Goal: Task Accomplishment & Management: Complete application form

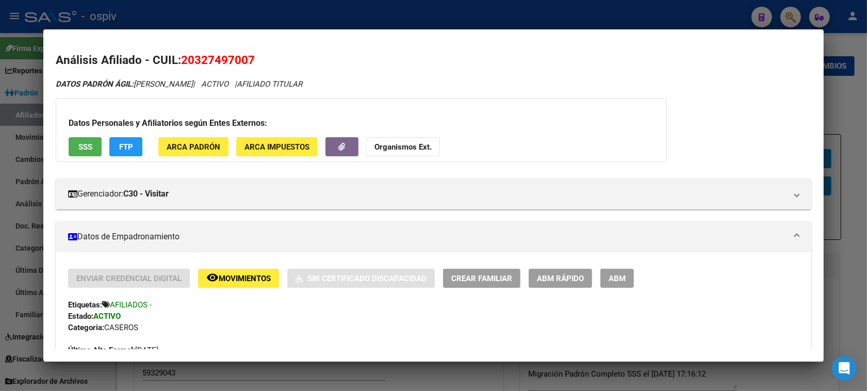
click at [218, 178] on div "Gerenciador: C30 - Visitar Atención telefónica: Atención emergencias: Otros Dat…" at bounding box center [433, 189] width 755 height 39
click at [783, 16] on div at bounding box center [433, 195] width 867 height 391
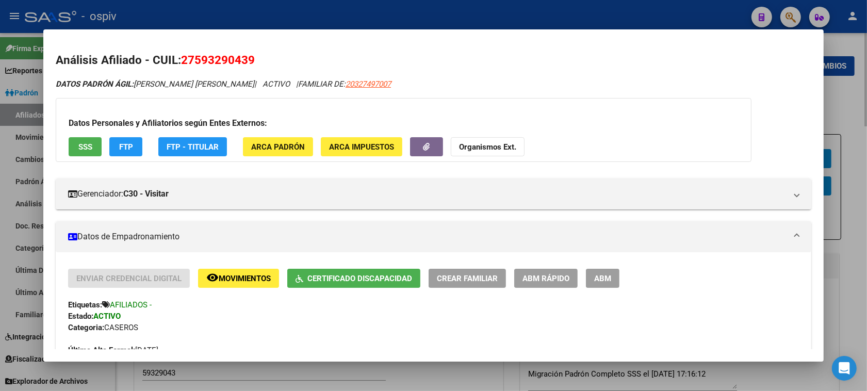
drag, startPoint x: 793, startPoint y: 8, endPoint x: 328, endPoint y: 188, distance: 498.2
click at [792, 8] on div at bounding box center [433, 195] width 867 height 391
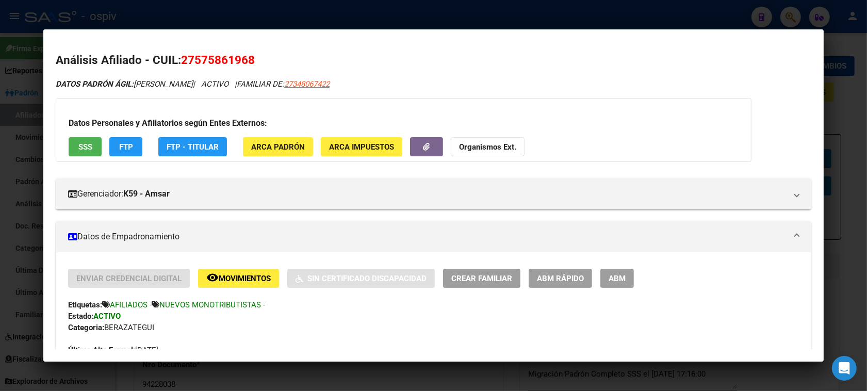
scroll to position [109, 0]
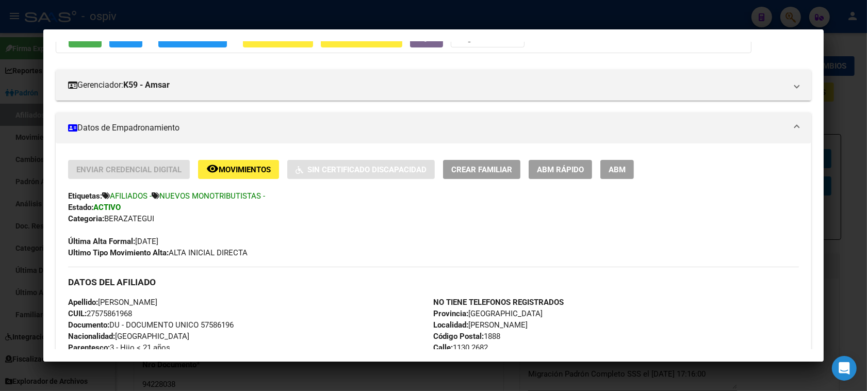
click at [797, 14] on div at bounding box center [433, 195] width 867 height 391
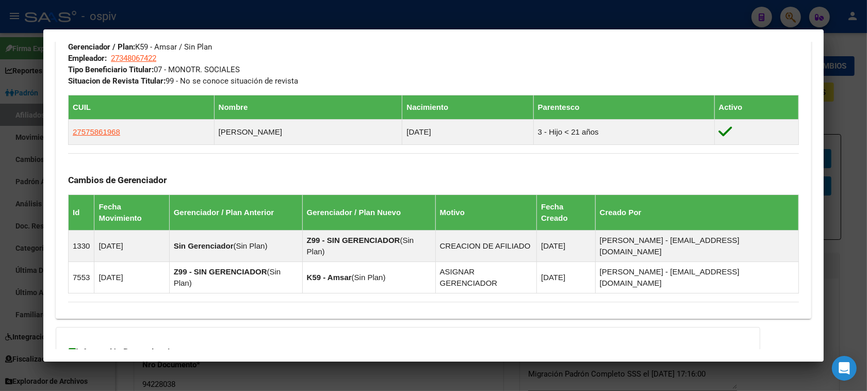
click at [785, 19] on div at bounding box center [433, 195] width 867 height 391
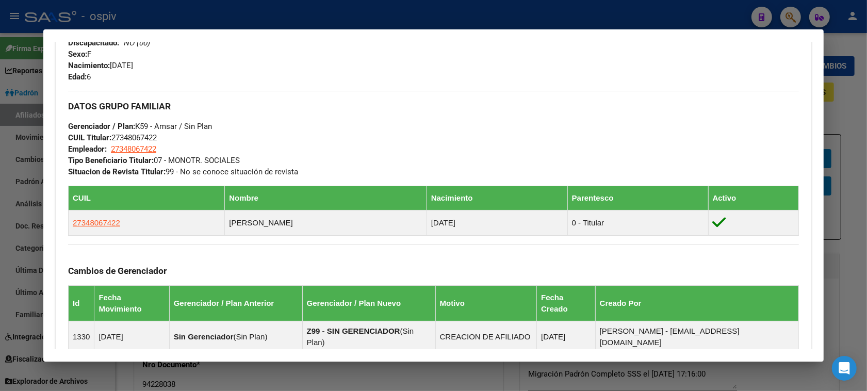
click at [789, 16] on div at bounding box center [433, 195] width 867 height 391
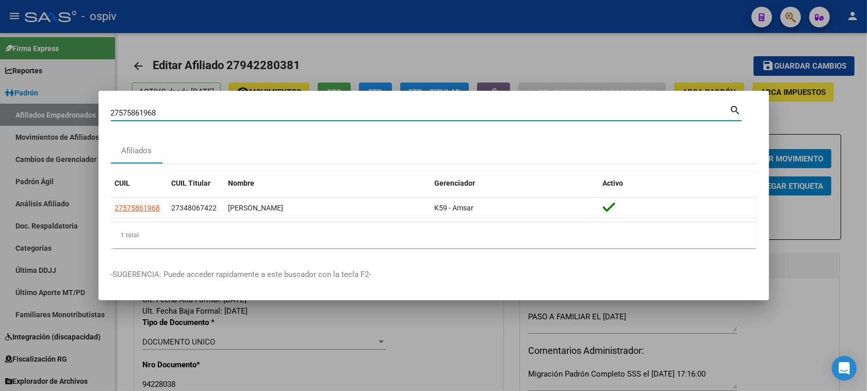
drag, startPoint x: 163, startPoint y: 112, endPoint x: 6, endPoint y: 101, distance: 157.6
click at [6, 101] on div "27575861968 Buscar (apellido, dni, cuil, nro traspaso, cuit, obra social) searc…" at bounding box center [433, 195] width 867 height 391
type input "49175418"
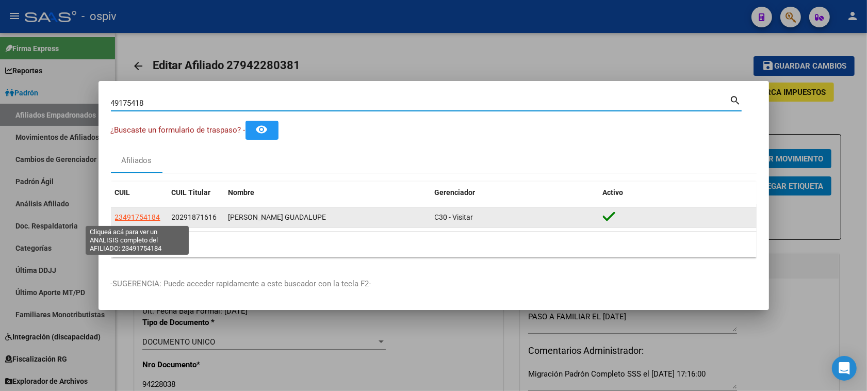
click at [140, 214] on span "23491754184" at bounding box center [137, 217] width 45 height 8
type textarea "23491754184"
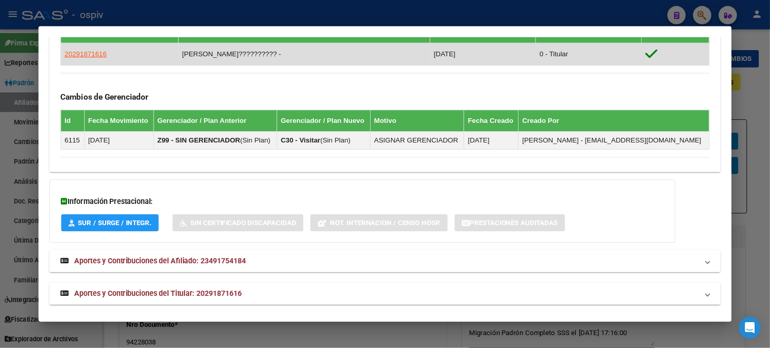
scroll to position [612, 0]
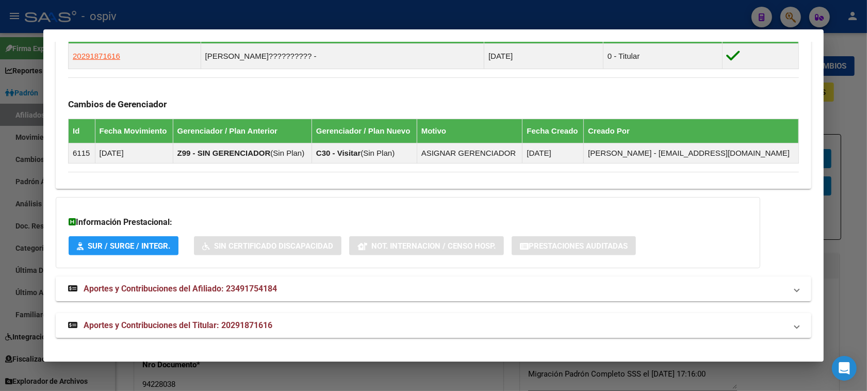
click at [789, 11] on div at bounding box center [433, 195] width 867 height 391
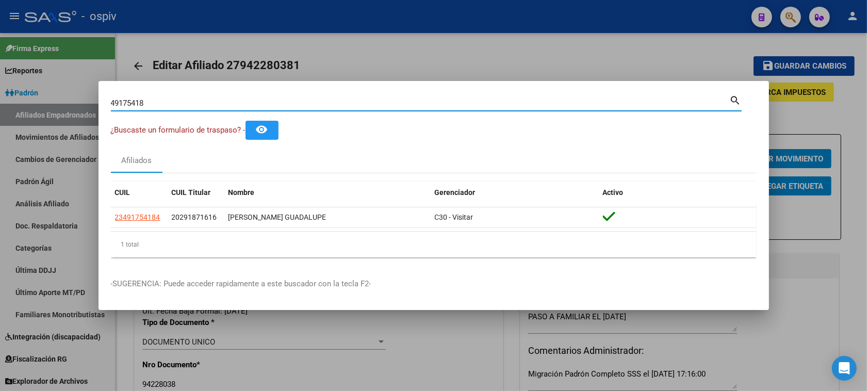
drag, startPoint x: 163, startPoint y: 104, endPoint x: 0, endPoint y: 49, distance: 171.9
click at [0, 49] on div "49175418 Buscar (apellido, dni, cuil, nro traspaso, cuit, obra social) search ¿…" at bounding box center [433, 195] width 867 height 391
type input "38561808"
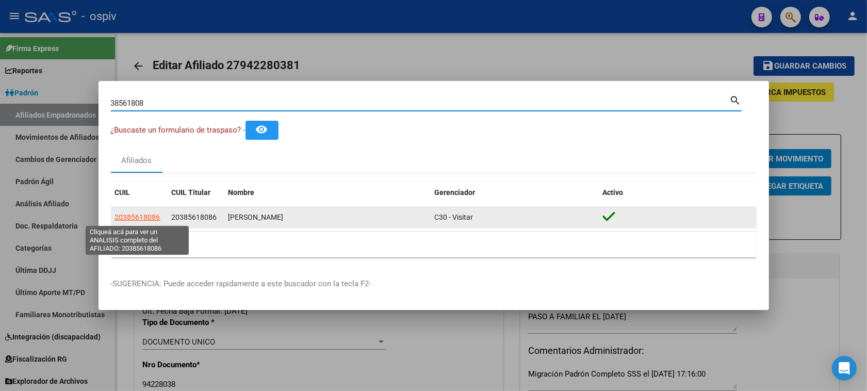
click at [143, 221] on span "20385618086" at bounding box center [137, 217] width 45 height 8
type textarea "20385618086"
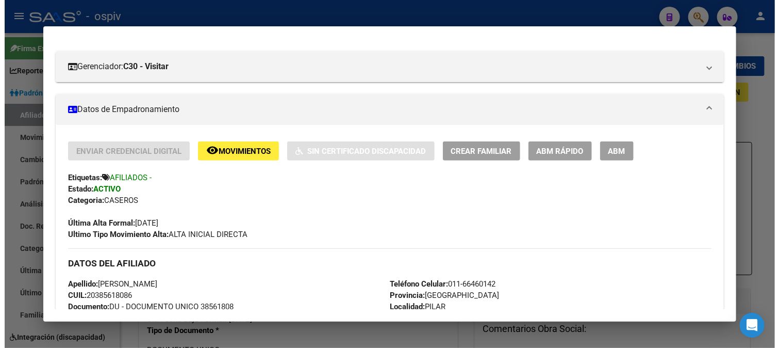
scroll to position [114, 0]
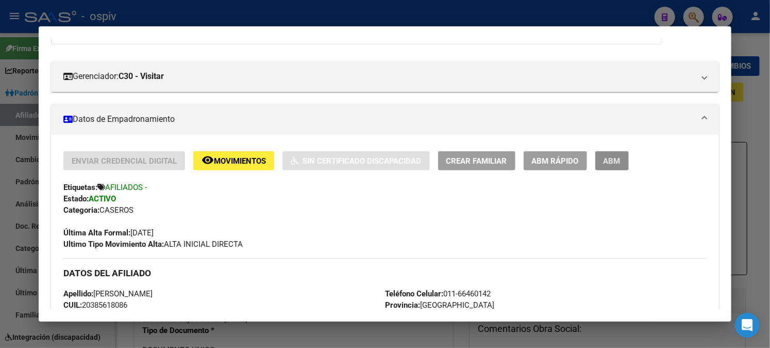
click at [607, 163] on span "ABM" at bounding box center [612, 160] width 17 height 9
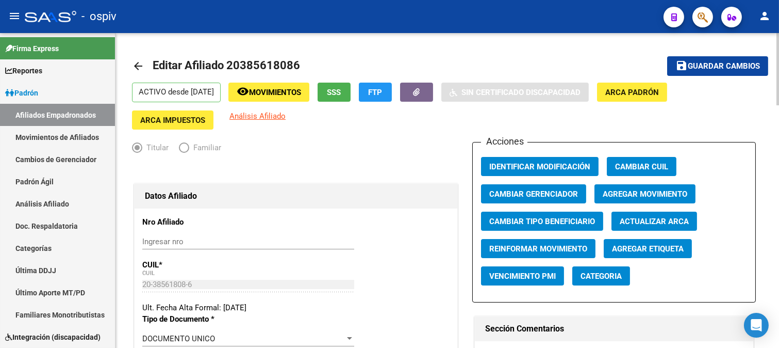
click at [632, 250] on span "Agregar Etiqueta" at bounding box center [648, 248] width 72 height 9
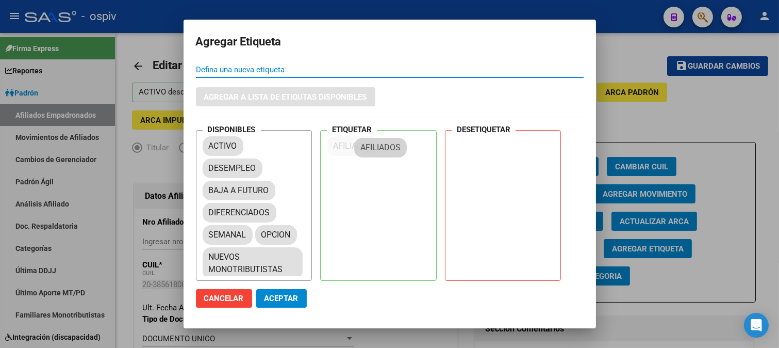
drag, startPoint x: 225, startPoint y: 188, endPoint x: 385, endPoint y: 138, distance: 167.3
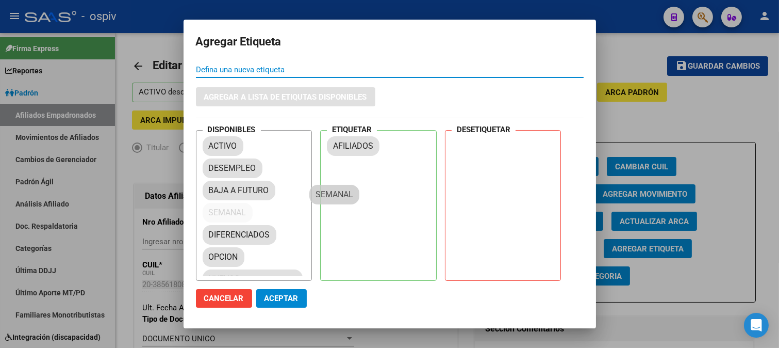
drag, startPoint x: 253, startPoint y: 226, endPoint x: 392, endPoint y: 158, distance: 154.7
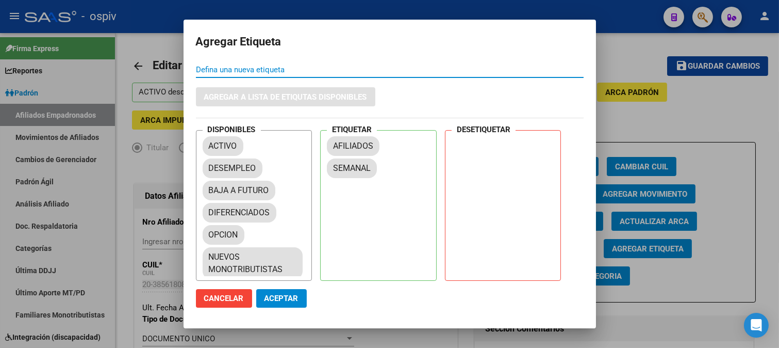
click at [273, 297] on span "Aceptar" at bounding box center [281, 297] width 34 height 9
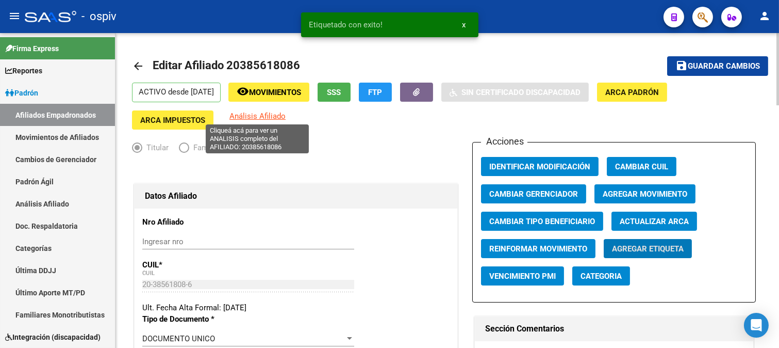
click at [261, 119] on span "Análisis Afiliado" at bounding box center [257, 115] width 56 height 9
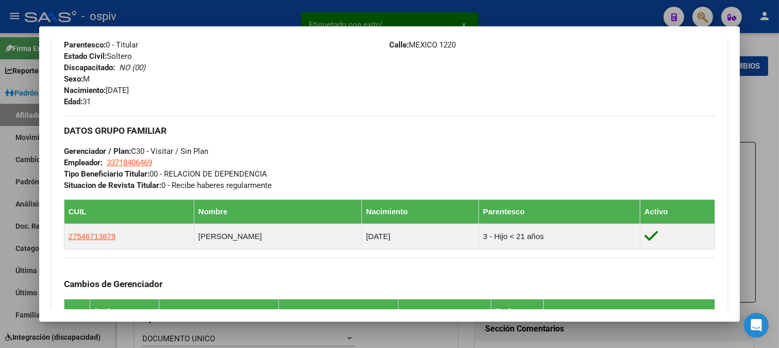
scroll to position [458, 0]
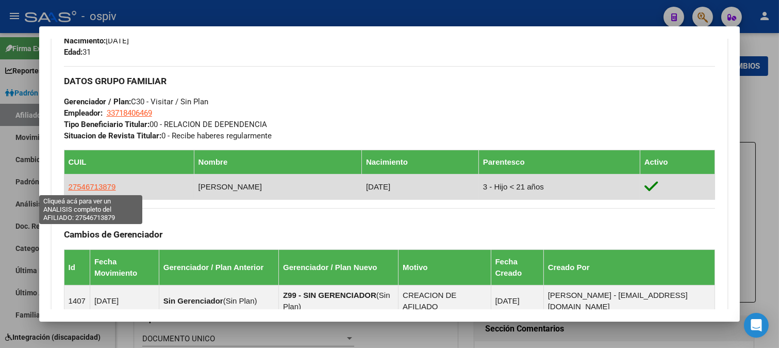
click at [74, 188] on span "27546713879" at bounding box center [92, 186] width 47 height 9
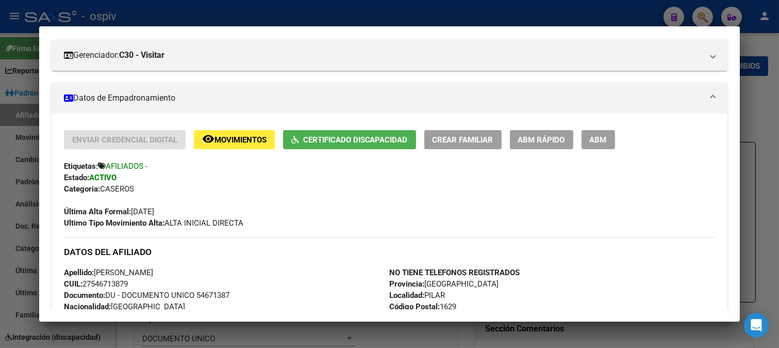
scroll to position [172, 0]
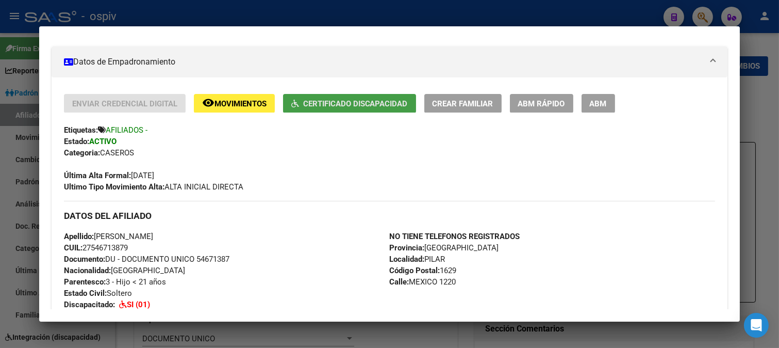
click at [388, 100] on span "Certificado Discapacidad" at bounding box center [355, 103] width 105 height 9
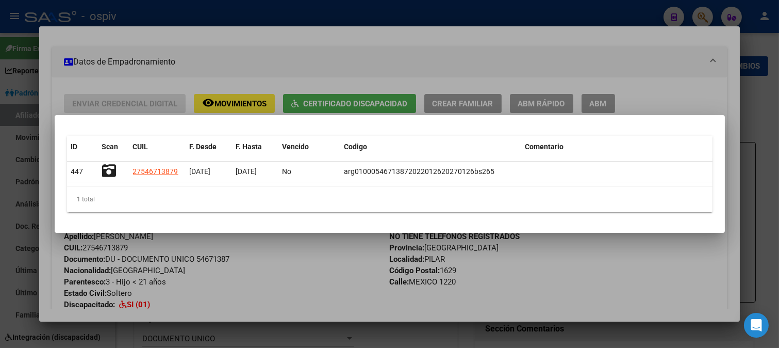
click at [347, 274] on div at bounding box center [389, 174] width 779 height 348
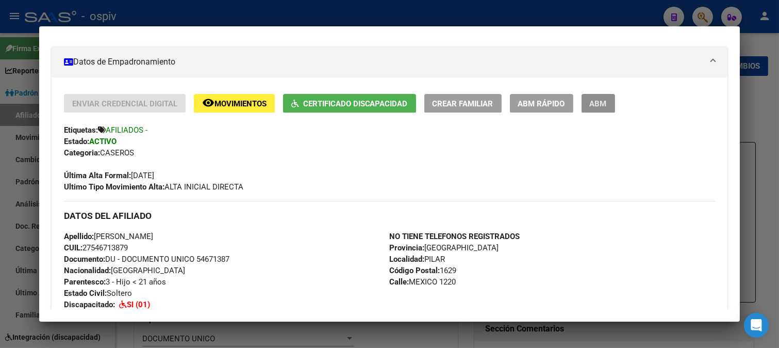
click at [597, 104] on span "ABM" at bounding box center [598, 103] width 17 height 9
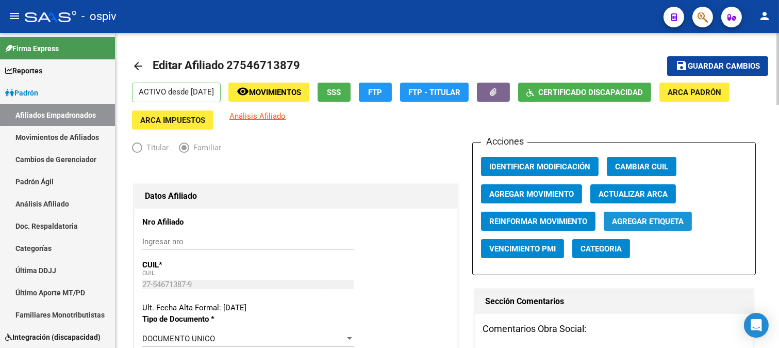
click at [647, 226] on span "Agregar Etiqueta" at bounding box center [648, 221] width 72 height 9
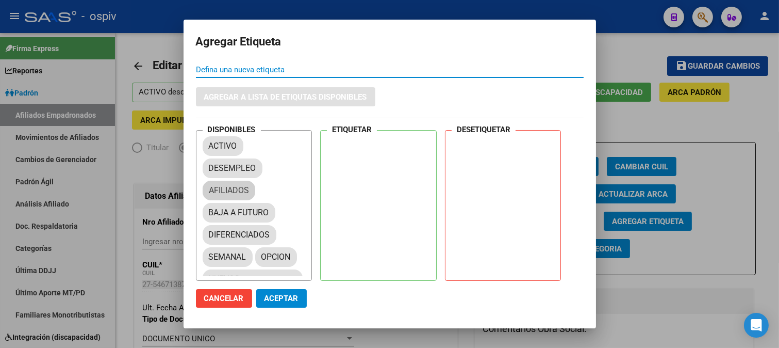
drag, startPoint x: 227, startPoint y: 188, endPoint x: 332, endPoint y: 152, distance: 110.7
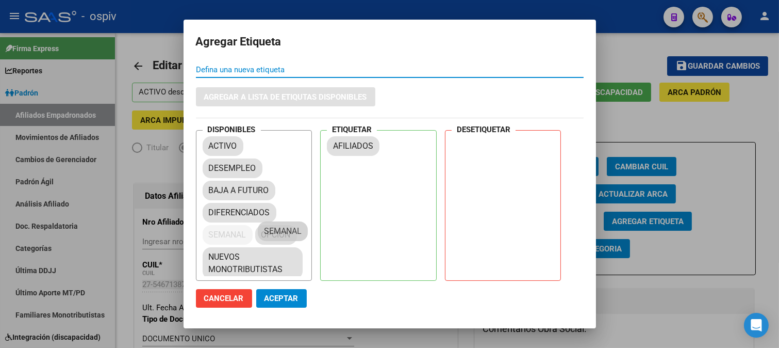
drag, startPoint x: 235, startPoint y: 234, endPoint x: 323, endPoint y: 155, distance: 118.3
drag, startPoint x: 225, startPoint y: 207, endPoint x: 359, endPoint y: 167, distance: 139.6
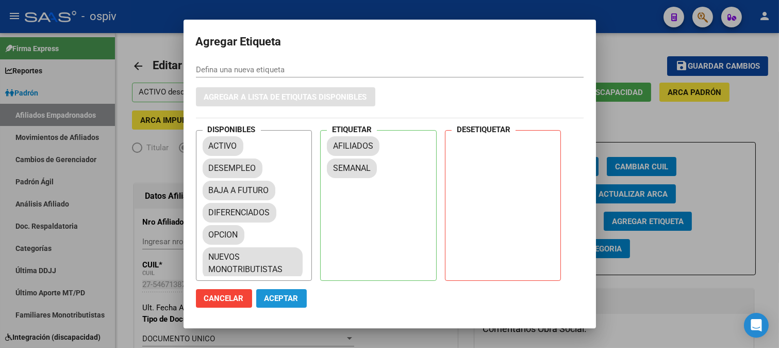
click at [287, 297] on span "Aceptar" at bounding box center [281, 297] width 34 height 9
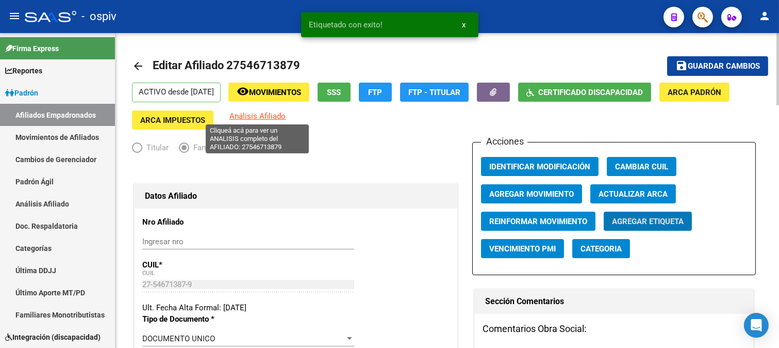
click at [269, 116] on span "Análisis Afiliado" at bounding box center [257, 115] width 56 height 9
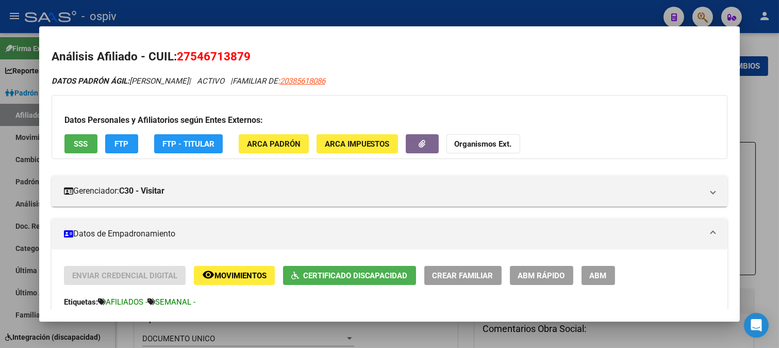
click at [325, 75] on app-link-go-to "20385618086" at bounding box center [302, 81] width 45 height 12
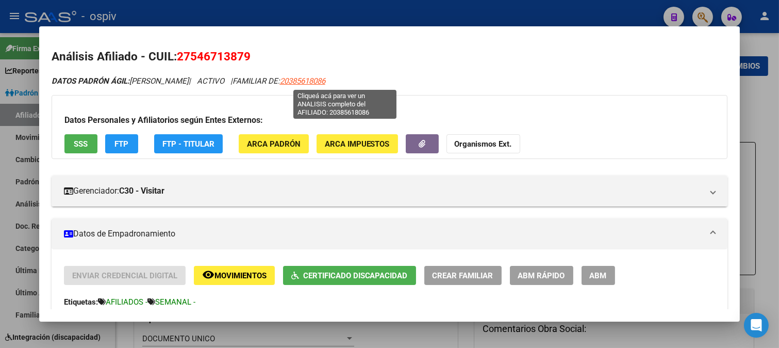
click at [325, 76] on span "20385618086" at bounding box center [302, 80] width 45 height 9
copy span "20385618086"
type textarea "20385618086"
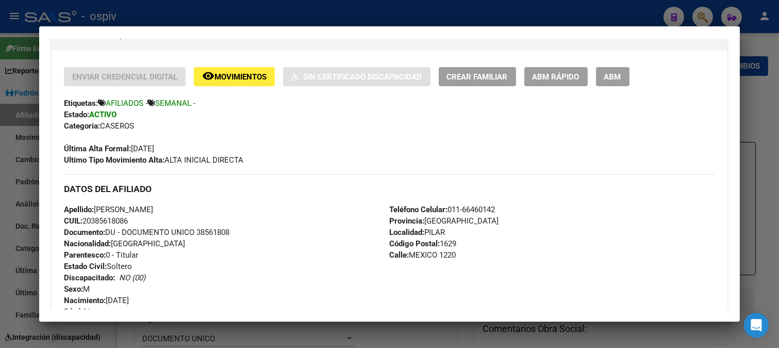
scroll to position [286, 0]
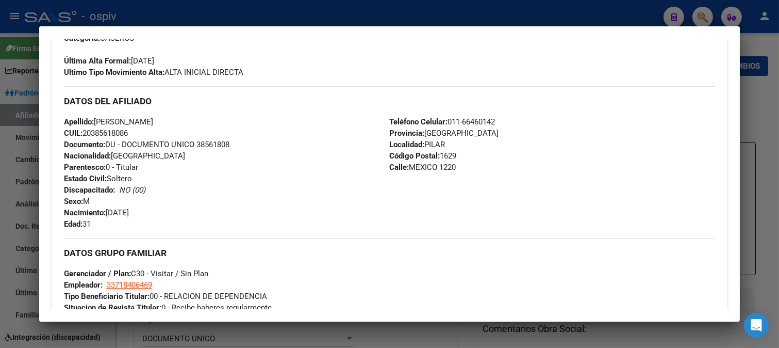
click at [627, 11] on div at bounding box center [389, 174] width 779 height 348
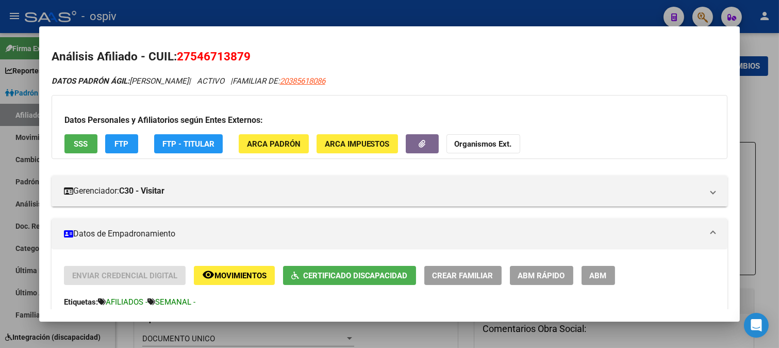
click at [756, 113] on div at bounding box center [389, 174] width 779 height 348
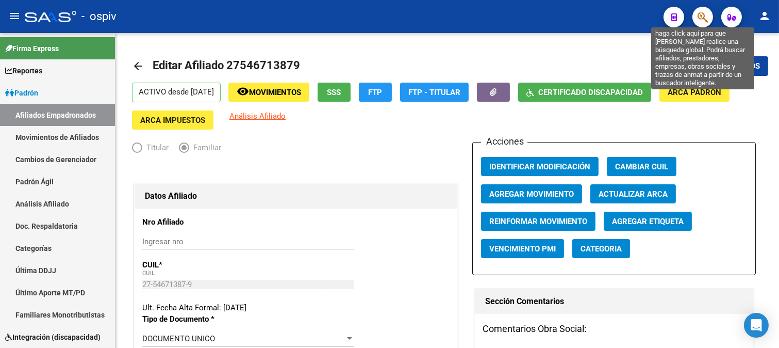
click at [700, 12] on icon "button" at bounding box center [703, 17] width 10 height 12
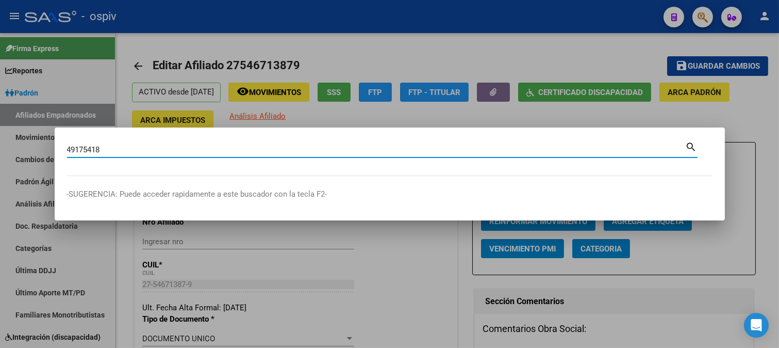
type input "49175418"
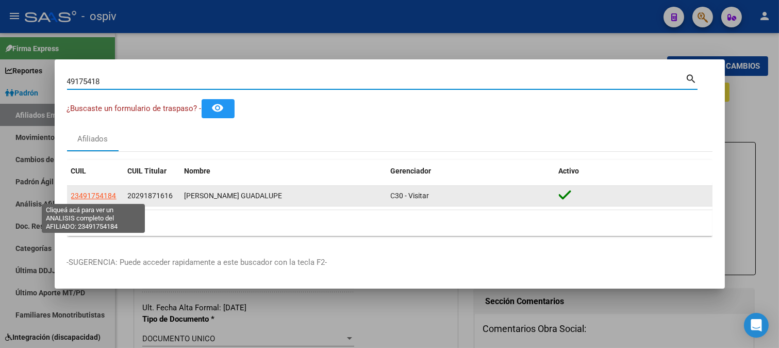
click at [84, 196] on span "23491754184" at bounding box center [93, 195] width 45 height 8
type textarea "23491754184"
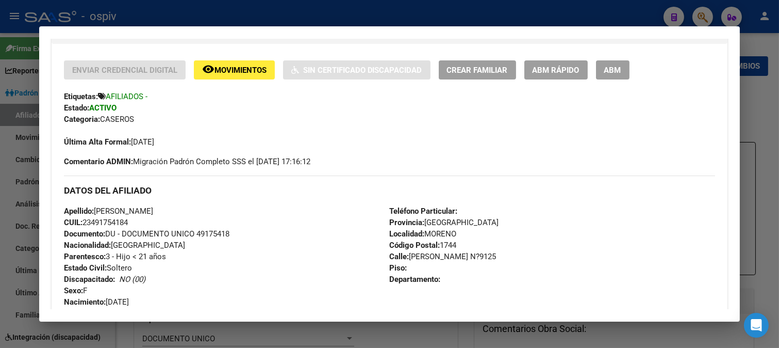
scroll to position [229, 0]
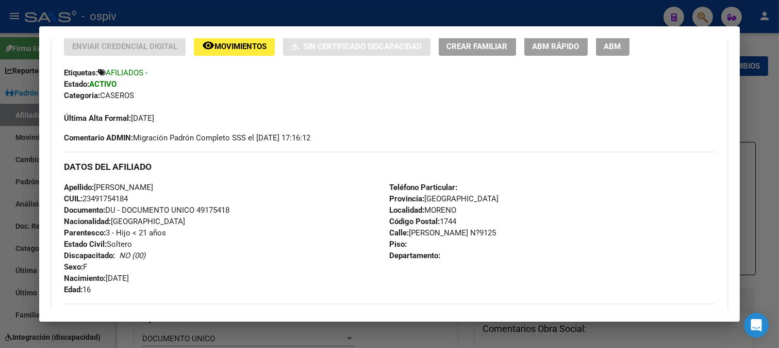
drag, startPoint x: 97, startPoint y: 187, endPoint x: 208, endPoint y: 187, distance: 111.4
click at [208, 187] on div "Apellido: [PERSON_NAME] CUIL: 23491754184 Documento: DU - DOCUMENTO UNICO 49175…" at bounding box center [227, 237] width 326 height 113
copy span "[PERSON_NAME]"
click at [619, 46] on span "ABM" at bounding box center [612, 46] width 17 height 9
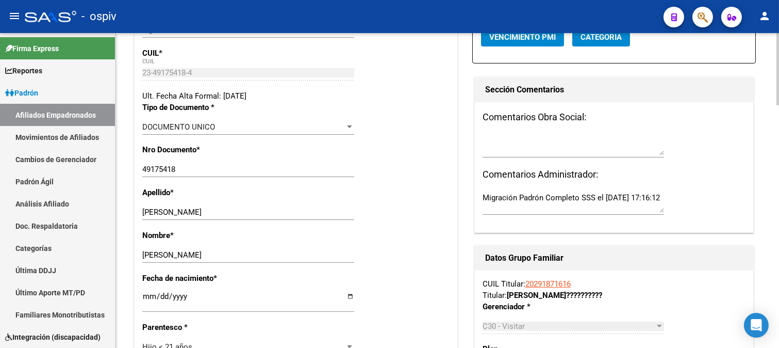
scroll to position [229, 0]
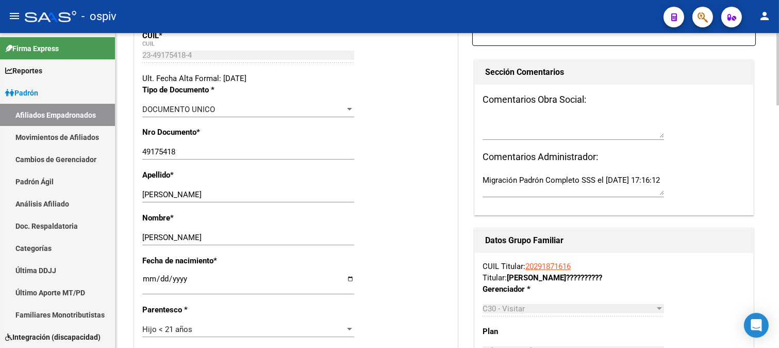
click at [524, 132] on textarea at bounding box center [573, 127] width 181 height 21
paste textarea "[PERSON_NAME]"
click at [483, 124] on textarea "[PERSON_NAME]" at bounding box center [573, 127] width 181 height 21
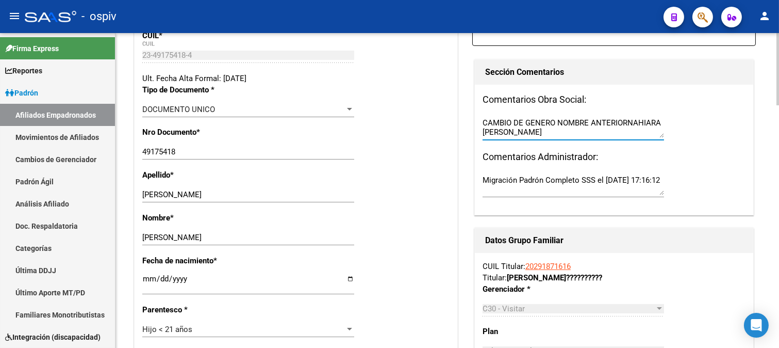
click at [564, 133] on textarea "CAMBIO DE GENERO NOMBRE ANTERIORNAHIARA [PERSON_NAME]" at bounding box center [573, 127] width 181 height 21
type textarea "CAMBIO DE GENERO NOMBRE ANTERIORNAHIARA [PERSON_NAME] CUIL 23491754184"
click at [224, 159] on div "49175418 Ingresar nro" at bounding box center [248, 151] width 212 height 15
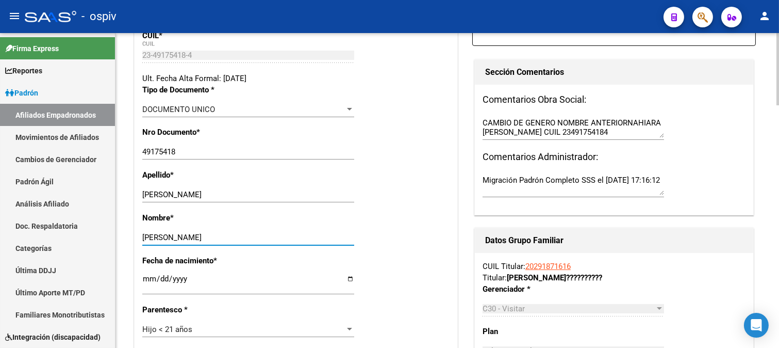
drag, startPoint x: 223, startPoint y: 234, endPoint x: 131, endPoint y: 239, distance: 91.9
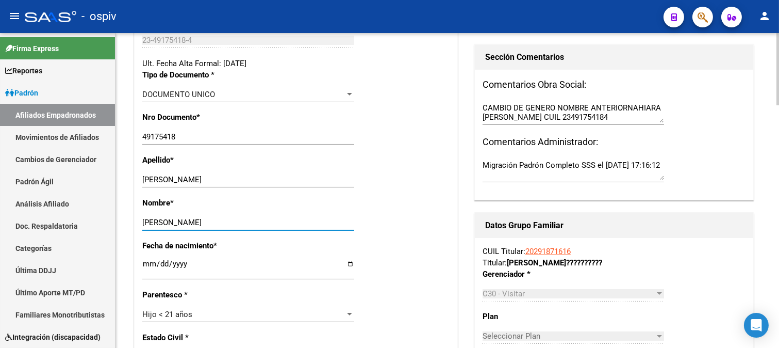
scroll to position [286, 0]
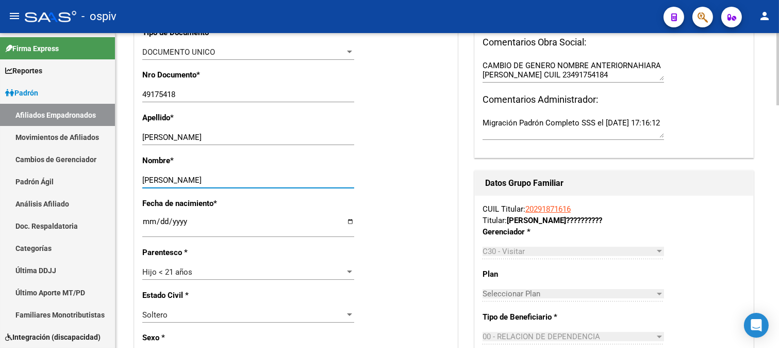
type input "[PERSON_NAME]"
click at [148, 223] on input "[DATE]" at bounding box center [248, 225] width 212 height 16
type input "[DATE]"
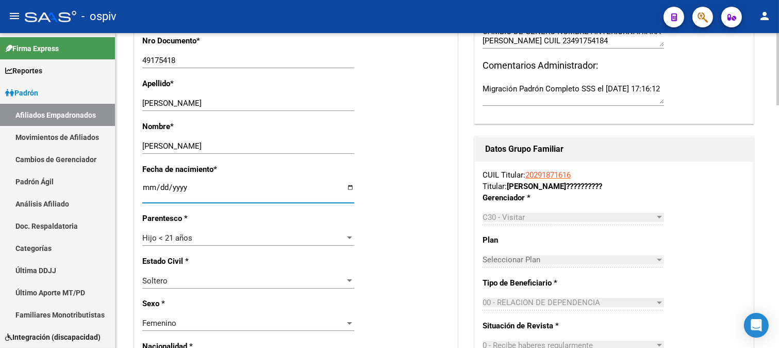
scroll to position [401, 0]
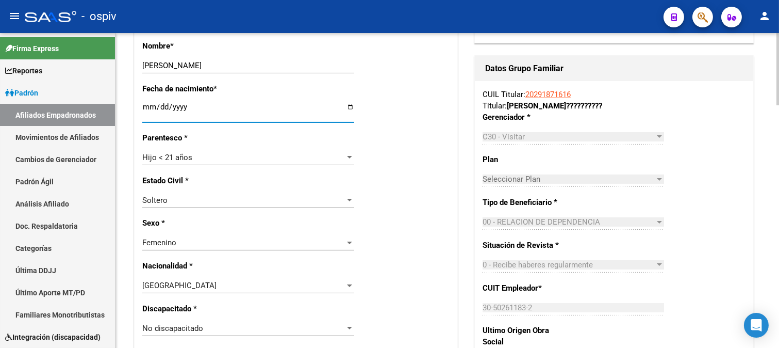
click at [181, 244] on div "Femenino" at bounding box center [243, 242] width 203 height 9
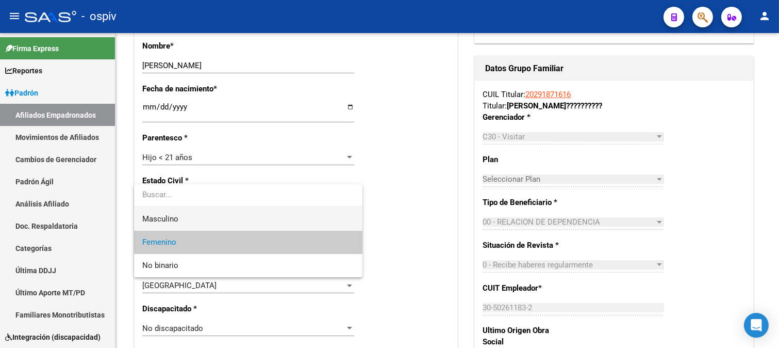
click at [180, 219] on span "Masculino" at bounding box center [248, 218] width 212 height 23
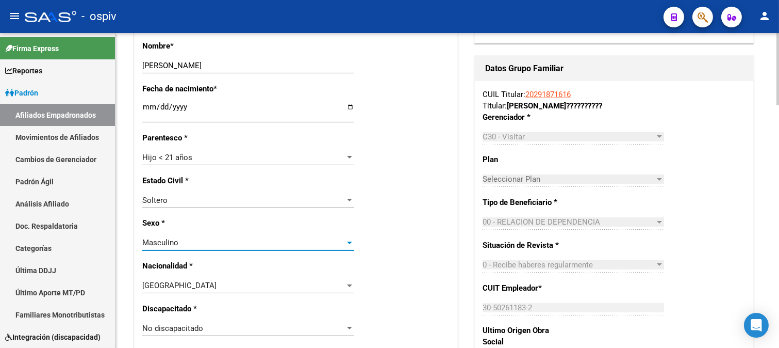
scroll to position [0, 0]
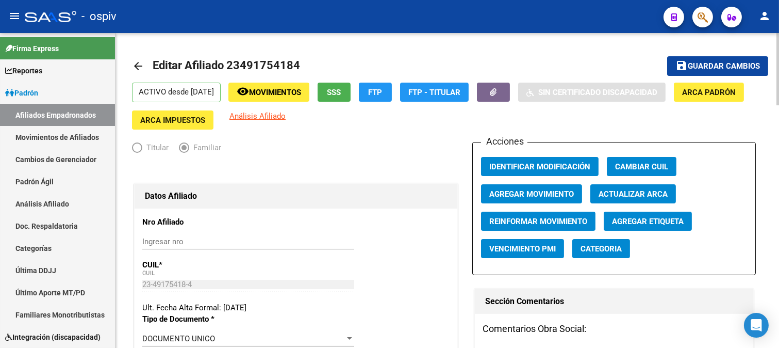
click at [740, 72] on button "save Guardar cambios" at bounding box center [717, 65] width 101 height 19
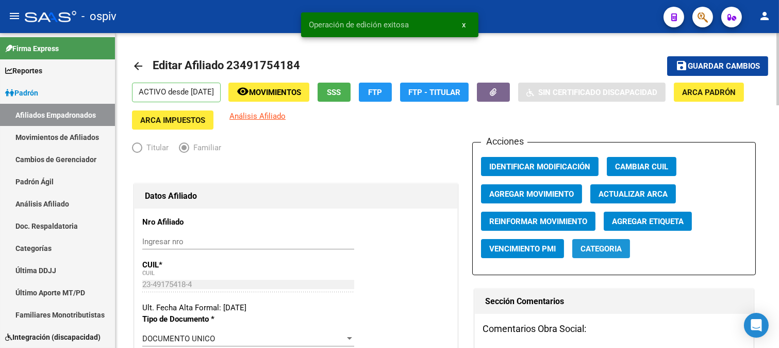
click at [611, 249] on span "Categoria" at bounding box center [601, 248] width 41 height 9
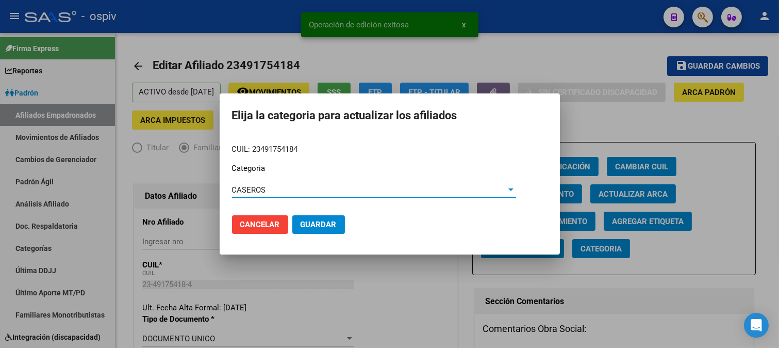
drag, startPoint x: 315, startPoint y: 223, endPoint x: 544, endPoint y: 212, distance: 229.7
click at [316, 223] on span "Guardar" at bounding box center [319, 224] width 36 height 9
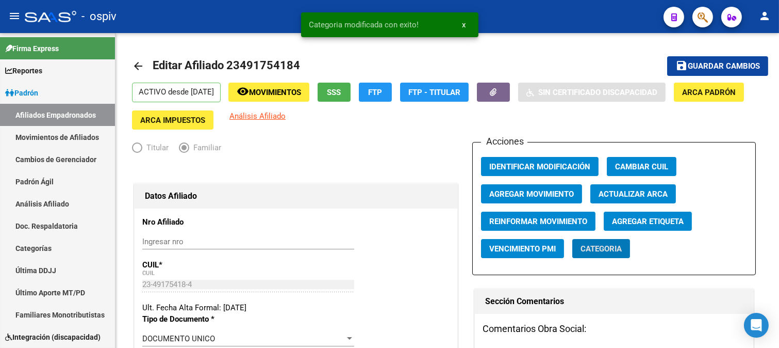
click at [647, 221] on span "Agregar Etiqueta" at bounding box center [648, 221] width 72 height 9
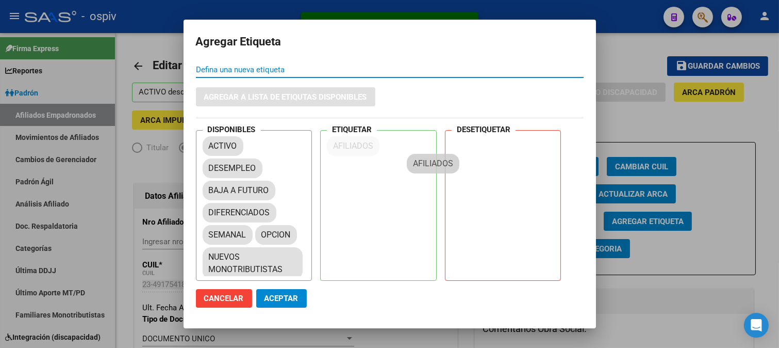
drag, startPoint x: 239, startPoint y: 192, endPoint x: 449, endPoint y: 163, distance: 211.3
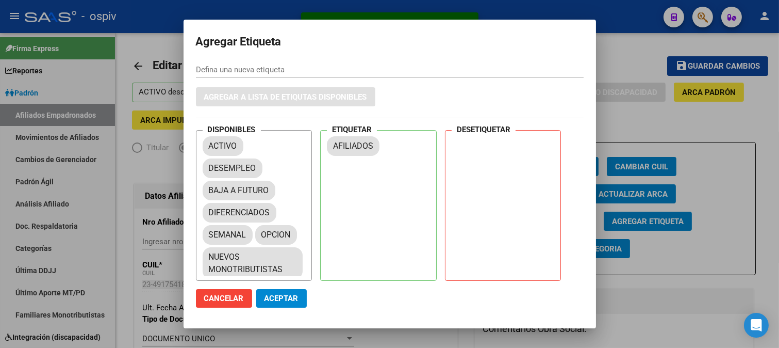
drag, startPoint x: 449, startPoint y: 163, endPoint x: 333, endPoint y: 171, distance: 116.2
click at [387, 163] on div "DISPONIBLES ACTIVO DESEMPLEO BAJA A FUTURO DIFERENCIADOS SEMANAL OPCION NUEVOS …" at bounding box center [390, 205] width 388 height 151
drag, startPoint x: 243, startPoint y: 233, endPoint x: 365, endPoint y: 167, distance: 138.7
click at [277, 301] on span "Aceptar" at bounding box center [281, 297] width 34 height 9
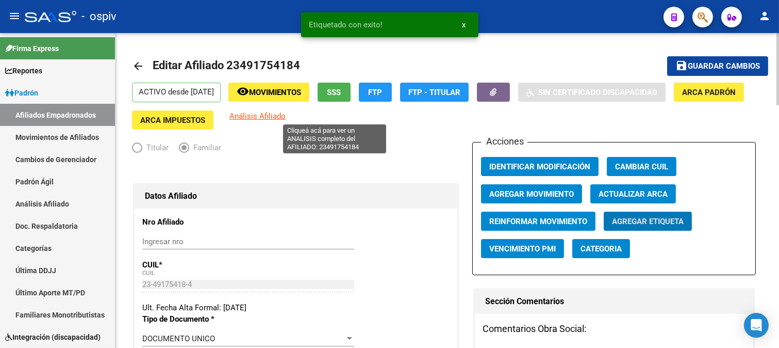
click at [286, 117] on span "Análisis Afiliado" at bounding box center [257, 115] width 56 height 9
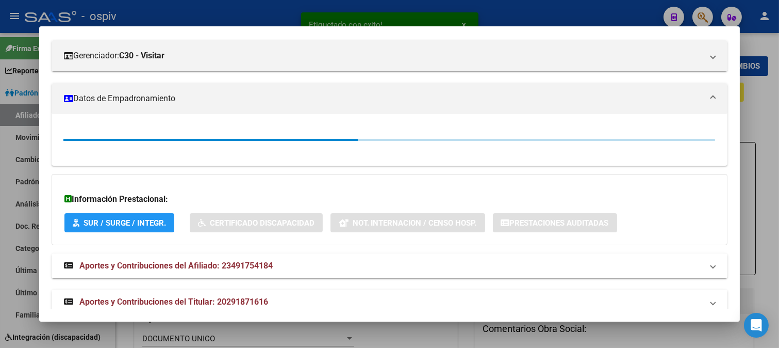
scroll to position [152, 0]
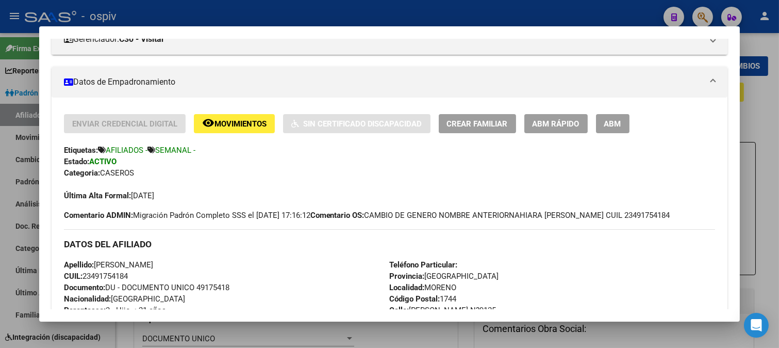
click at [615, 121] on span "ABM" at bounding box center [612, 123] width 17 height 9
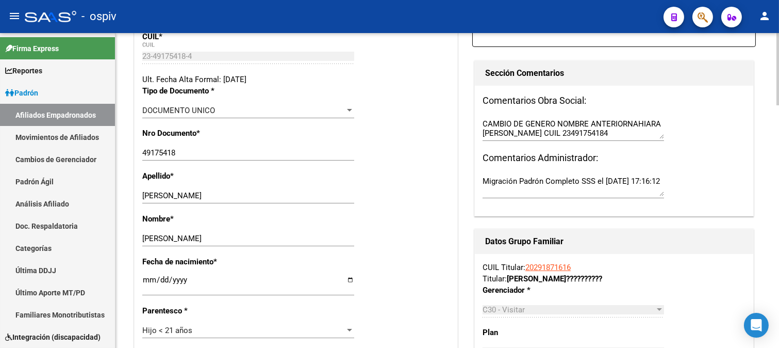
scroll to position [229, 0]
click at [625, 124] on textarea "CAMBIO DE GENERO NOMBRE ANTERIORNAHIARA [PERSON_NAME] CUIL 23491754184" at bounding box center [573, 127] width 181 height 21
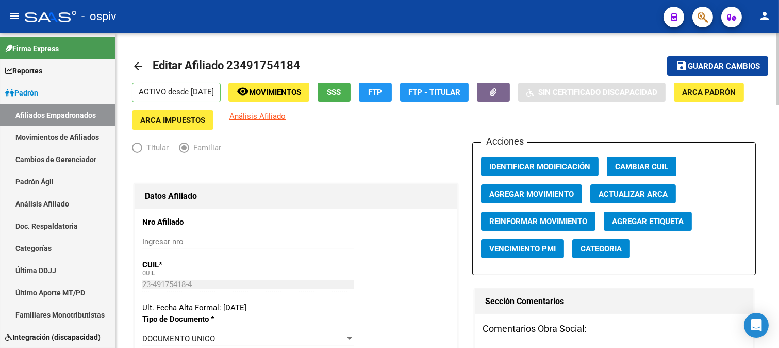
type textarea "CAMBIO DE GENERO NOMBRE ANTERIOR [PERSON_NAME] CUIL 23491754184"
click at [707, 73] on button "save Guardar cambios" at bounding box center [717, 65] width 101 height 19
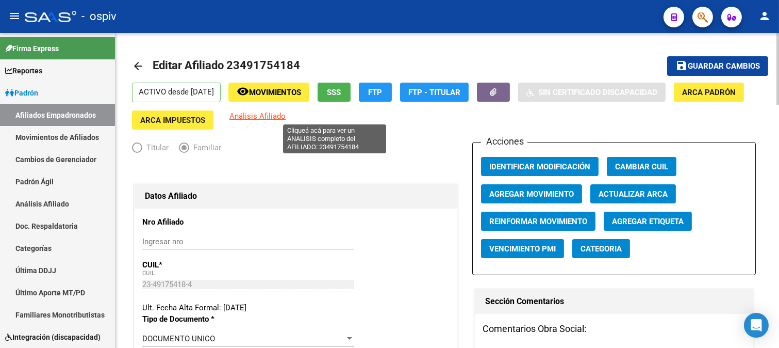
click at [286, 115] on span "Análisis Afiliado" at bounding box center [257, 115] width 56 height 9
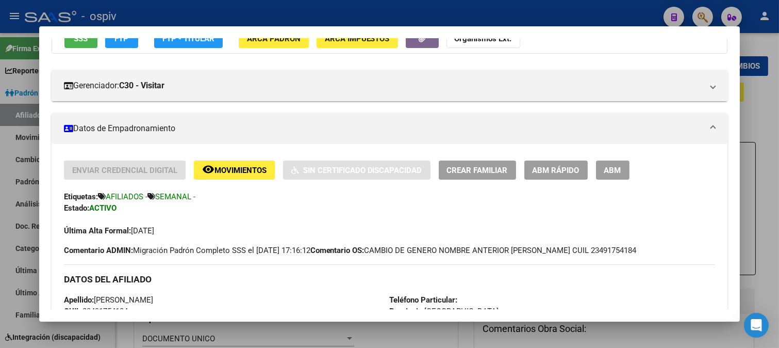
scroll to position [114, 0]
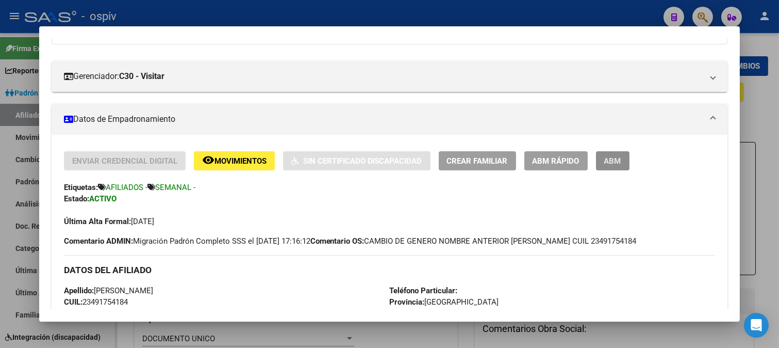
click at [616, 160] on span "ABM" at bounding box center [612, 160] width 17 height 9
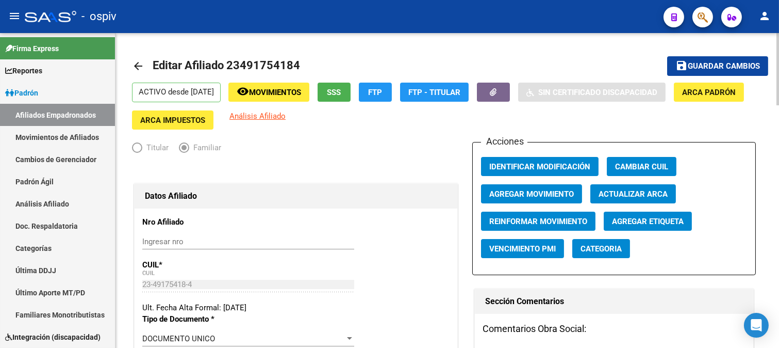
click at [600, 243] on button "Categoria" at bounding box center [601, 248] width 58 height 19
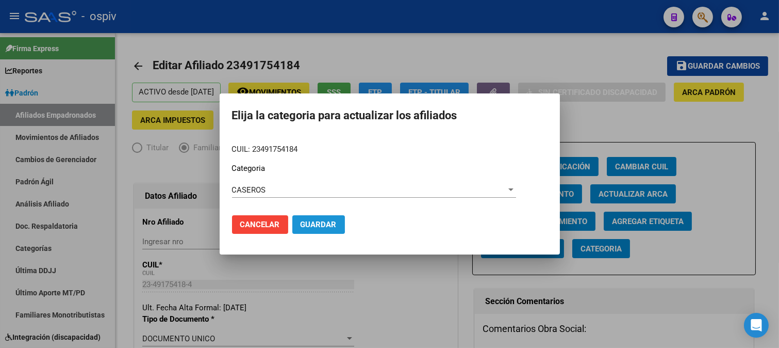
drag, startPoint x: 307, startPoint y: 223, endPoint x: 466, endPoint y: 171, distance: 167.8
click at [307, 223] on span "Guardar" at bounding box center [319, 224] width 36 height 9
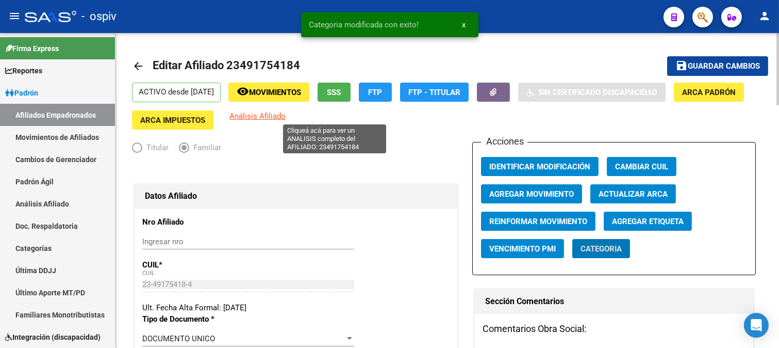
click at [286, 115] on span "Análisis Afiliado" at bounding box center [257, 115] width 56 height 9
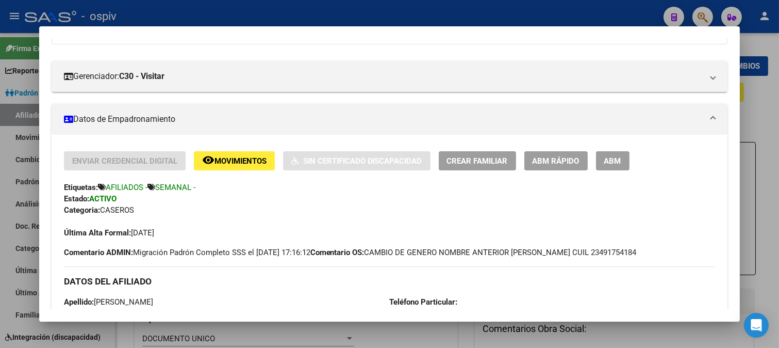
click at [442, 335] on div at bounding box center [389, 174] width 779 height 348
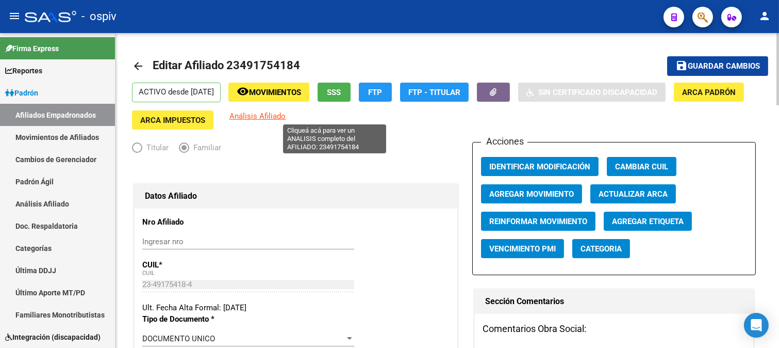
click at [286, 115] on span "Análisis Afiliado" at bounding box center [257, 115] width 56 height 9
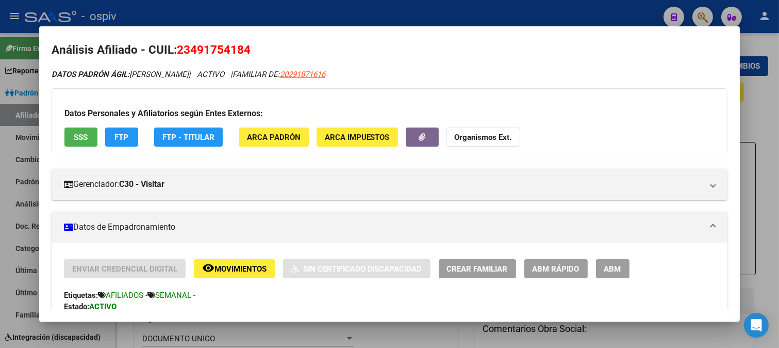
scroll to position [0, 0]
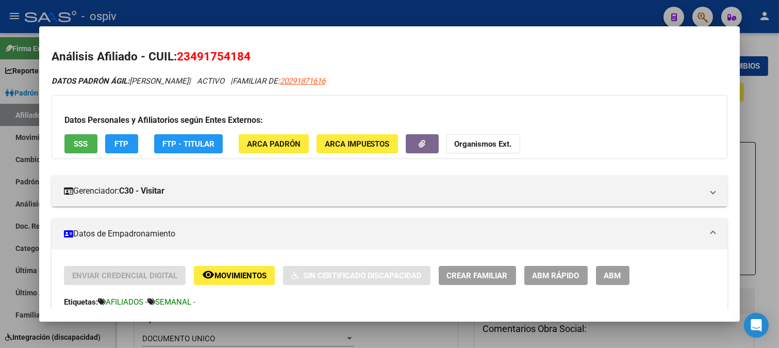
drag, startPoint x: 762, startPoint y: 102, endPoint x: 668, endPoint y: 102, distance: 93.8
click at [762, 102] on div at bounding box center [389, 174] width 779 height 348
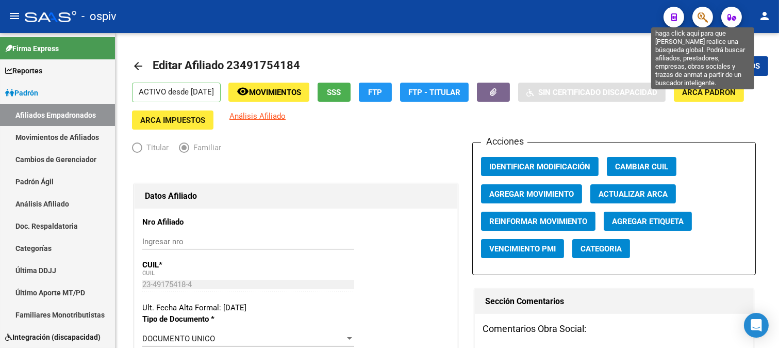
click at [706, 14] on icon "button" at bounding box center [703, 17] width 10 height 12
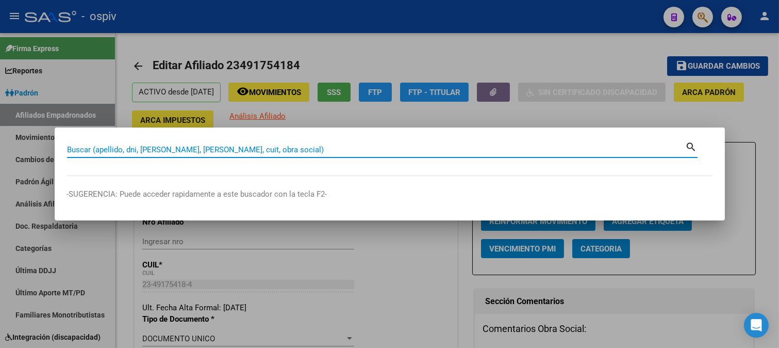
click at [138, 157] on div "Buscar (apellido, dni, [PERSON_NAME], [PERSON_NAME], cuit, obra social)" at bounding box center [376, 149] width 619 height 15
type input "45456147"
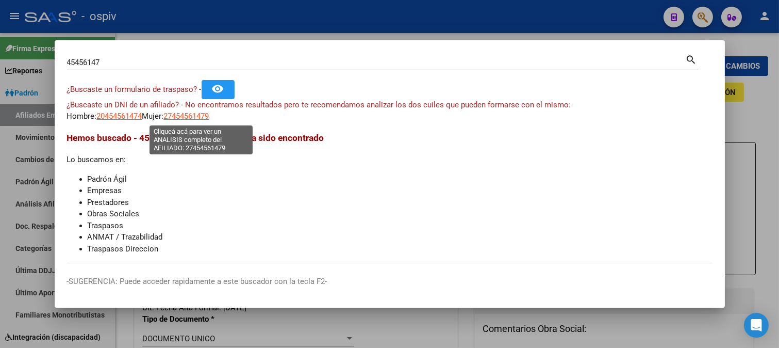
click at [203, 115] on span "27454561479" at bounding box center [186, 115] width 45 height 9
type textarea "27454561479"
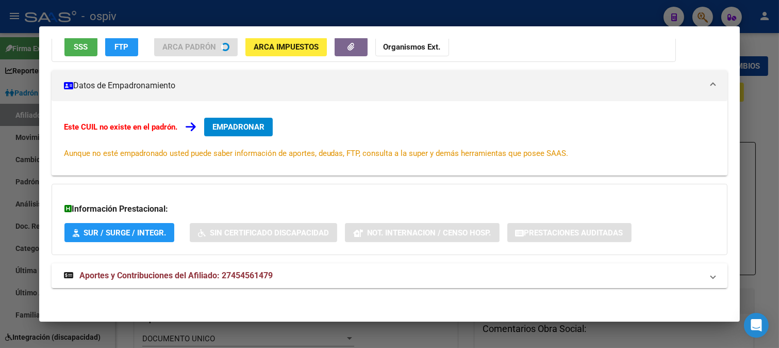
scroll to position [99, 0]
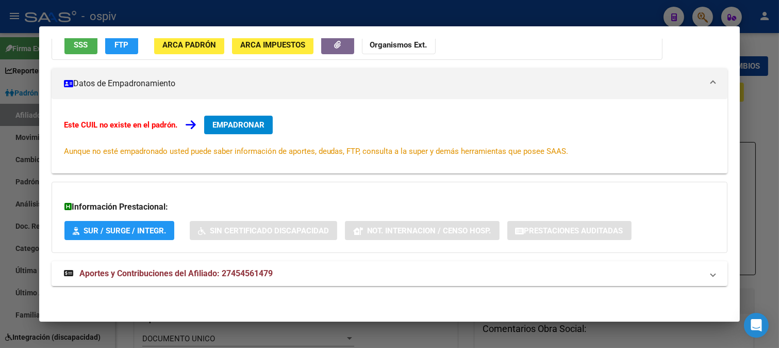
click at [702, 13] on div at bounding box center [389, 174] width 779 height 348
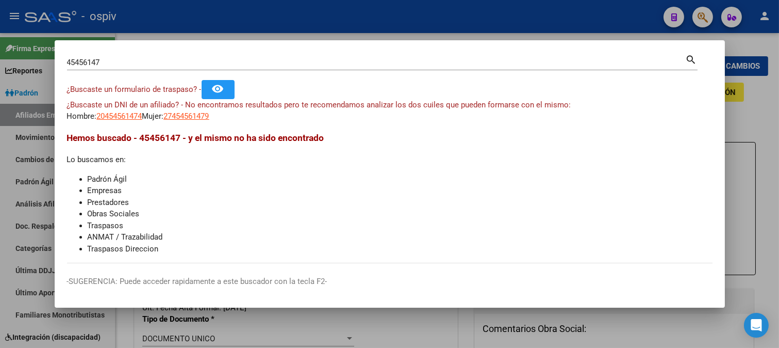
drag, startPoint x: 135, startPoint y: 70, endPoint x: 1, endPoint y: 63, distance: 134.2
click at [1, 63] on div "45456147 Buscar (apellido, dni, cuil, nro traspaso, cuit, obra social) search ¿…" at bounding box center [389, 174] width 779 height 348
click at [121, 64] on input "45456147" at bounding box center [376, 62] width 619 height 9
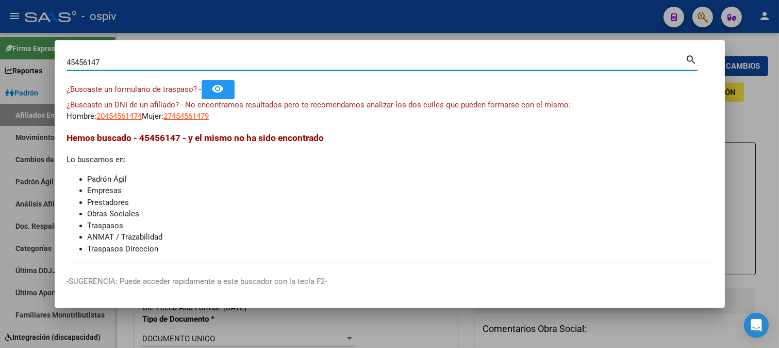
drag, startPoint x: 65, startPoint y: 60, endPoint x: 0, endPoint y: 60, distance: 65.0
click at [0, 60] on div "45456147 Buscar (apellido, dni, cuil, nro traspaso, cuit, obra social) search ¿…" at bounding box center [389, 174] width 779 height 348
type input "94863338"
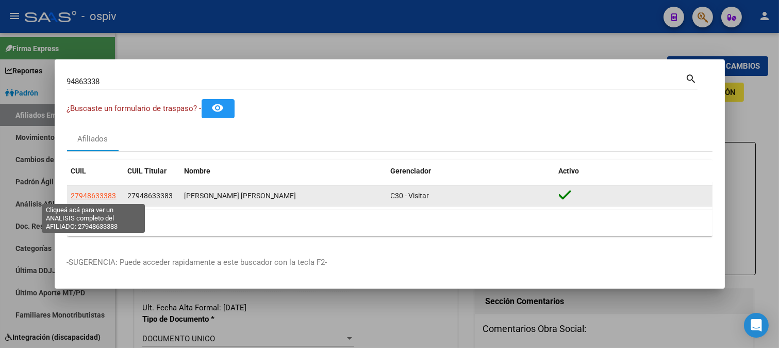
click at [100, 196] on span "27948633383" at bounding box center [93, 195] width 45 height 8
type textarea "27948633383"
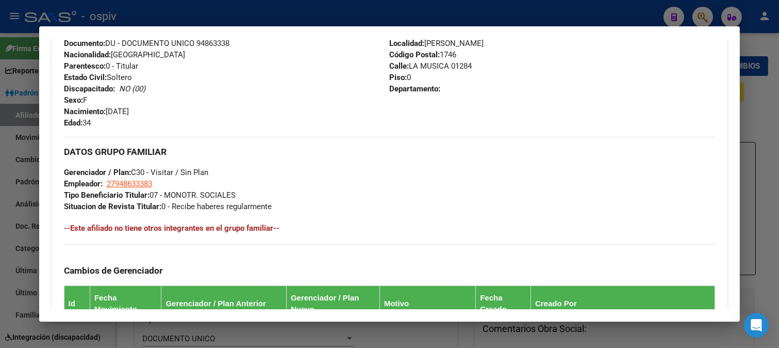
scroll to position [401, 0]
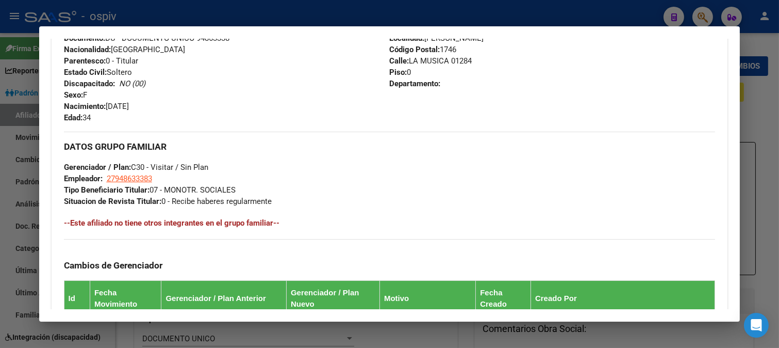
click at [698, 14] on div at bounding box center [389, 174] width 779 height 348
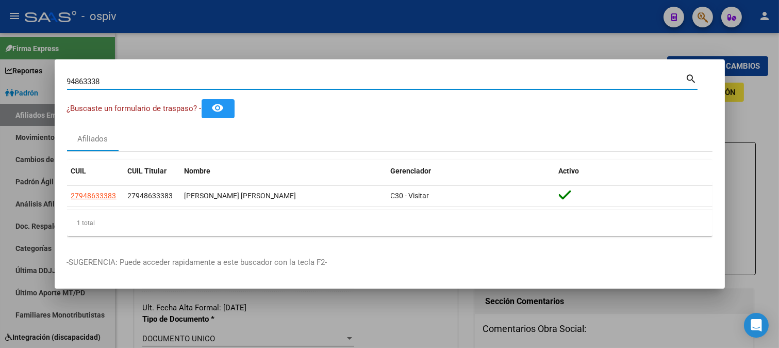
drag, startPoint x: 126, startPoint y: 80, endPoint x: 0, endPoint y: 77, distance: 126.3
click at [0, 77] on div "94863338 Buscar (apellido, dni, cuil, nro traspaso, cuit, obra social) search ¿…" at bounding box center [389, 174] width 779 height 348
type input "38561808"
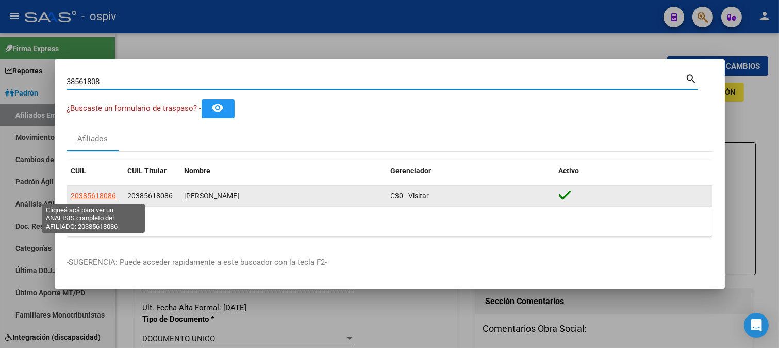
click at [101, 195] on span "20385618086" at bounding box center [93, 195] width 45 height 8
type textarea "20385618086"
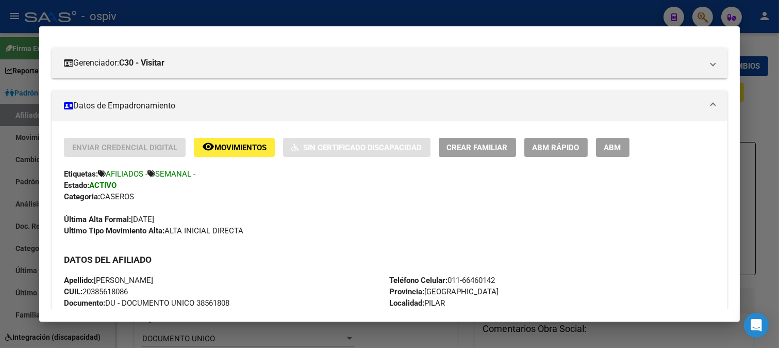
scroll to position [0, 0]
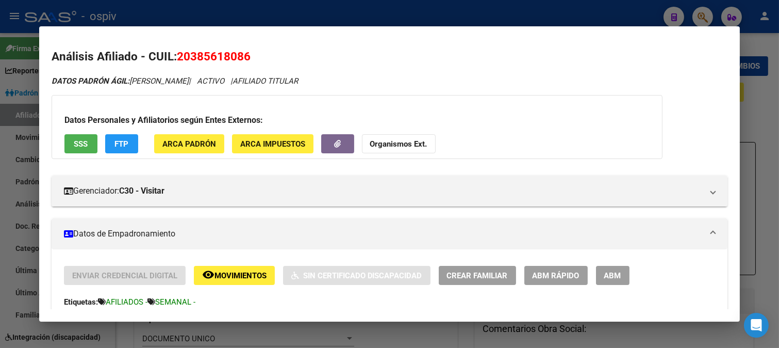
drag, startPoint x: 703, startPoint y: 13, endPoint x: 645, endPoint y: 11, distance: 58.3
click at [703, 13] on div at bounding box center [389, 174] width 779 height 348
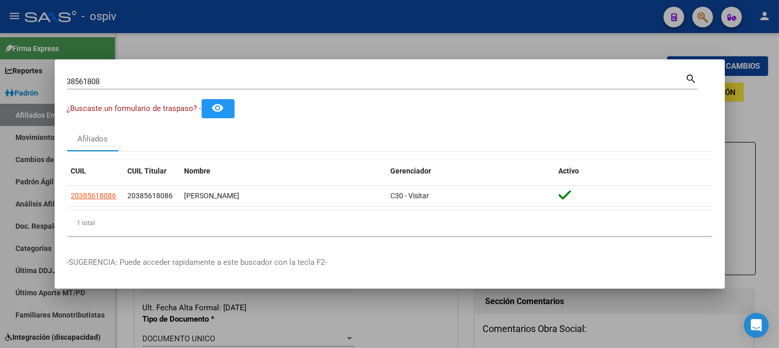
drag, startPoint x: 135, startPoint y: 86, endPoint x: 0, endPoint y: 83, distance: 134.6
click at [0, 83] on div "38561808 Buscar (apellido, dni, cuil, nro traspaso, cuit, obra social) search ¿…" at bounding box center [389, 174] width 779 height 348
click at [89, 78] on input "38561808" at bounding box center [376, 81] width 619 height 9
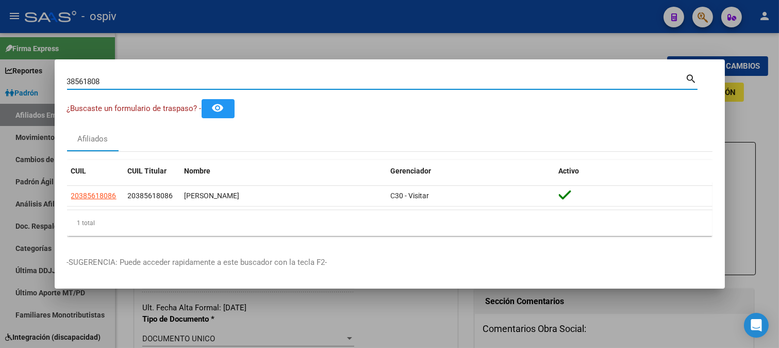
drag, startPoint x: 109, startPoint y: 81, endPoint x: 0, endPoint y: 79, distance: 109.3
click at [0, 79] on div "38561808 Buscar (apellido, dni, cuil, nro traspaso, cuit, obra social) search ¿…" at bounding box center [389, 174] width 779 height 348
type input "94863338"
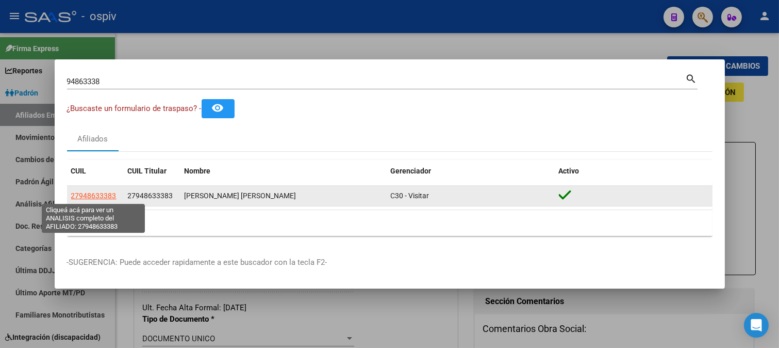
click at [107, 197] on span "27948633383" at bounding box center [93, 195] width 45 height 8
type textarea "27948633383"
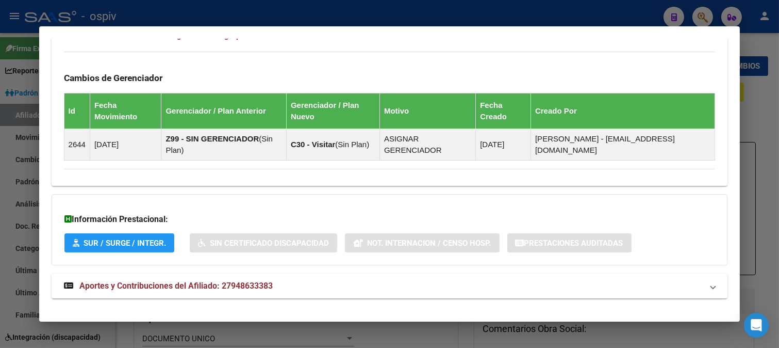
scroll to position [600, 0]
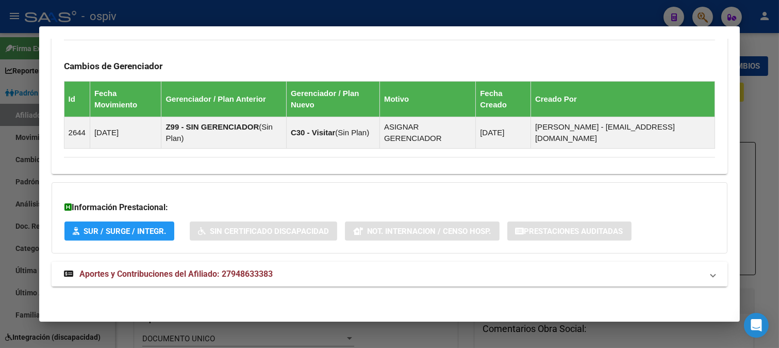
click at [250, 278] on span "Aportes y Contribuciones del Afiliado: 27948633383" at bounding box center [175, 274] width 193 height 10
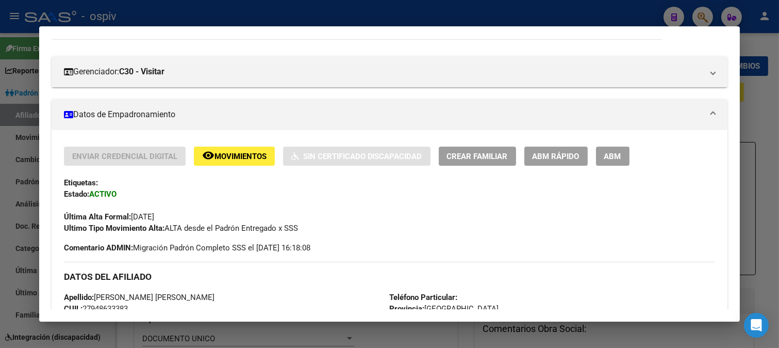
scroll to position [63, 0]
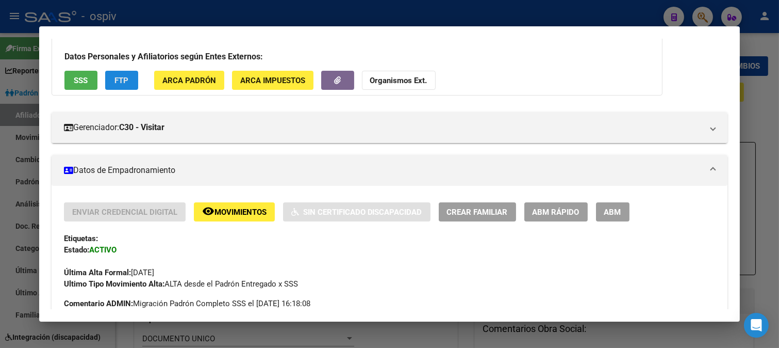
click at [126, 86] on button "FTP" at bounding box center [121, 80] width 33 height 19
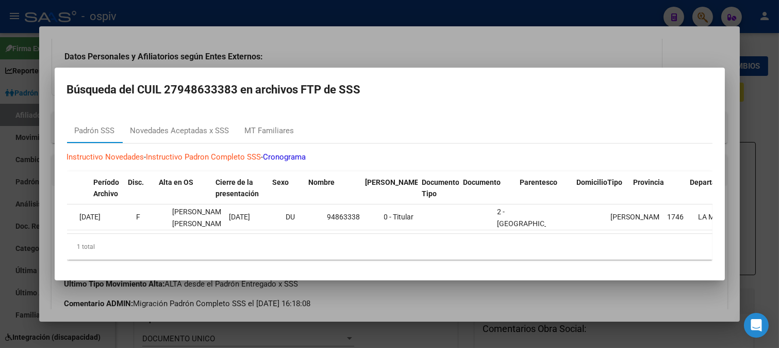
scroll to position [0, 0]
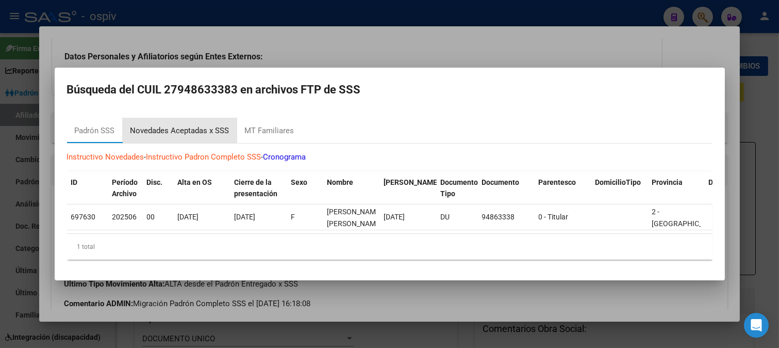
click at [177, 125] on div "Novedades Aceptadas x SSS" at bounding box center [179, 131] width 99 height 12
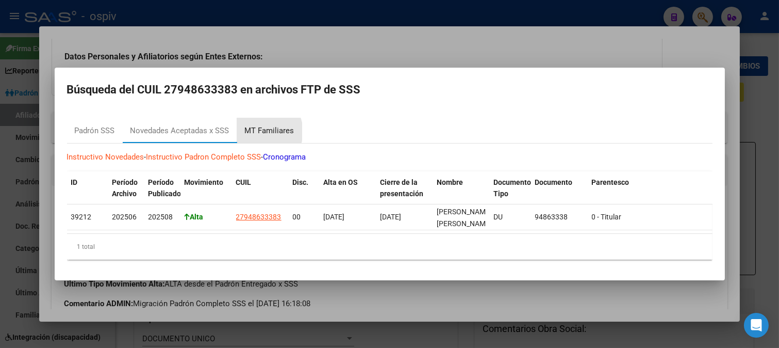
click at [261, 127] on div "MT Familiares" at bounding box center [269, 131] width 49 height 12
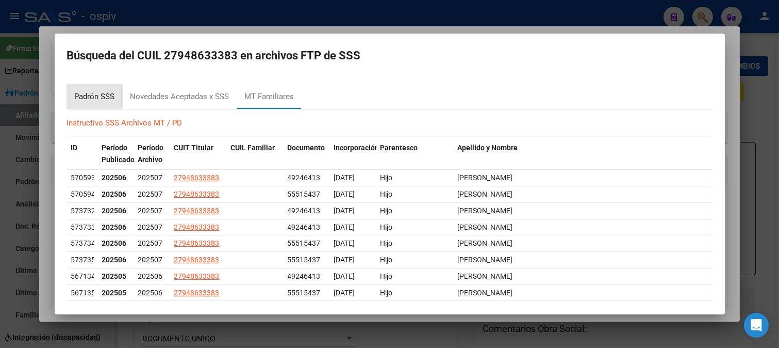
click at [107, 96] on div "Padrón SSS" at bounding box center [95, 97] width 40 height 12
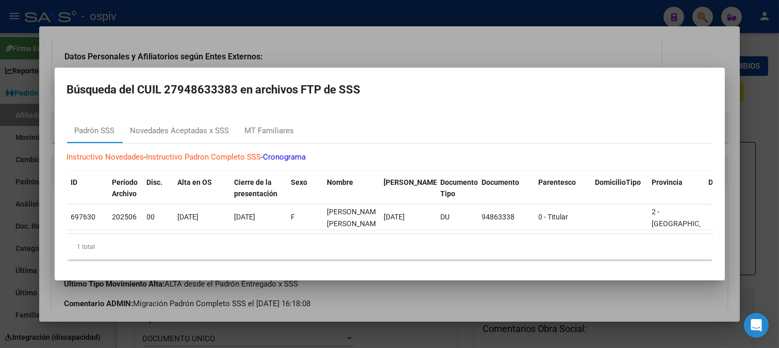
drag, startPoint x: 632, startPoint y: 43, endPoint x: 724, endPoint y: 3, distance: 101.4
click at [632, 43] on div at bounding box center [389, 174] width 779 height 348
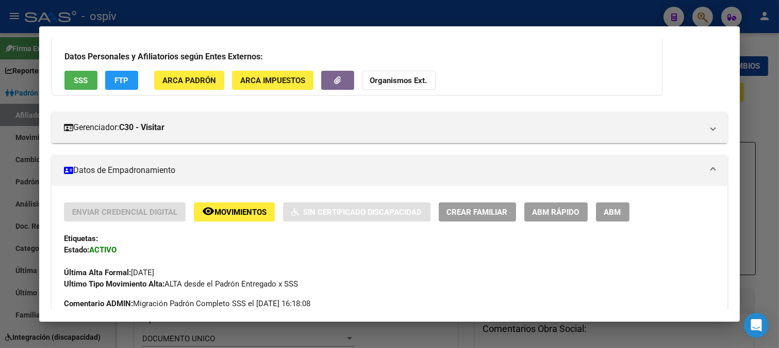
click at [705, 16] on div at bounding box center [389, 174] width 779 height 348
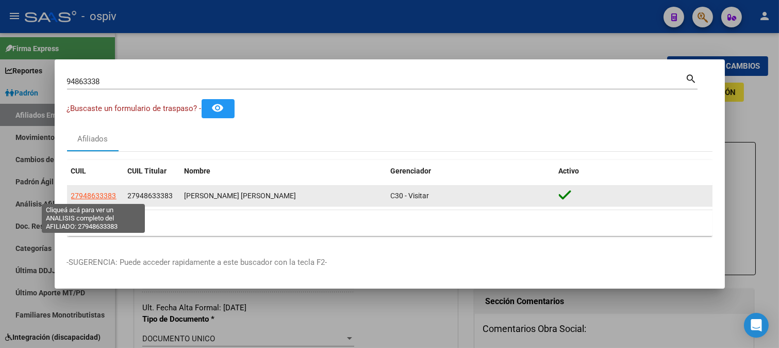
click at [101, 193] on span "27948633383" at bounding box center [93, 195] width 45 height 8
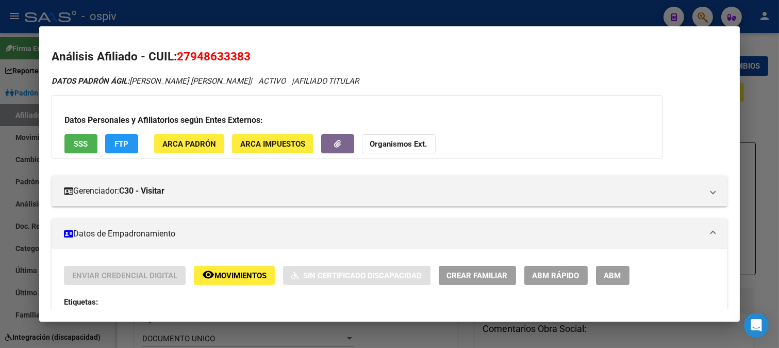
click at [702, 16] on div at bounding box center [389, 174] width 779 height 348
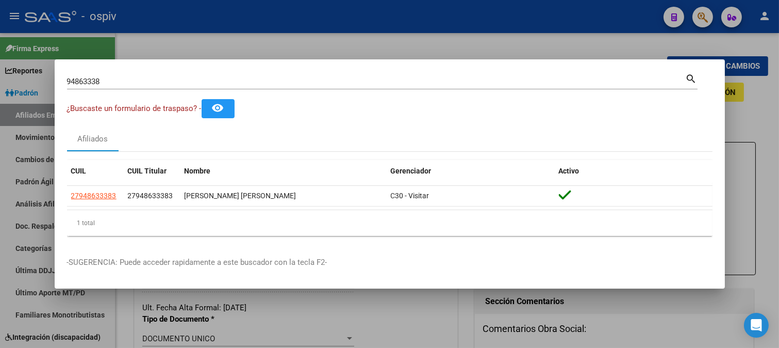
drag, startPoint x: 110, startPoint y: 75, endPoint x: 28, endPoint y: 84, distance: 82.4
click at [28, 84] on div "94863338 Buscar (apellido, dni, cuil, nro traspaso, cuit, obra social) search ¿…" at bounding box center [389, 174] width 779 height 348
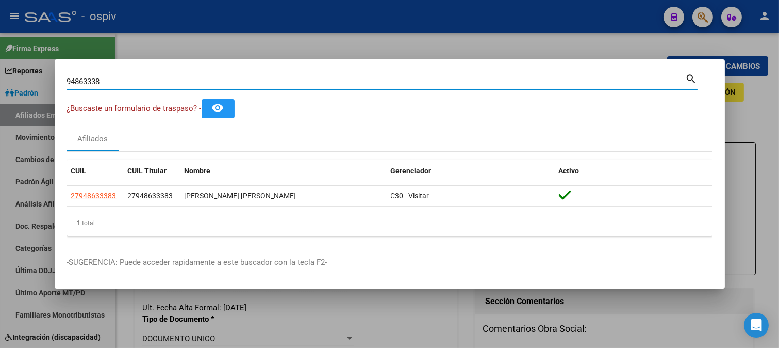
drag, startPoint x: 120, startPoint y: 83, endPoint x: 35, endPoint y: 81, distance: 85.6
click at [35, 81] on div "94863338 Buscar (apellido, dni, cuil, nro traspaso, cuit, obra social) search ¿…" at bounding box center [389, 174] width 779 height 348
type input "35759910"
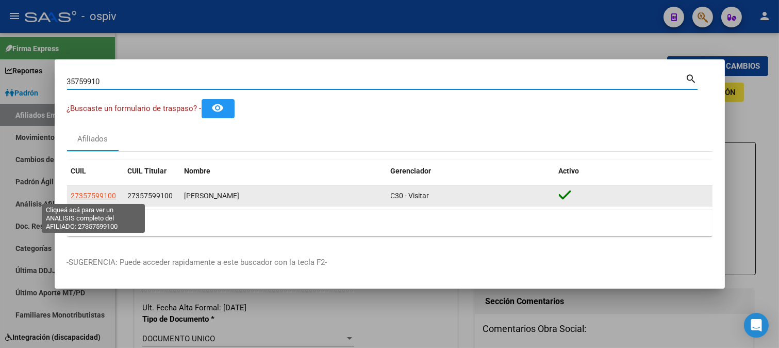
click at [86, 190] on app-link-go-to "27357599100" at bounding box center [93, 196] width 45 height 12
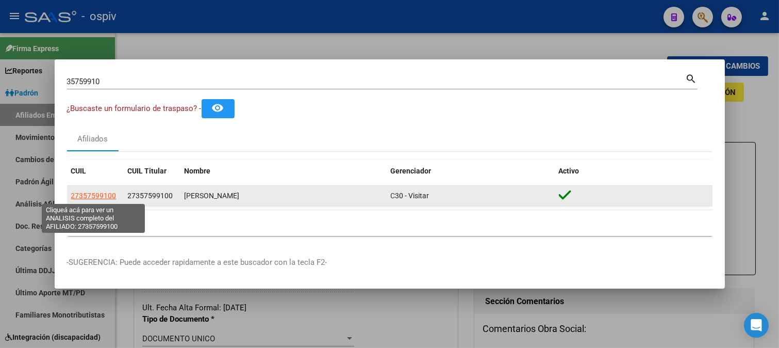
click at [95, 196] on span "27357599100" at bounding box center [93, 195] width 45 height 8
type textarea "27357599100"
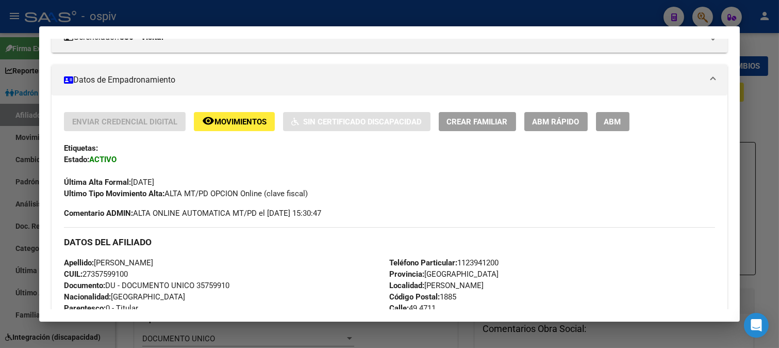
scroll to position [172, 0]
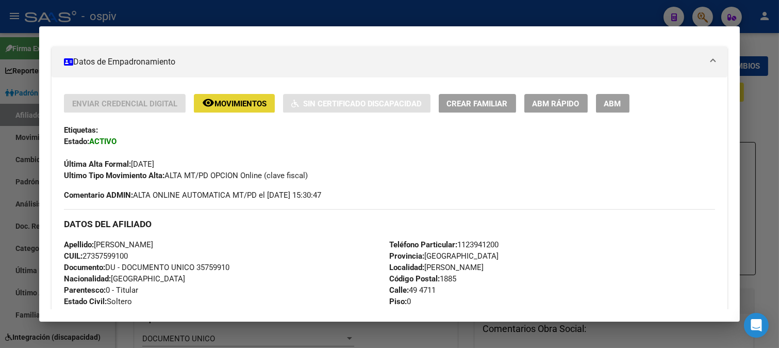
click at [221, 99] on span "Movimientos" at bounding box center [240, 103] width 52 height 9
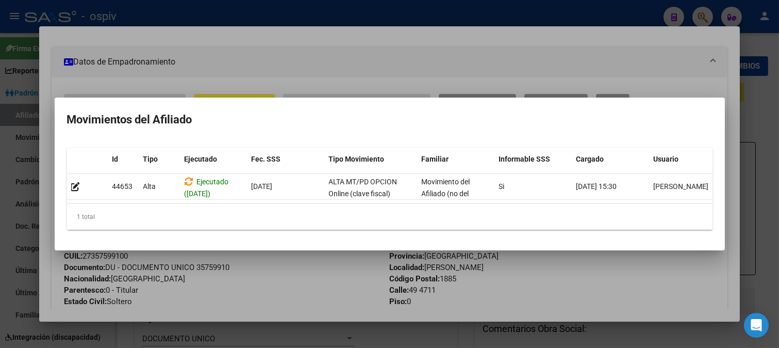
click at [345, 71] on div at bounding box center [389, 174] width 779 height 348
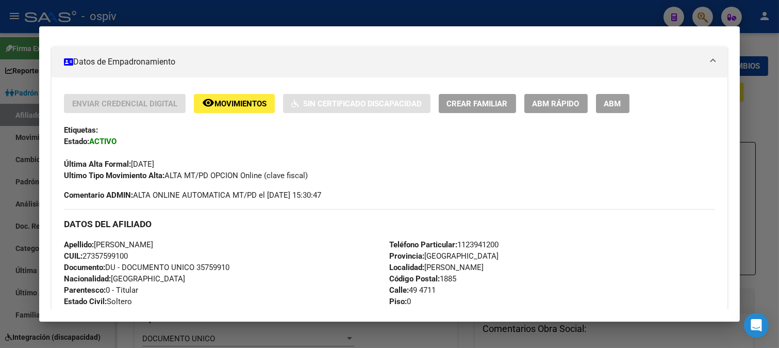
click at [612, 106] on span "ABM" at bounding box center [612, 103] width 17 height 9
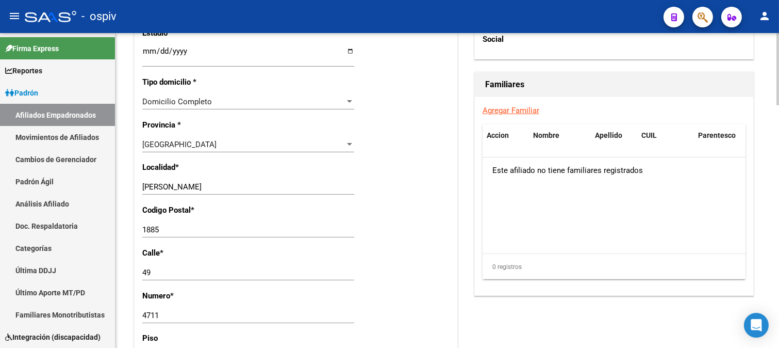
scroll to position [802, 0]
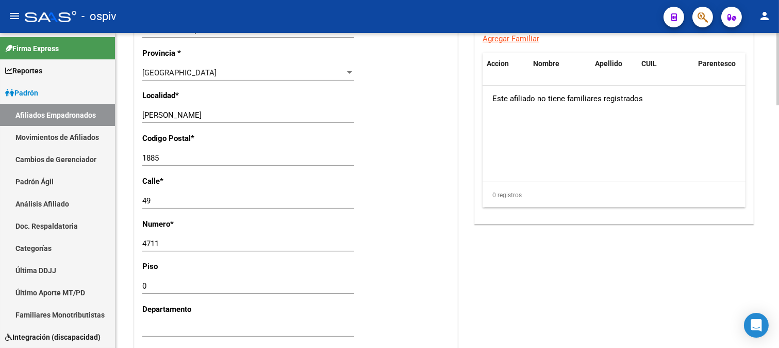
drag, startPoint x: 231, startPoint y: 109, endPoint x: 127, endPoint y: 115, distance: 103.9
drag, startPoint x: 230, startPoint y: 115, endPoint x: 75, endPoint y: 113, distance: 155.2
click at [75, 113] on mat-sidenav-container "Firma Express Reportes Padrón Traspasos x O.S. Traspasos x Gerenciador Traspaso…" at bounding box center [389, 190] width 779 height 315
type input "b"
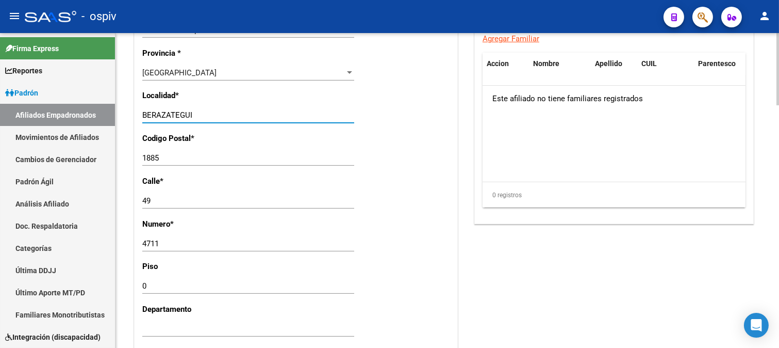
type input "BERAZATEGUI"
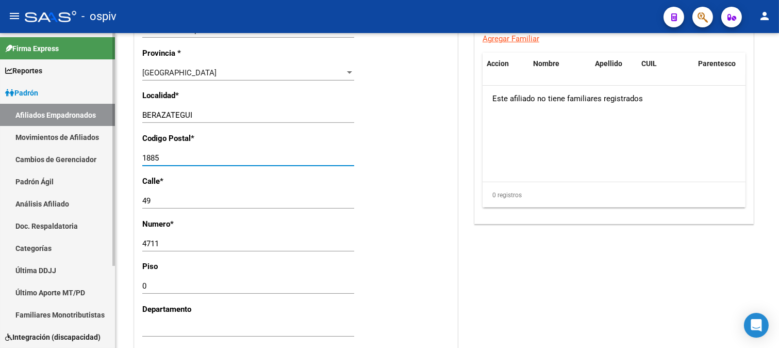
drag, startPoint x: 183, startPoint y: 160, endPoint x: 59, endPoint y: 157, distance: 123.8
click at [59, 157] on mat-sidenav-container "Firma Express Reportes Padrón Traspasos x O.S. Traspasos x Gerenciador Traspaso…" at bounding box center [389, 190] width 779 height 315
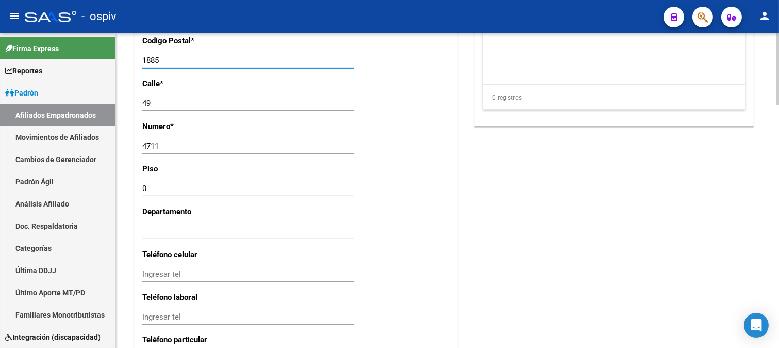
scroll to position [916, 0]
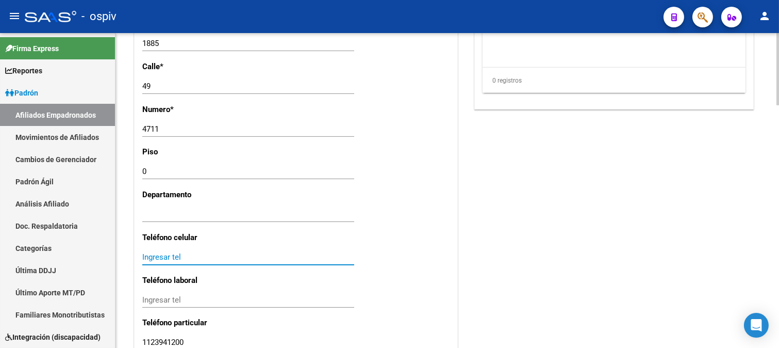
drag, startPoint x: 166, startPoint y: 259, endPoint x: 159, endPoint y: 253, distance: 9.5
click at [165, 259] on input "Ingresar tel" at bounding box center [248, 256] width 212 height 9
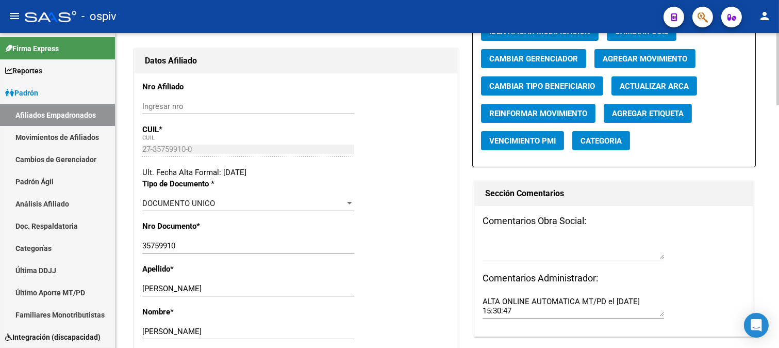
scroll to position [114, 0]
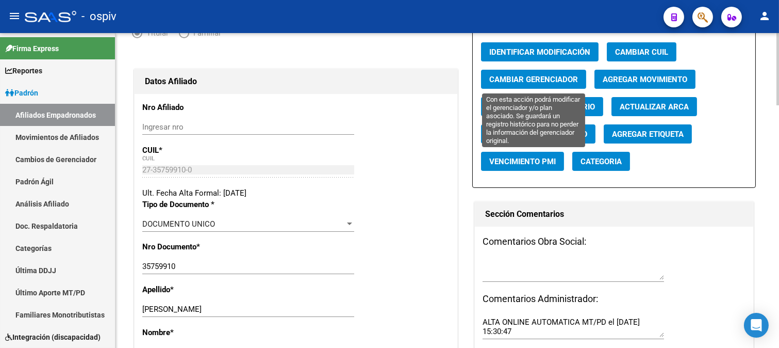
type input "1123941200"
click at [549, 80] on span "Cambiar Gerenciador" at bounding box center [533, 79] width 89 height 9
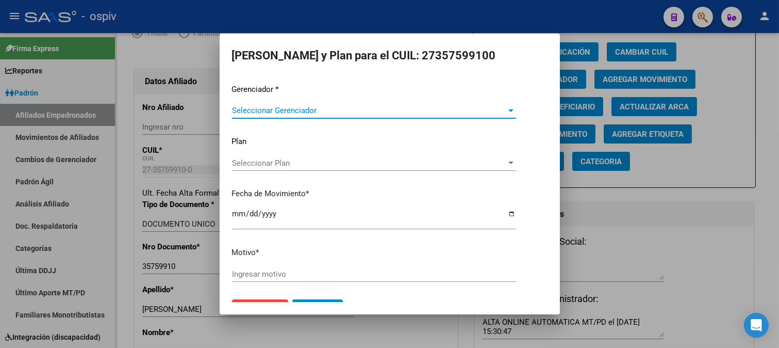
click at [252, 104] on div "Seleccionar Gerenciador Seleccionar Gerenciador" at bounding box center [374, 110] width 284 height 15
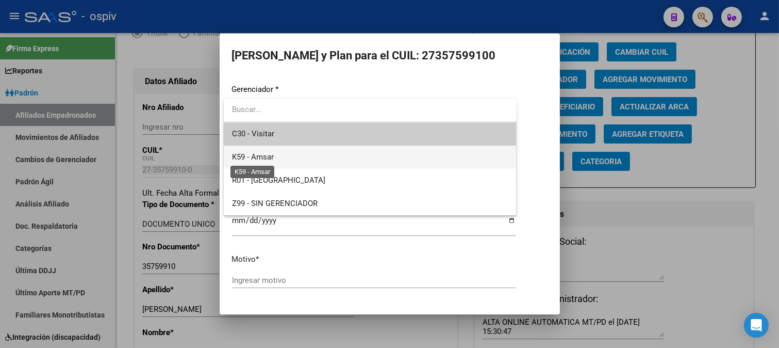
click at [250, 153] on span "K59 - Amsar" at bounding box center [253, 156] width 42 height 9
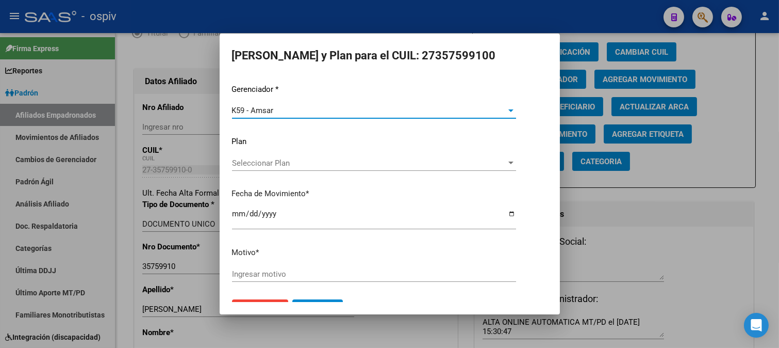
click at [245, 274] on input "Ingresar motivo" at bounding box center [374, 273] width 284 height 9
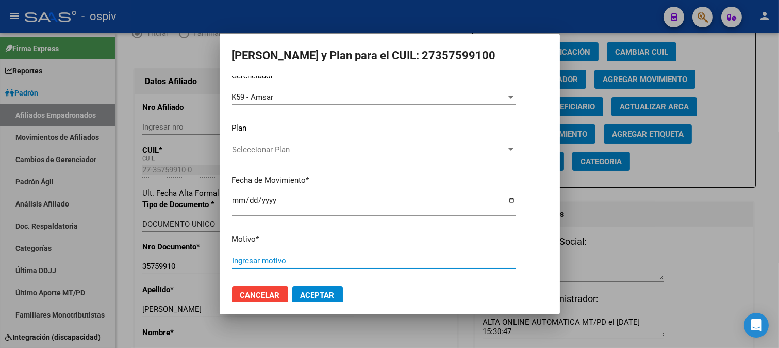
scroll to position [24, 0]
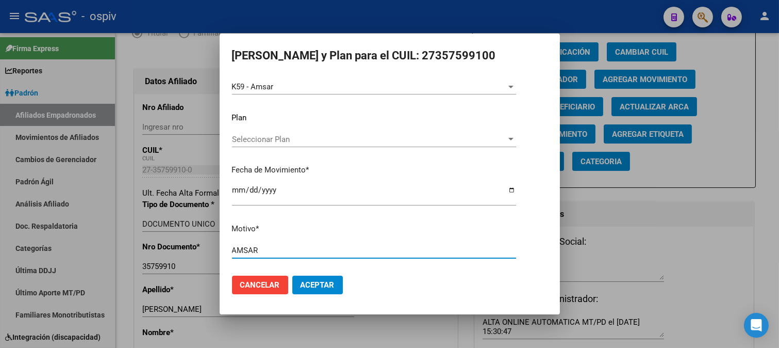
drag, startPoint x: 264, startPoint y: 251, endPoint x: 221, endPoint y: 244, distance: 44.3
click at [222, 244] on mat-dialog-content "Gerenciador * K59 - Amsar Seleccionar Gerenciador Plan Seleccionar Plan Selecci…" at bounding box center [390, 189] width 340 height 226
type input "[DOMAIN_NAME]"
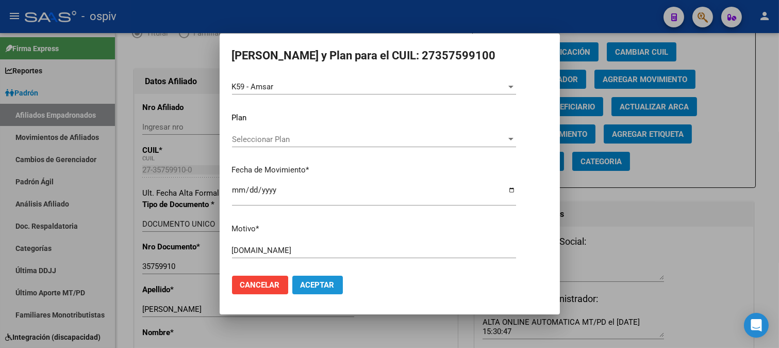
click at [317, 283] on span "Aceptar" at bounding box center [318, 284] width 34 height 9
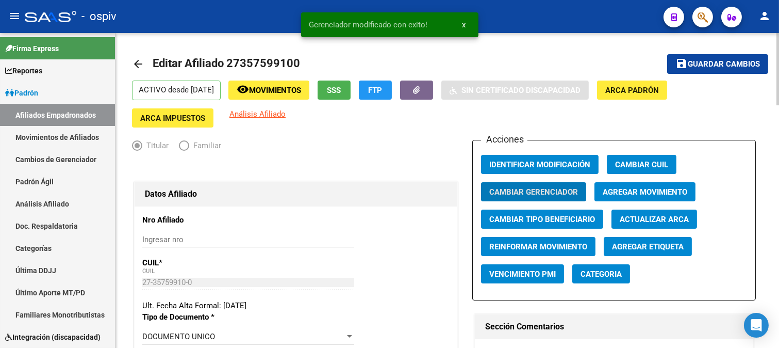
scroll to position [0, 0]
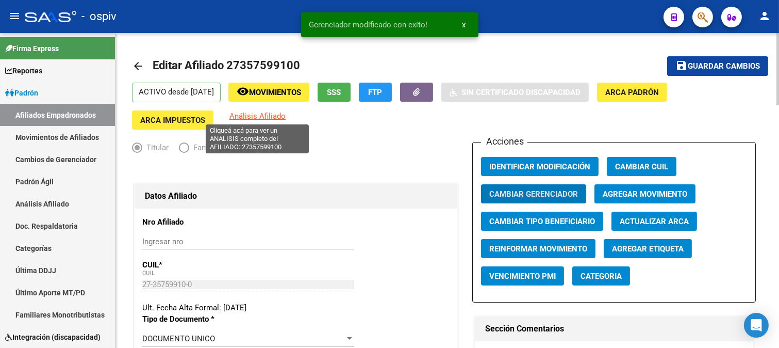
click at [258, 116] on span "Análisis Afiliado" at bounding box center [257, 115] width 56 height 9
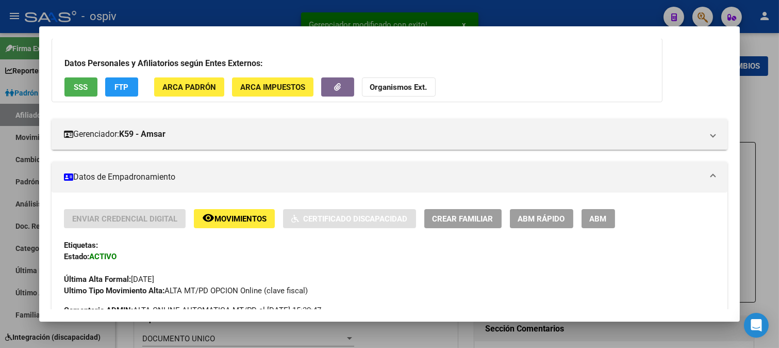
scroll to position [114, 0]
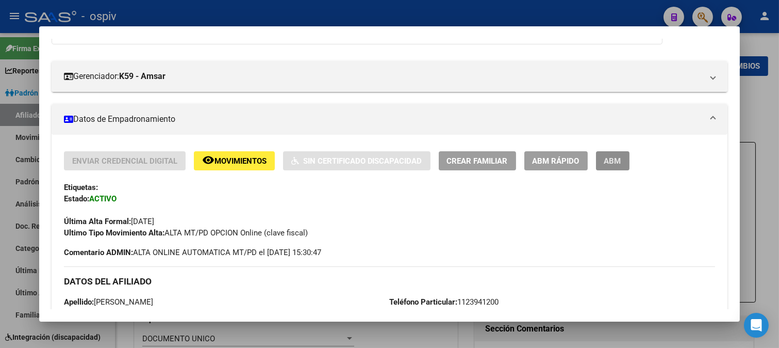
click at [610, 165] on span "ABM" at bounding box center [612, 160] width 17 height 9
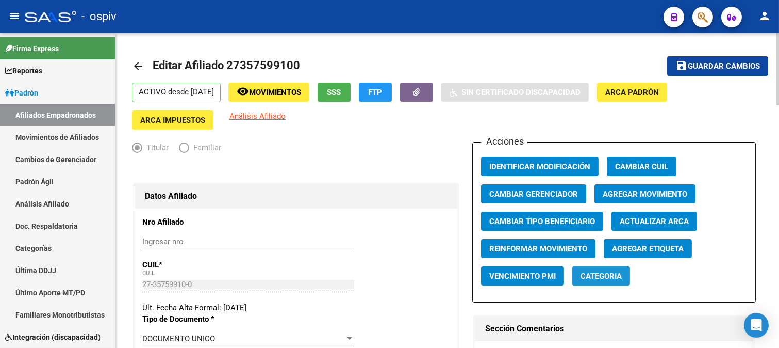
click at [600, 276] on span "Categoria" at bounding box center [601, 275] width 41 height 9
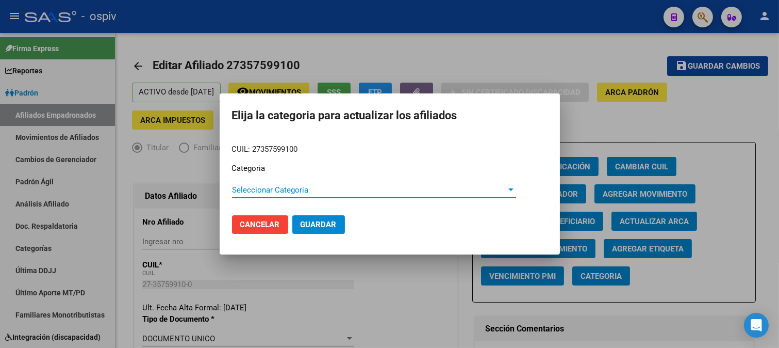
click at [269, 185] on span "Seleccionar Categoria" at bounding box center [369, 189] width 275 height 9
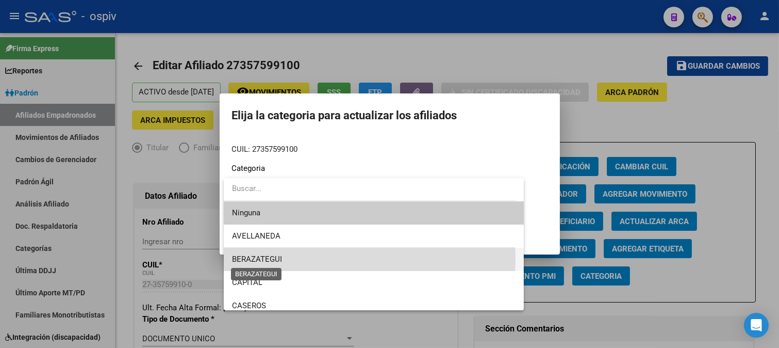
click at [260, 258] on span "BERAZATEGUI" at bounding box center [257, 258] width 50 height 9
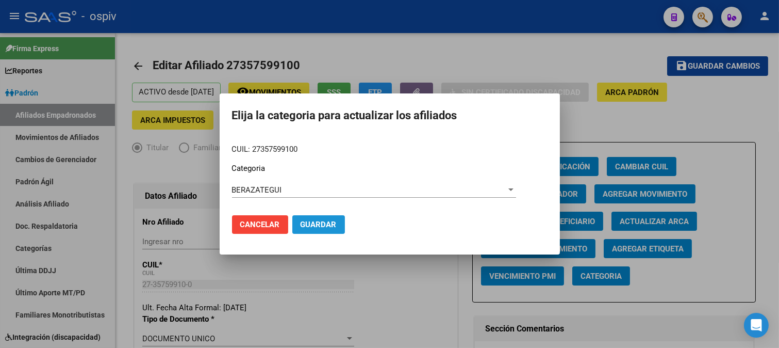
drag, startPoint x: 317, startPoint y: 222, endPoint x: 747, endPoint y: 261, distance: 431.8
click at [322, 224] on span "Guardar" at bounding box center [319, 224] width 36 height 9
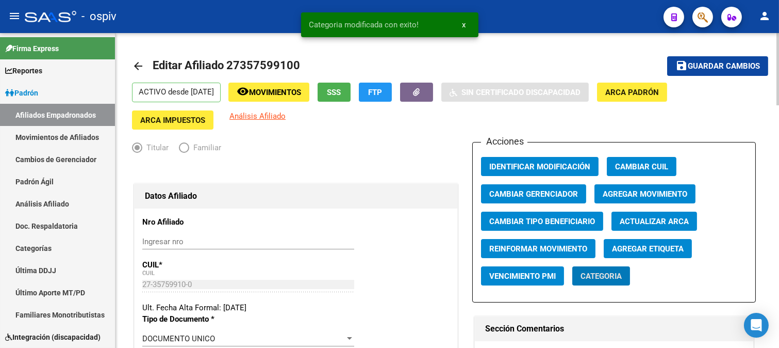
click at [653, 251] on span "Agregar Etiqueta" at bounding box center [648, 248] width 72 height 9
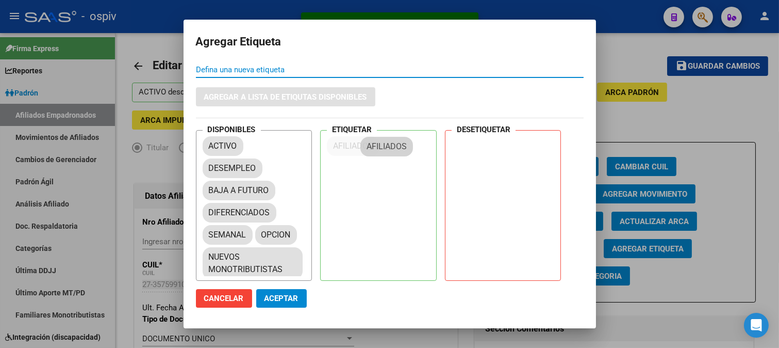
drag, startPoint x: 217, startPoint y: 191, endPoint x: 379, endPoint y: 130, distance: 173.4
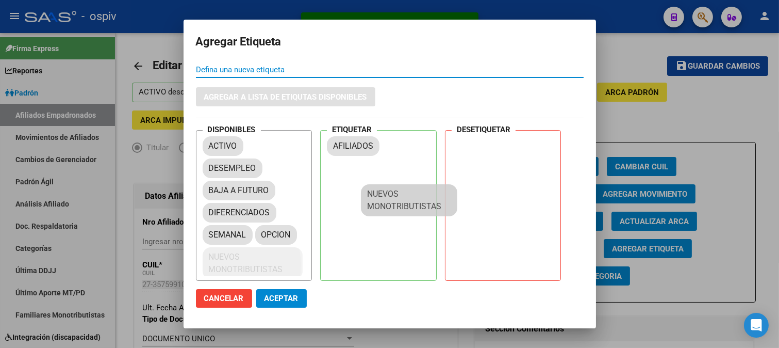
drag, startPoint x: 251, startPoint y: 266, endPoint x: 391, endPoint y: 179, distance: 164.8
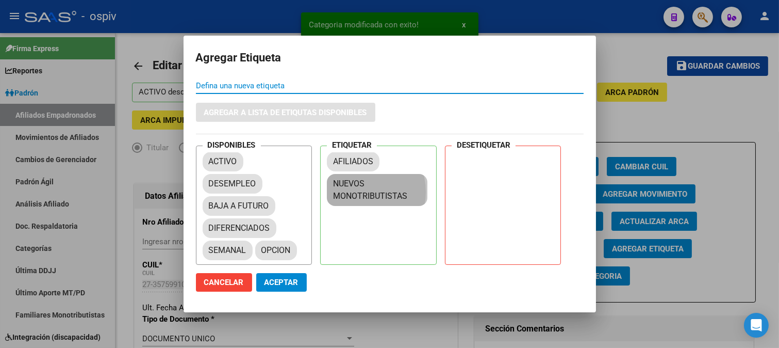
click at [388, 179] on mat-chip "NUEVOS MONOTRIBUTISTAS" at bounding box center [377, 190] width 101 height 32
click at [291, 275] on button "Aceptar" at bounding box center [281, 282] width 51 height 19
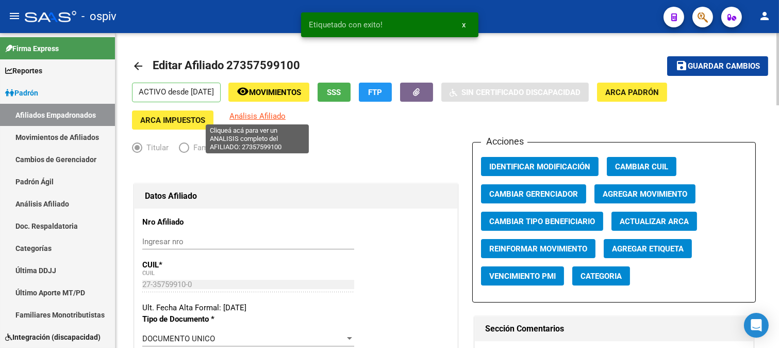
click at [274, 117] on span "Análisis Afiliado" at bounding box center [257, 115] width 56 height 9
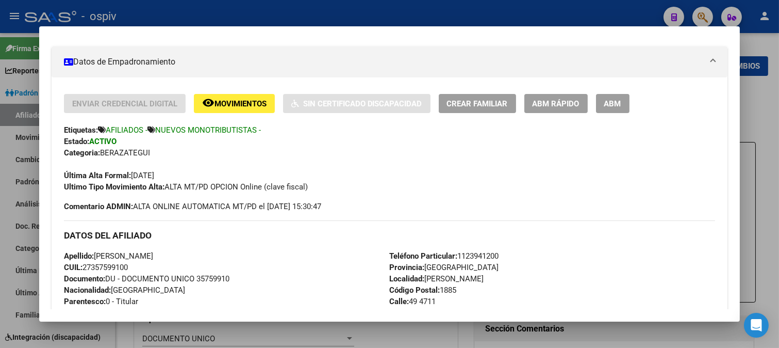
scroll to position [0, 0]
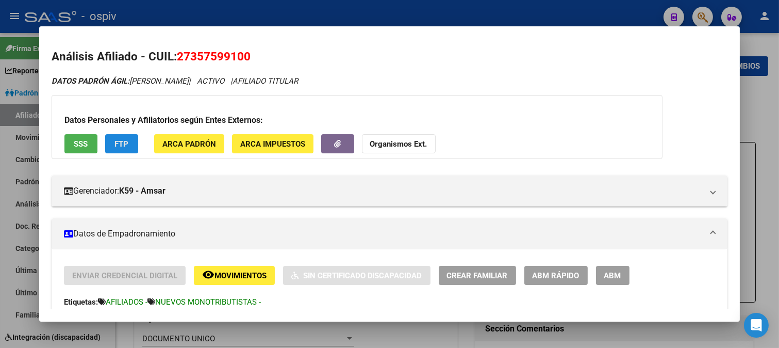
click at [125, 143] on span "FTP" at bounding box center [121, 143] width 14 height 9
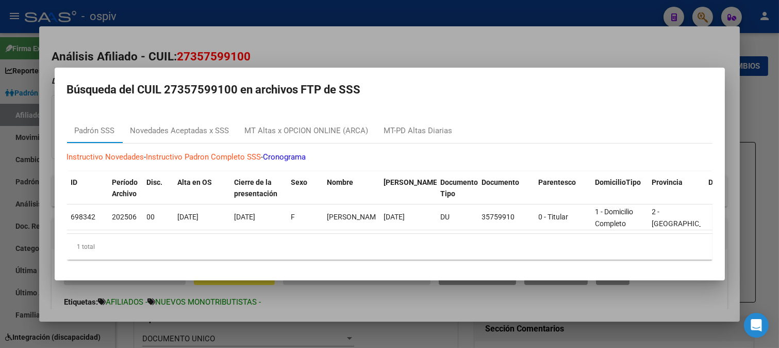
click at [473, 52] on div at bounding box center [389, 174] width 779 height 348
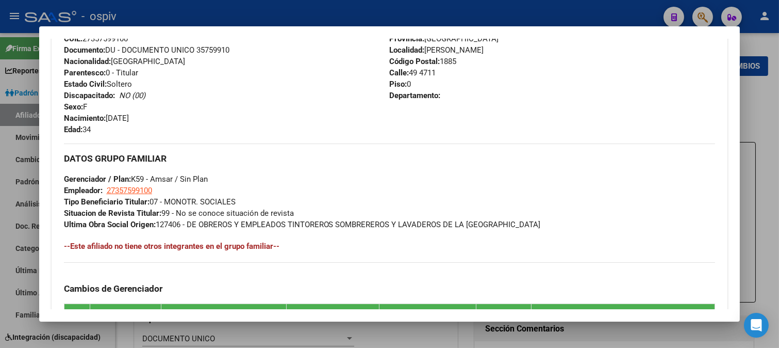
scroll to position [401, 0]
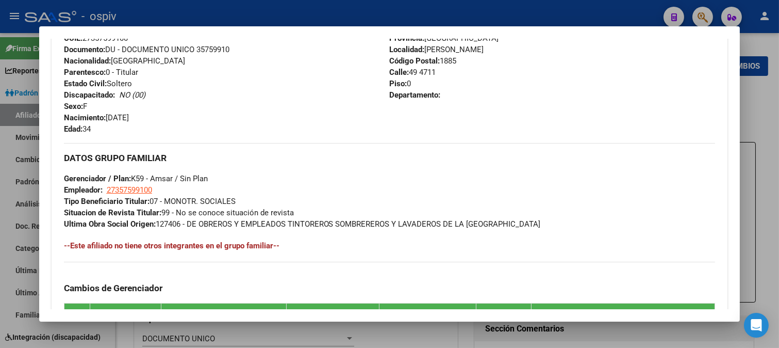
click at [703, 16] on div at bounding box center [389, 174] width 779 height 348
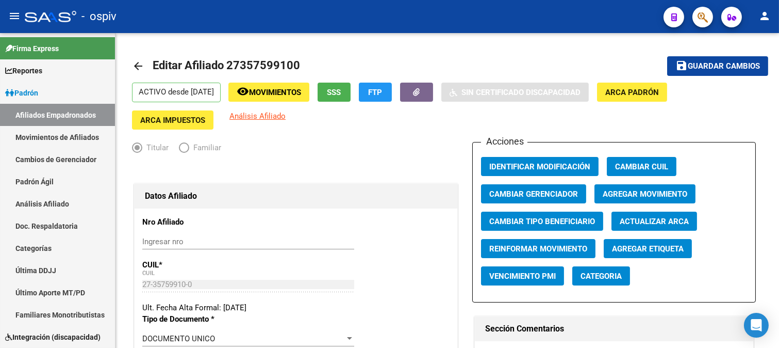
click at [695, 15] on button "button" at bounding box center [702, 17] width 21 height 21
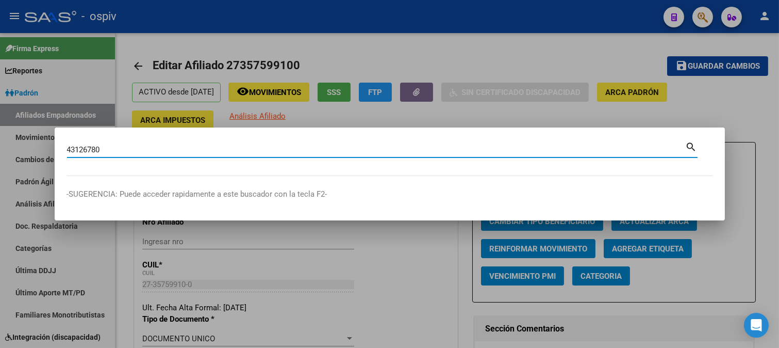
type input "43126780"
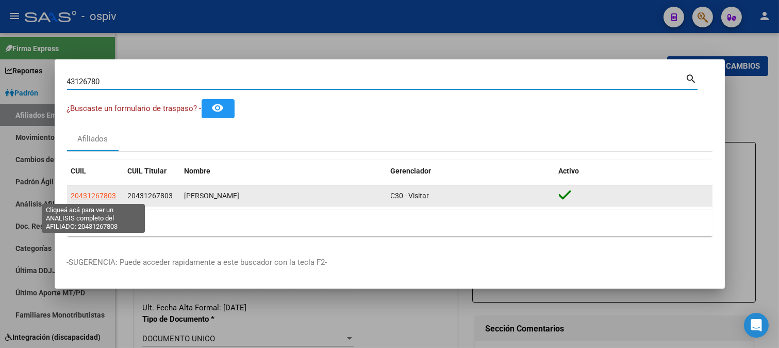
click at [95, 194] on span "20431267803" at bounding box center [93, 195] width 45 height 8
type textarea "20431267803"
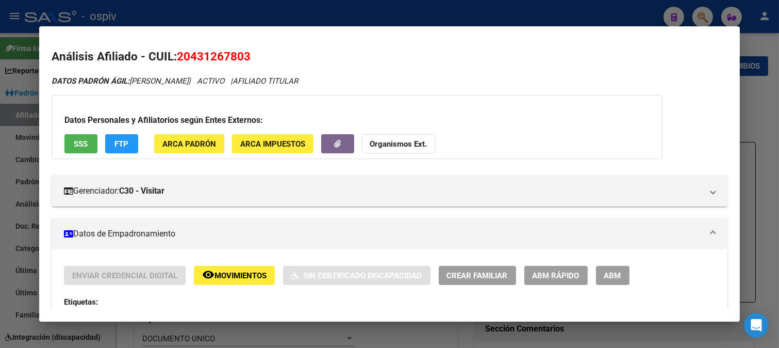
click at [610, 272] on span "ABM" at bounding box center [612, 275] width 17 height 9
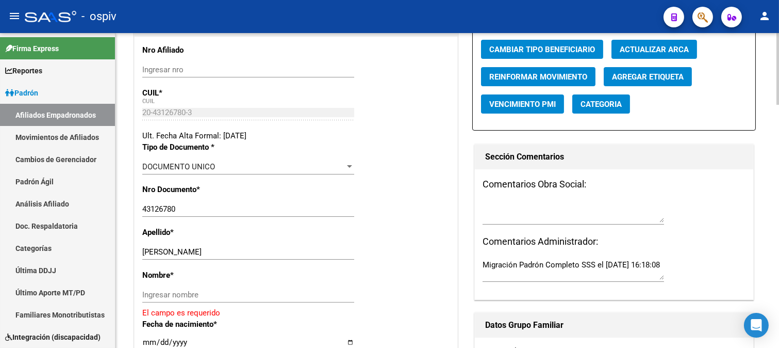
scroll to position [229, 0]
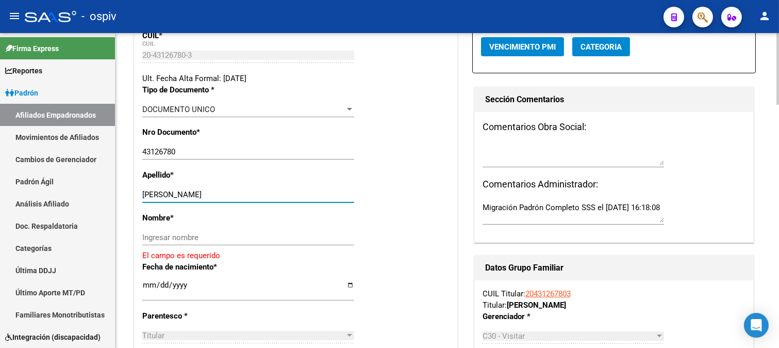
drag, startPoint x: 184, startPoint y: 196, endPoint x: 274, endPoint y: 193, distance: 90.3
click at [274, 193] on input "[PERSON_NAME]" at bounding box center [248, 194] width 212 height 9
type input "[PERSON_NAME]"
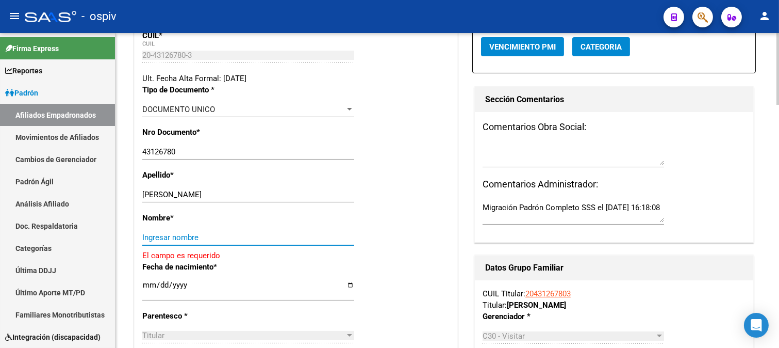
click at [207, 240] on input "Ingresar nombre" at bounding box center [248, 237] width 212 height 9
paste input "[PERSON_NAME]"
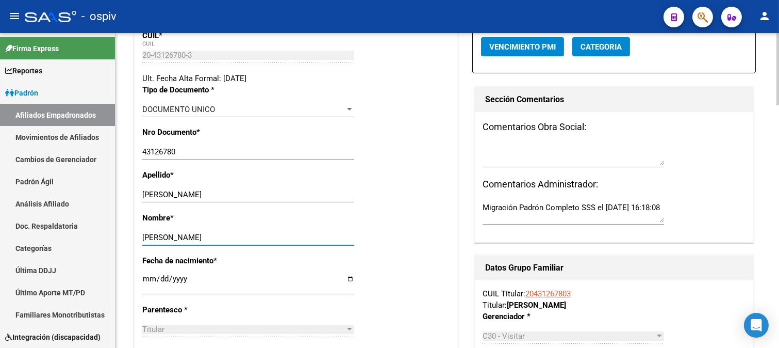
type input "[PERSON_NAME]"
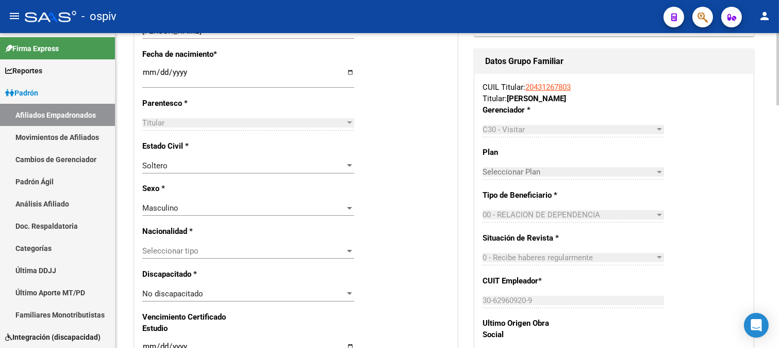
scroll to position [458, 0]
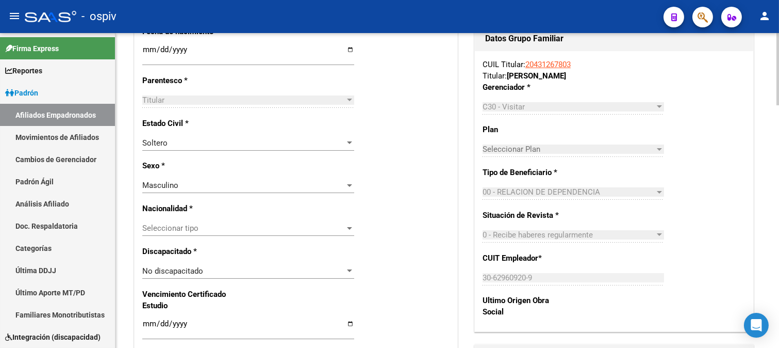
click at [195, 233] on div "Seleccionar tipo Seleccionar tipo" at bounding box center [248, 227] width 212 height 15
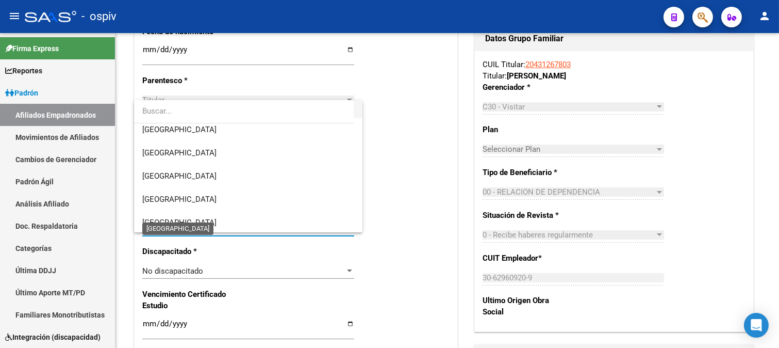
scroll to position [172, 0]
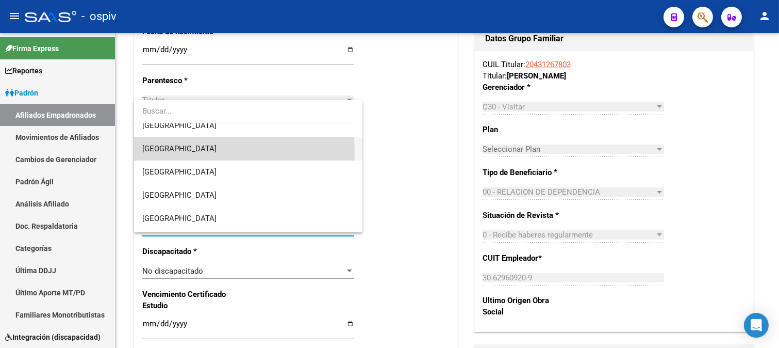
click at [186, 152] on span "[GEOGRAPHIC_DATA]" at bounding box center [248, 148] width 212 height 23
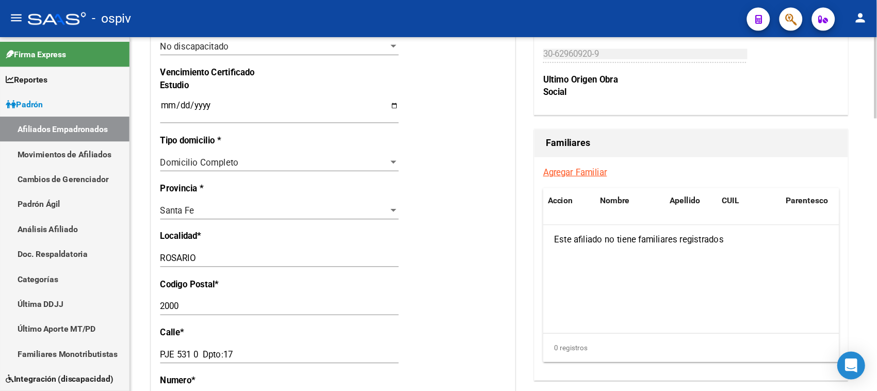
scroll to position [745, 0]
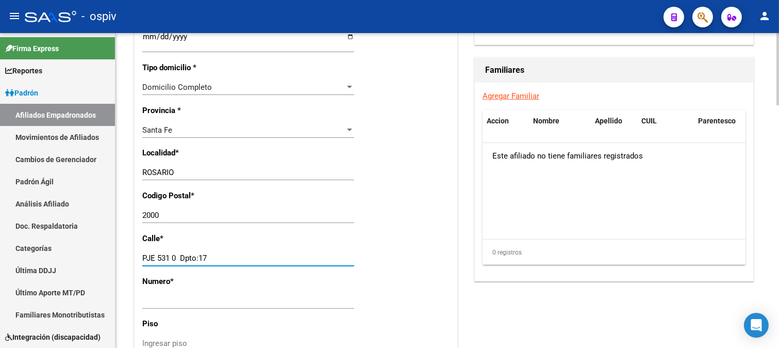
drag, startPoint x: 182, startPoint y: 259, endPoint x: 217, endPoint y: 259, distance: 34.5
click at [217, 259] on input "PJE 531 0 Dpto:17" at bounding box center [248, 257] width 212 height 9
type input "PJE 531 0"
click at [157, 302] on input "Ingresar nro" at bounding box center [248, 300] width 212 height 9
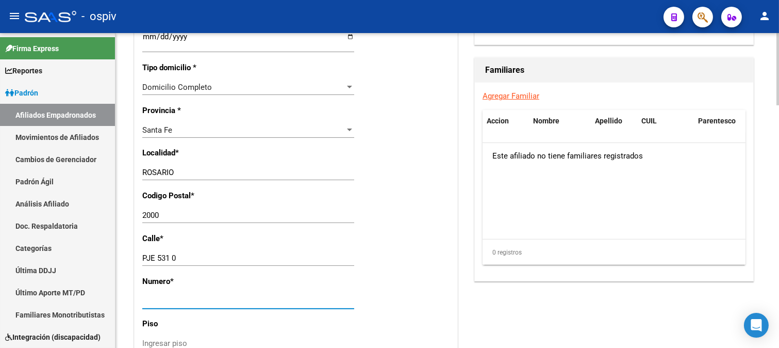
paste input "Dpto:17"
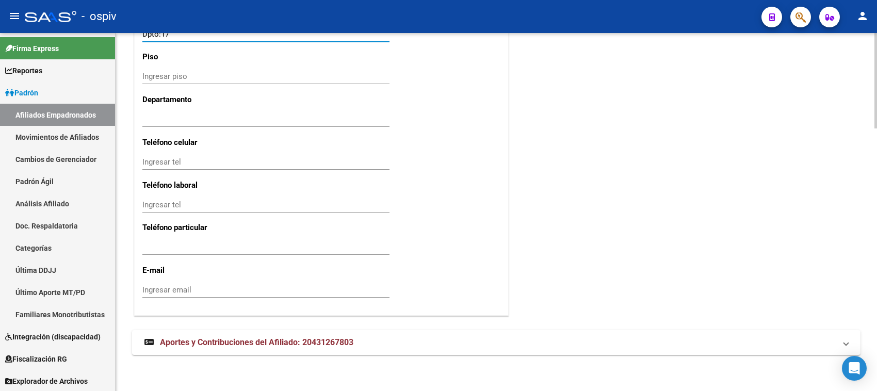
scroll to position [919, 0]
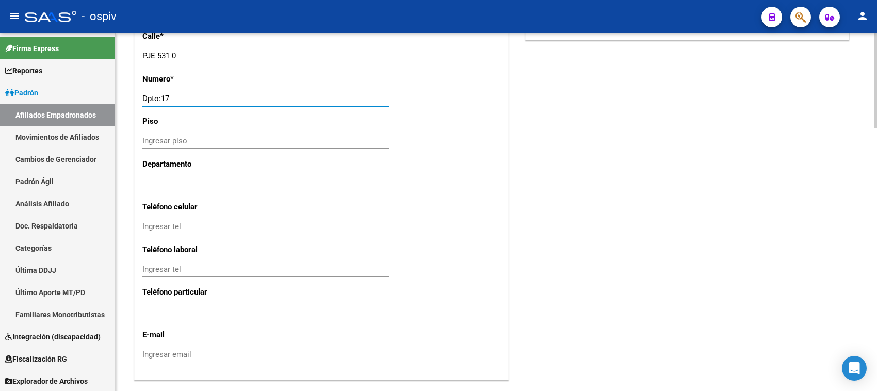
type input "Dpto:17"
click at [196, 220] on div "Ingresar tel" at bounding box center [265, 226] width 247 height 15
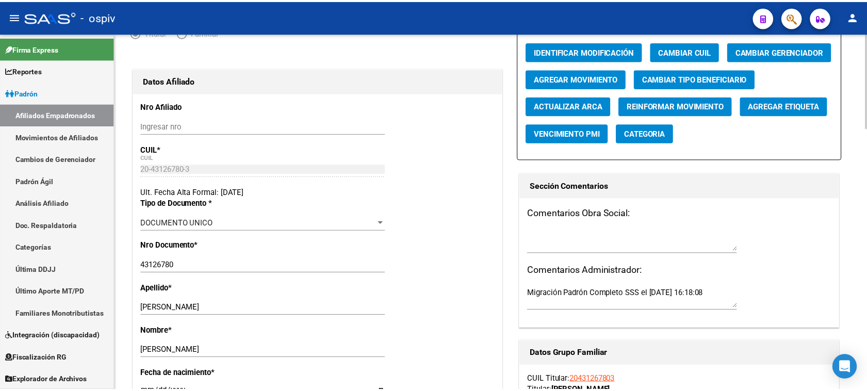
scroll to position [17, 0]
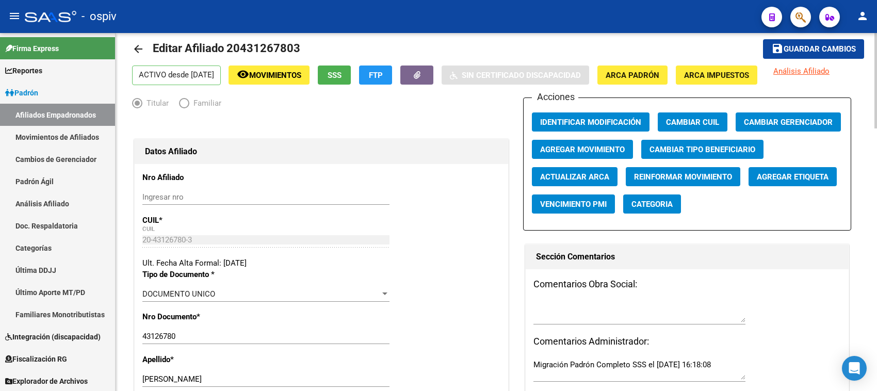
type input "3413215498"
click at [800, 45] on span "Guardar cambios" at bounding box center [819, 49] width 72 height 9
click at [804, 178] on span "Agregar Etiqueta" at bounding box center [792, 176] width 72 height 9
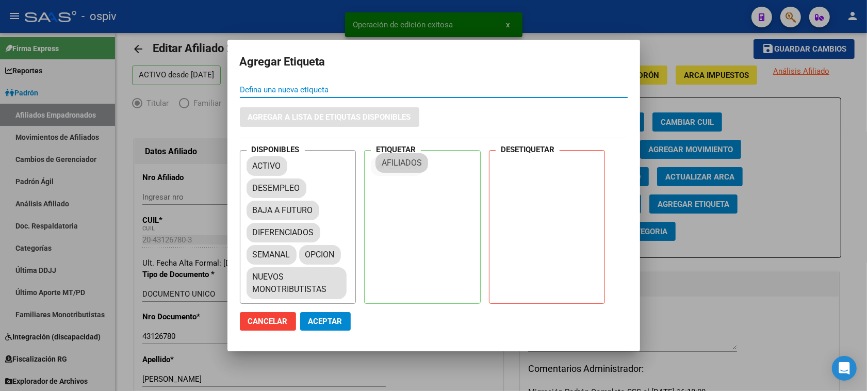
drag, startPoint x: 258, startPoint y: 201, endPoint x: 390, endPoint y: 161, distance: 138.0
drag, startPoint x: 270, startPoint y: 249, endPoint x: 428, endPoint y: 189, distance: 169.0
drag, startPoint x: 324, startPoint y: 324, endPoint x: 749, endPoint y: 209, distance: 440.1
click at [325, 324] on span "Aceptar" at bounding box center [325, 321] width 34 height 9
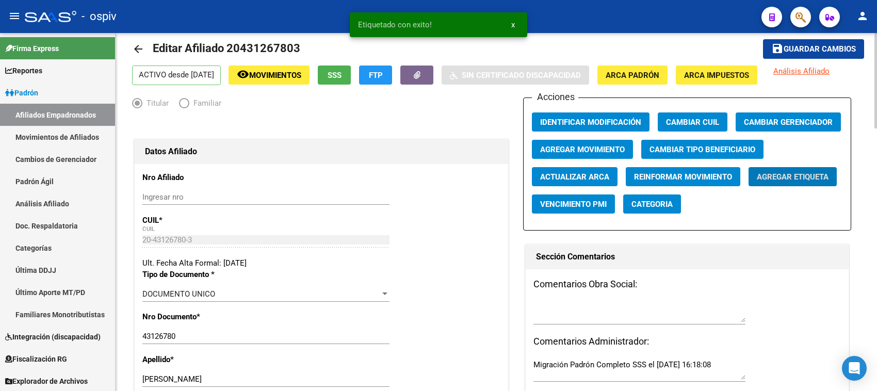
click at [637, 201] on span "Categoria" at bounding box center [651, 204] width 41 height 9
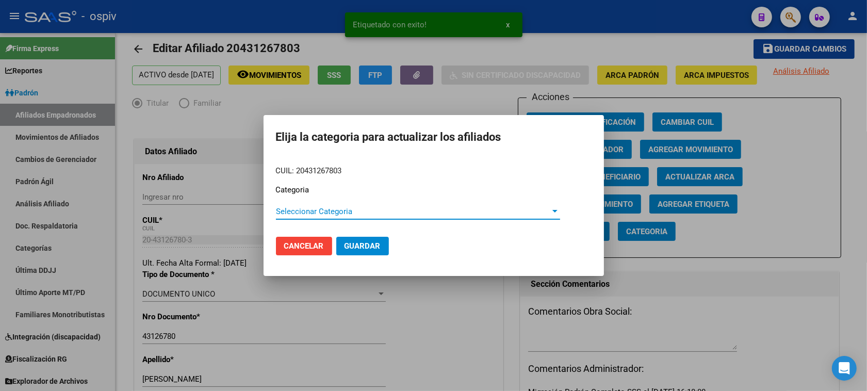
click at [325, 216] on span "Seleccionar Categoria" at bounding box center [413, 211] width 275 height 9
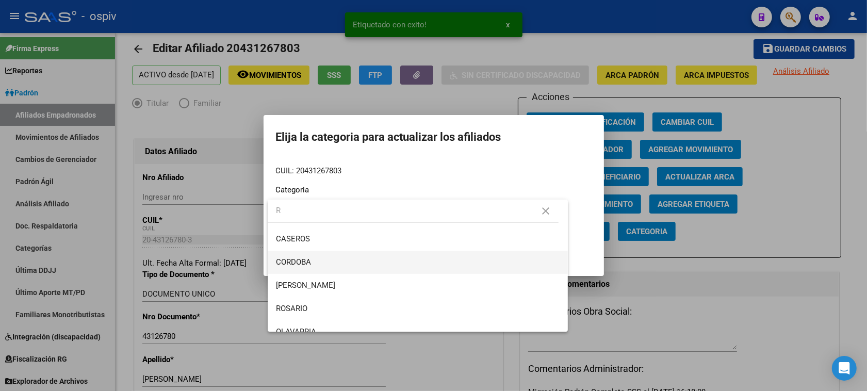
scroll to position [64, 0]
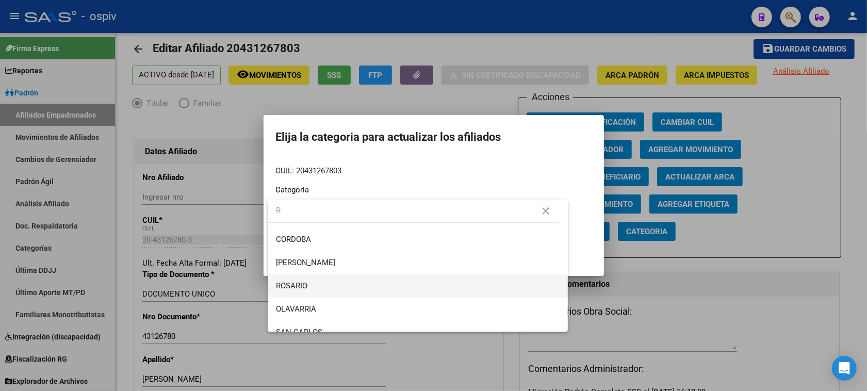
type input "R"
click at [305, 292] on span "ROSARIO" at bounding box center [418, 285] width 284 height 23
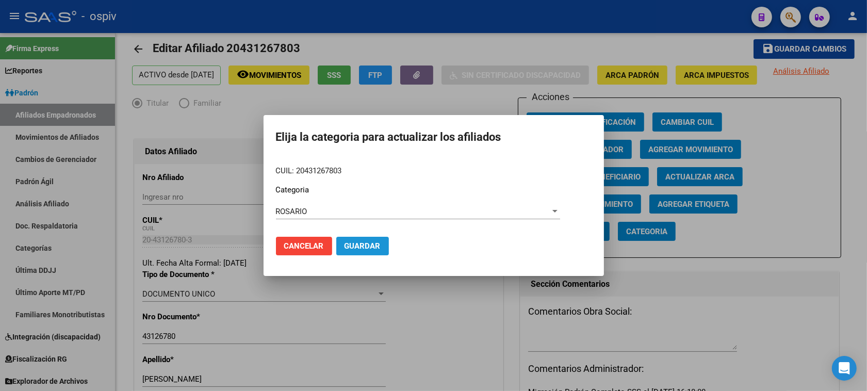
click at [354, 241] on span "Guardar" at bounding box center [362, 245] width 36 height 9
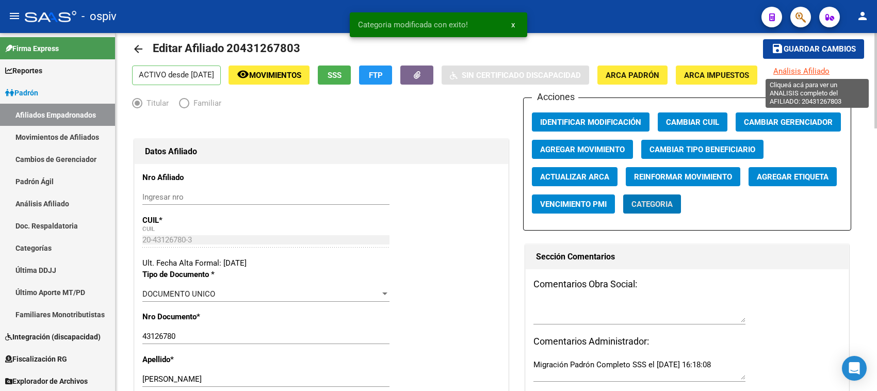
click at [821, 71] on span "Análisis Afiliado" at bounding box center [801, 71] width 56 height 9
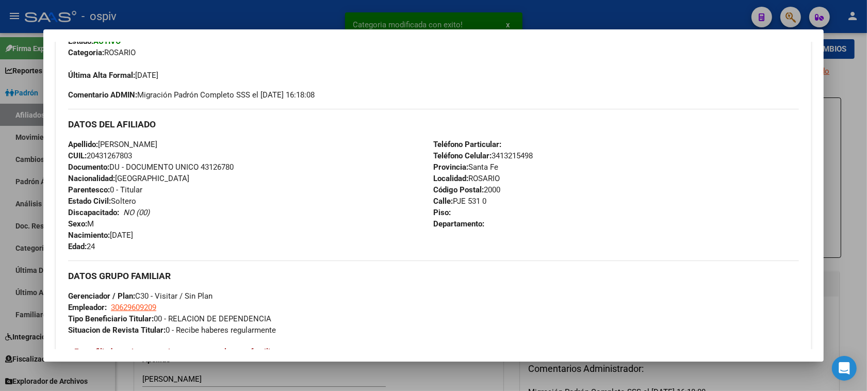
scroll to position [283, 0]
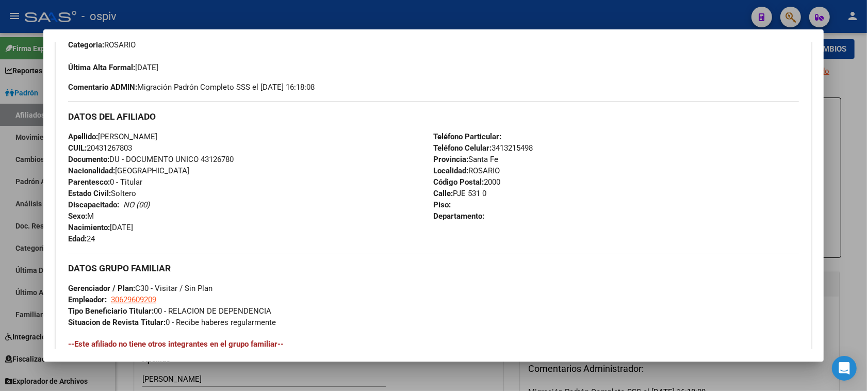
click at [795, 13] on div at bounding box center [433, 195] width 867 height 391
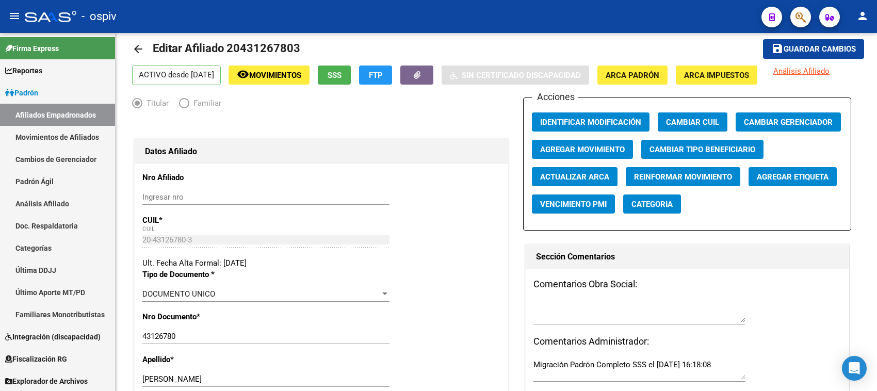
click at [808, 12] on button "button" at bounding box center [800, 17] width 21 height 21
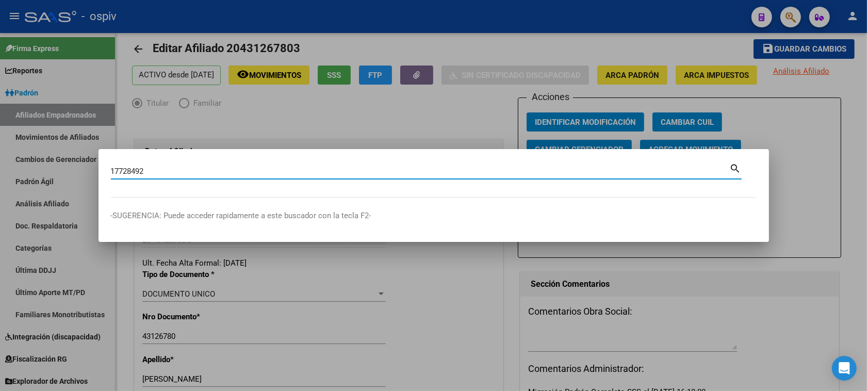
type input "17728492"
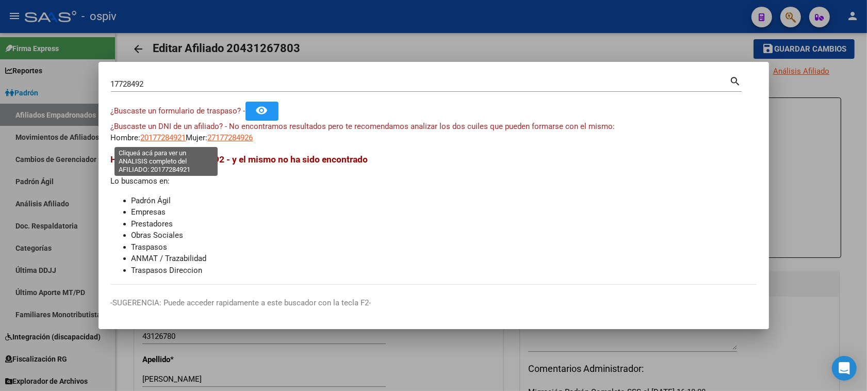
click at [171, 137] on span "20177284921" at bounding box center [163, 137] width 45 height 9
type textarea "20177284921"
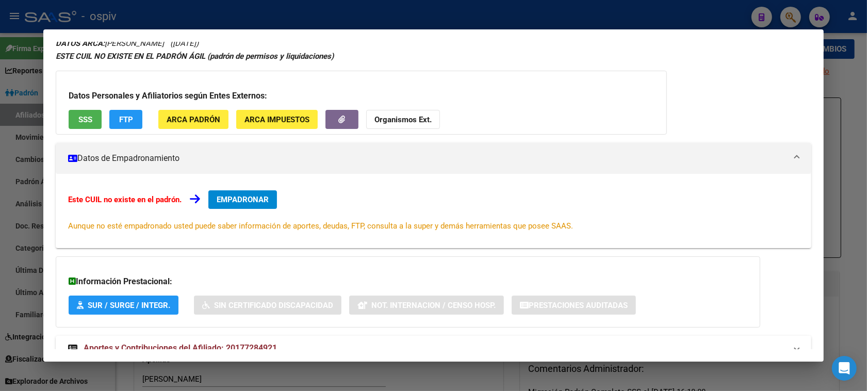
scroll to position [64, 0]
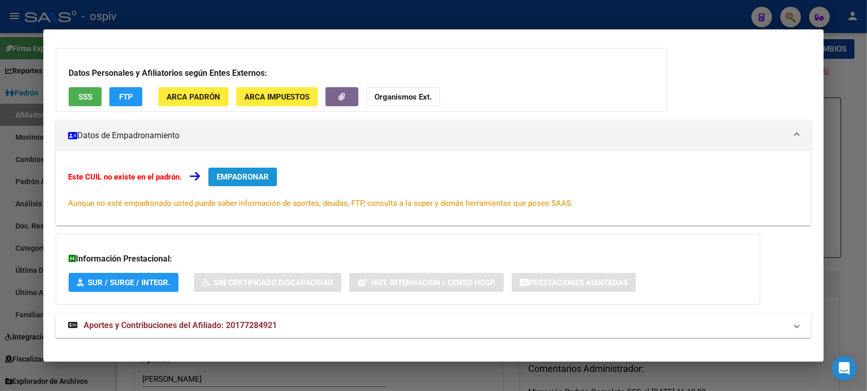
click at [255, 172] on span "EMPADRONAR" at bounding box center [243, 176] width 52 height 9
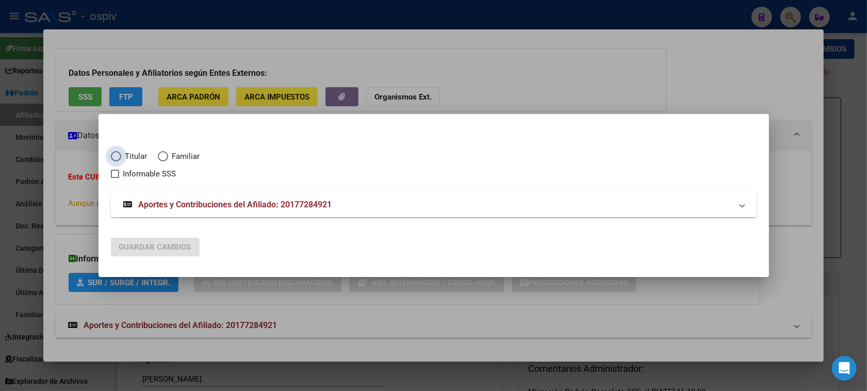
click at [125, 153] on span "Titular" at bounding box center [134, 157] width 26 height 12
click at [121, 153] on input "Titular" at bounding box center [116, 156] width 10 height 10
radio input "true"
checkbox input "true"
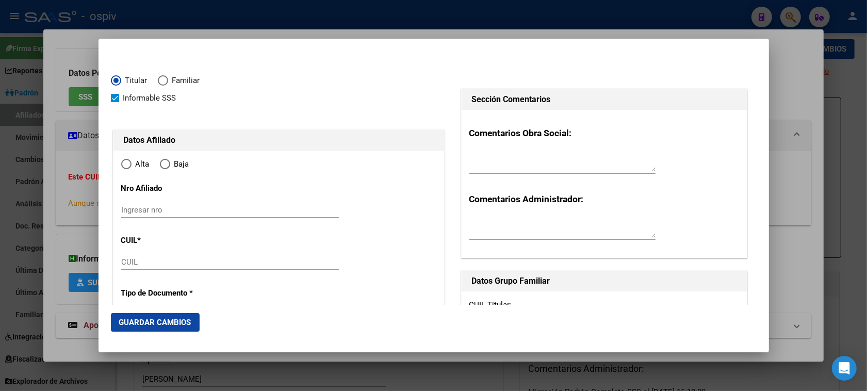
type input "20-17728492-1"
radio input "true"
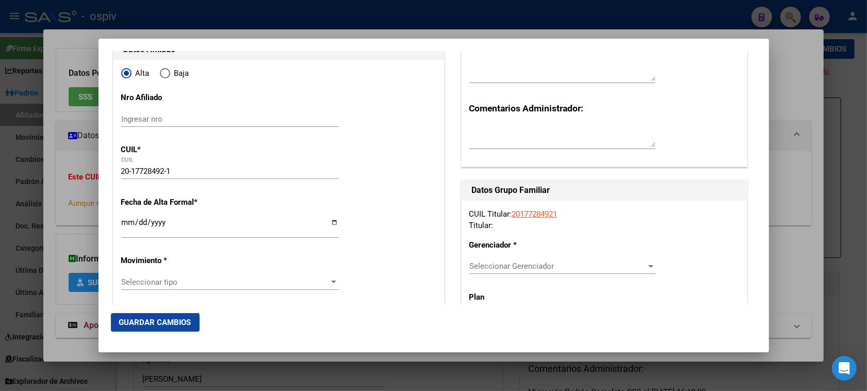
scroll to position [129, 0]
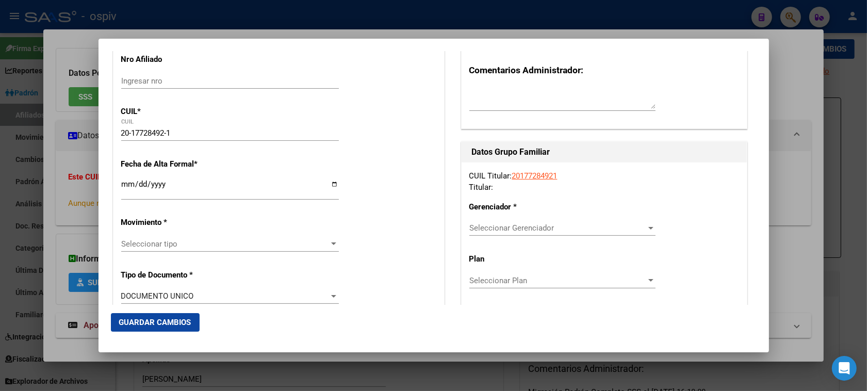
type input "17728492"
type input "GALLO"
type input "[PERSON_NAME]"
type input "[DATE]"
type input "[PERSON_NAME]"
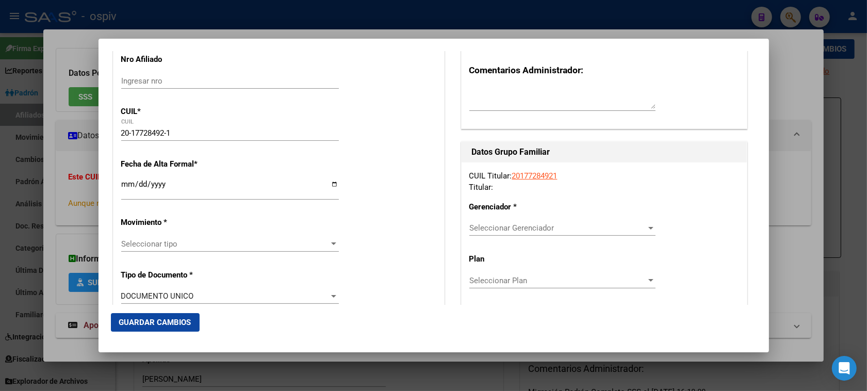
type input "1759"
type input "BARILOCHE"
type input "4945"
click at [131, 191] on input "Ingresar fecha" at bounding box center [230, 188] width 218 height 16
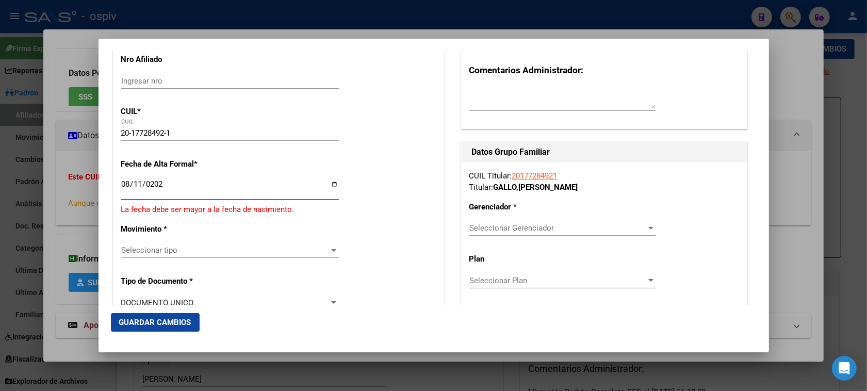
type input "[DATE]"
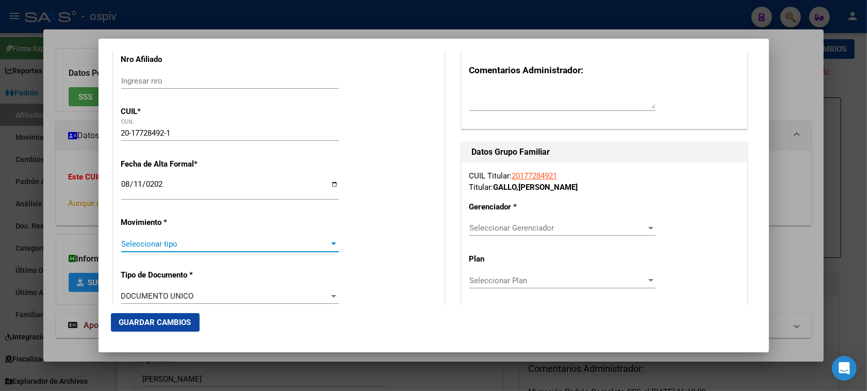
click at [140, 246] on span "Seleccionar tipo" at bounding box center [225, 243] width 208 height 9
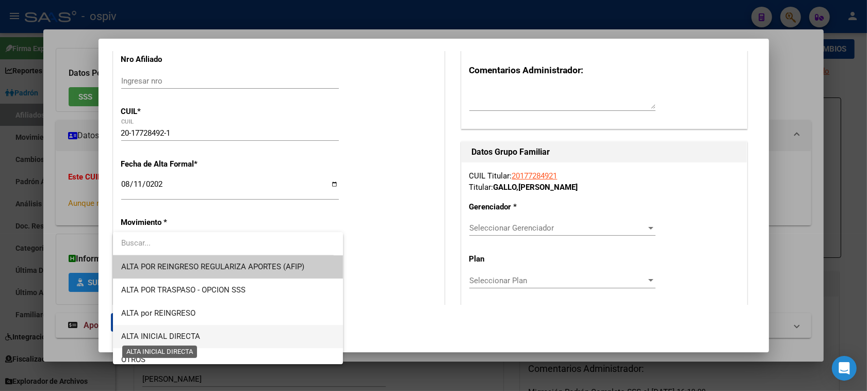
click at [160, 334] on span "ALTA INICIAL DIRECTA" at bounding box center [160, 336] width 79 height 9
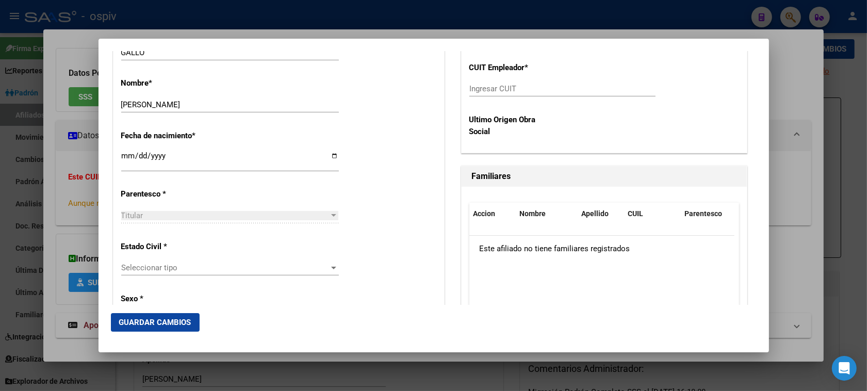
scroll to position [516, 0]
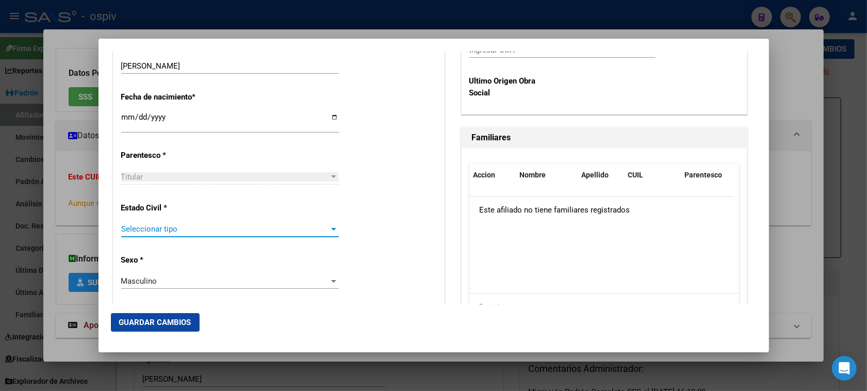
click at [156, 230] on span "Seleccionar tipo" at bounding box center [225, 228] width 208 height 9
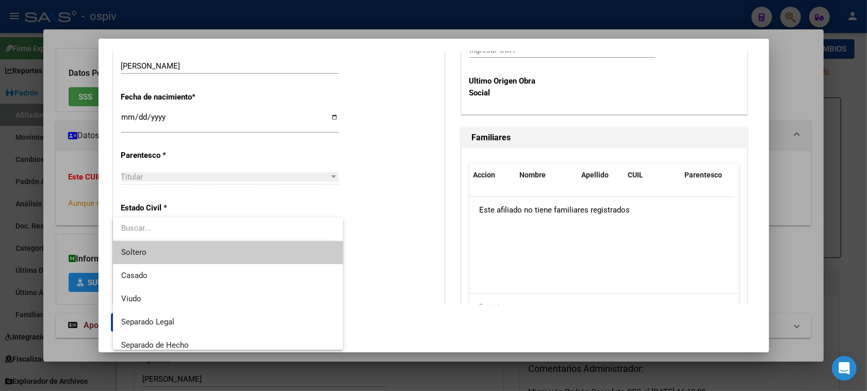
click at [150, 252] on span "Soltero" at bounding box center [228, 252] width 214 height 23
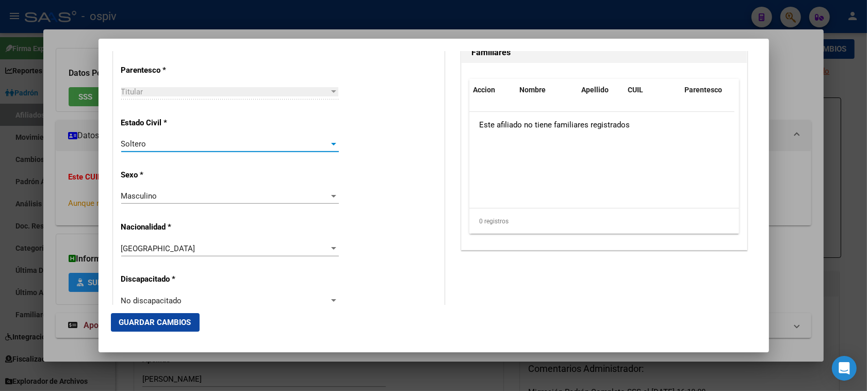
scroll to position [258, 0]
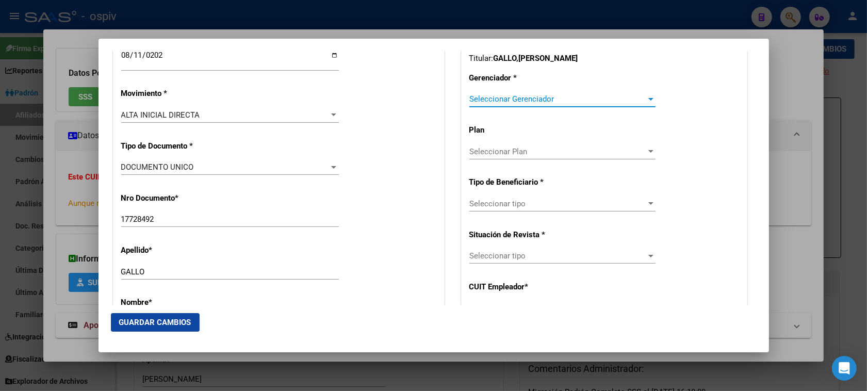
click at [648, 99] on div at bounding box center [650, 99] width 5 height 3
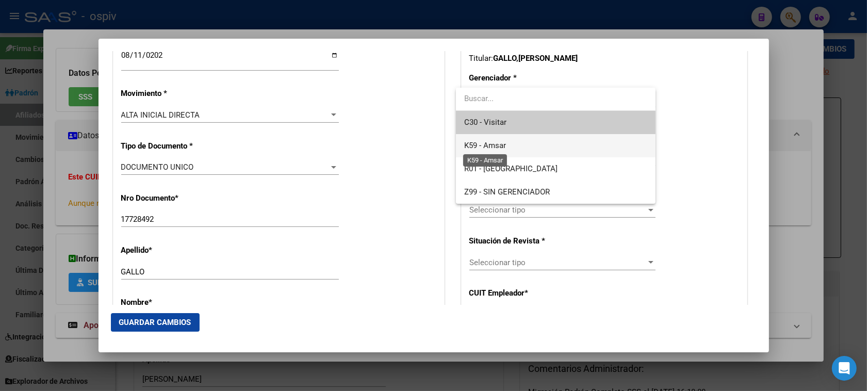
click at [483, 147] on span "K59 - Amsar" at bounding box center [485, 145] width 42 height 9
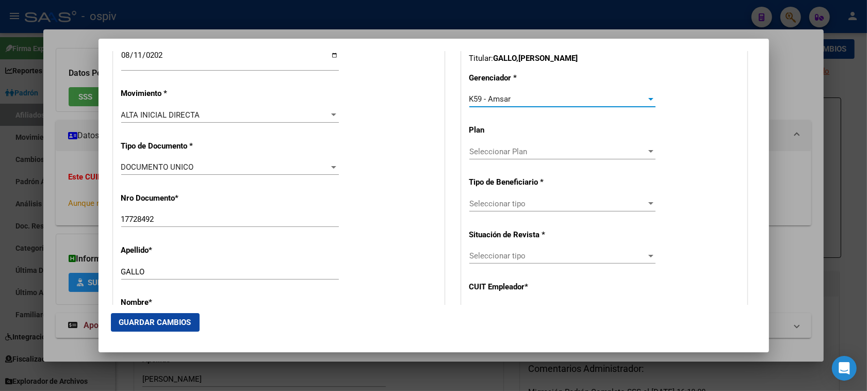
click at [616, 200] on span "Seleccionar tipo" at bounding box center [557, 203] width 177 height 9
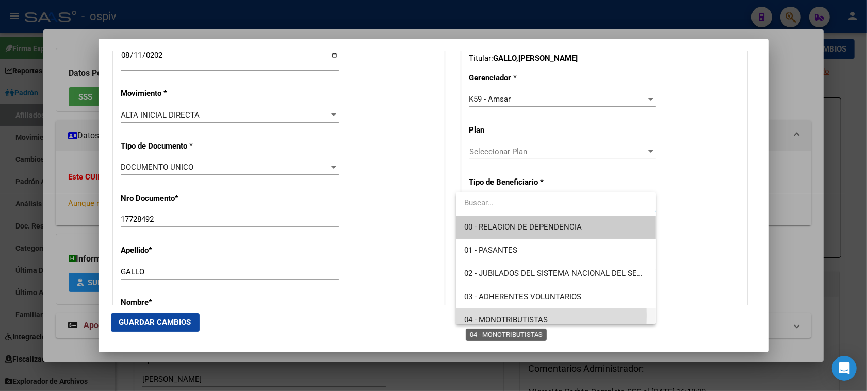
click at [490, 316] on span "04 - MONOTRIBUTISTAS" at bounding box center [506, 319] width 84 height 9
type input "20-17728492-1"
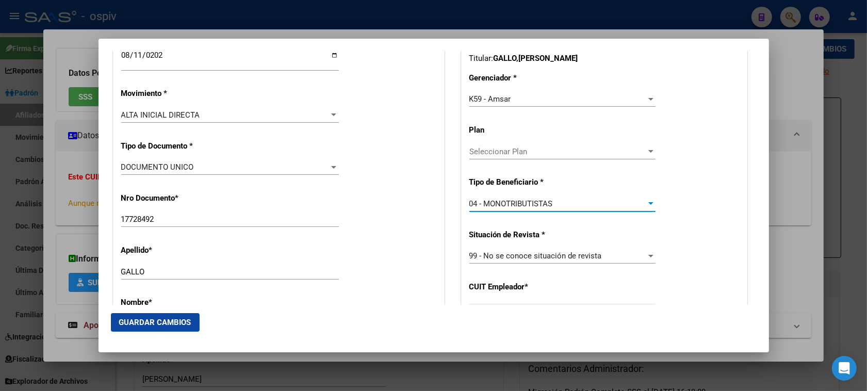
scroll to position [387, 0]
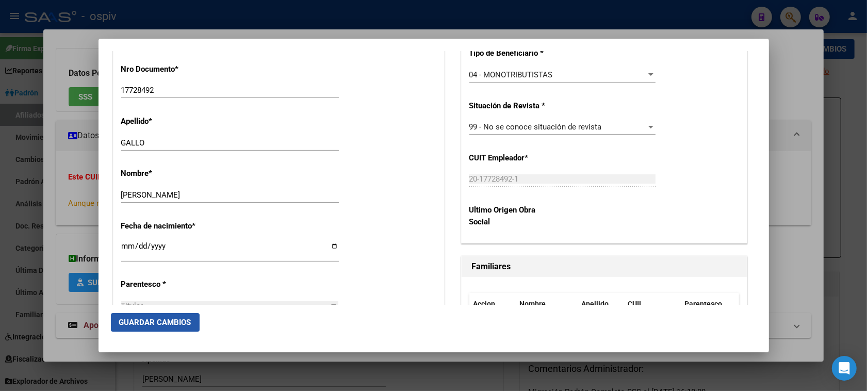
click at [142, 324] on span "Guardar Cambios" at bounding box center [155, 322] width 72 height 9
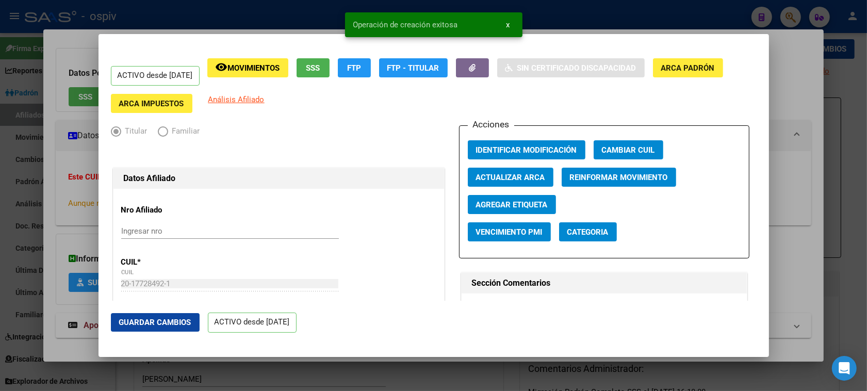
click at [575, 227] on span "Categoria" at bounding box center [587, 231] width 41 height 9
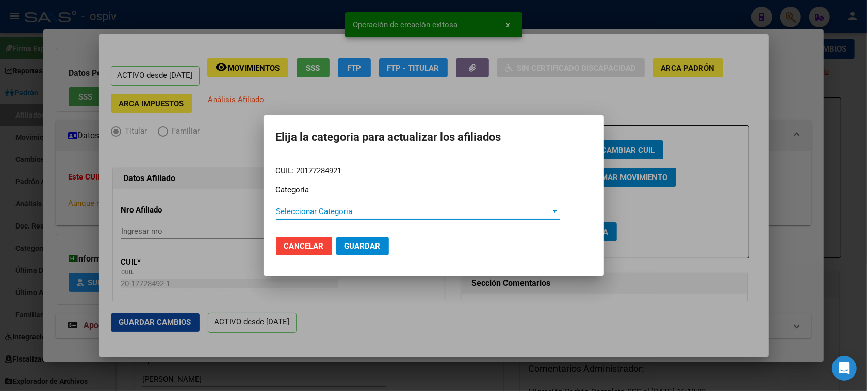
click at [305, 209] on span "Seleccionar Categoria" at bounding box center [413, 211] width 275 height 9
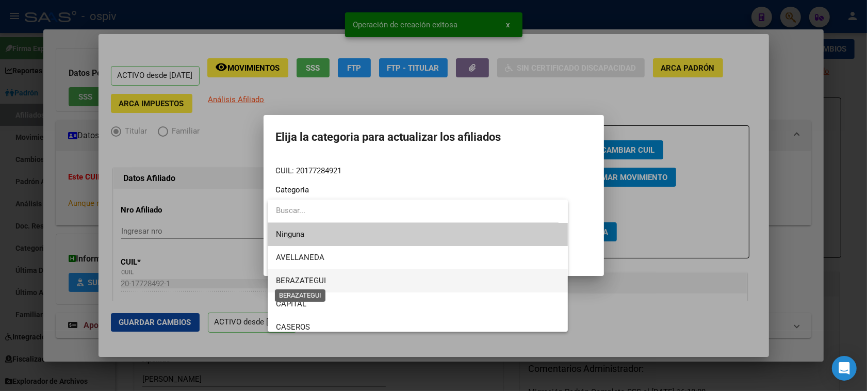
click at [305, 277] on span "BERAZATEGUI" at bounding box center [301, 280] width 50 height 9
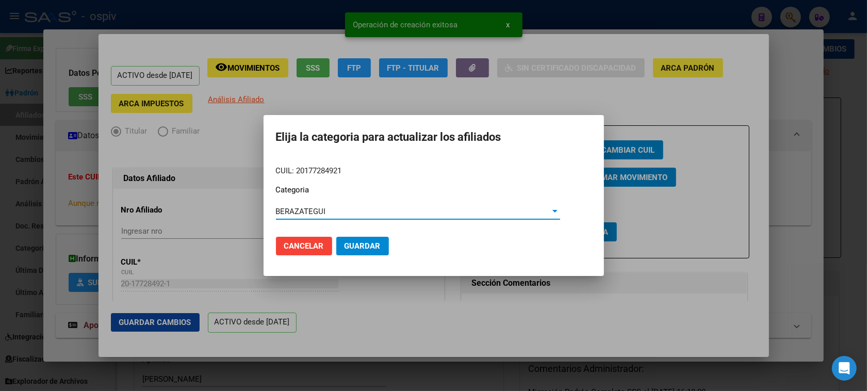
click at [355, 240] on button "Guardar" at bounding box center [362, 246] width 53 height 19
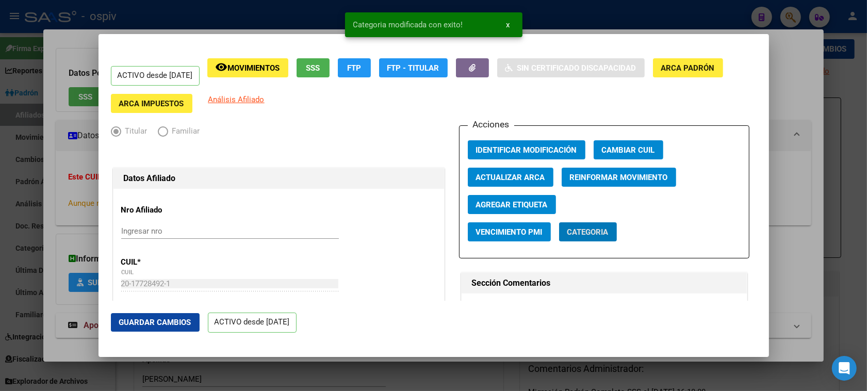
click at [519, 201] on span "Agregar Etiqueta" at bounding box center [512, 204] width 72 height 9
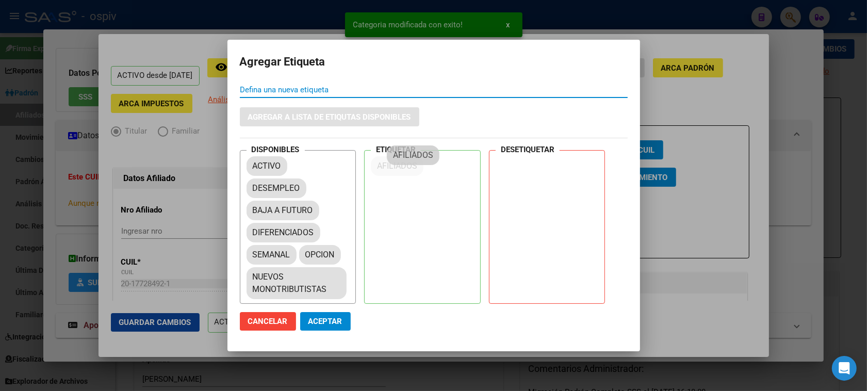
drag, startPoint x: 269, startPoint y: 197, endPoint x: 410, endPoint y: 150, distance: 148.7
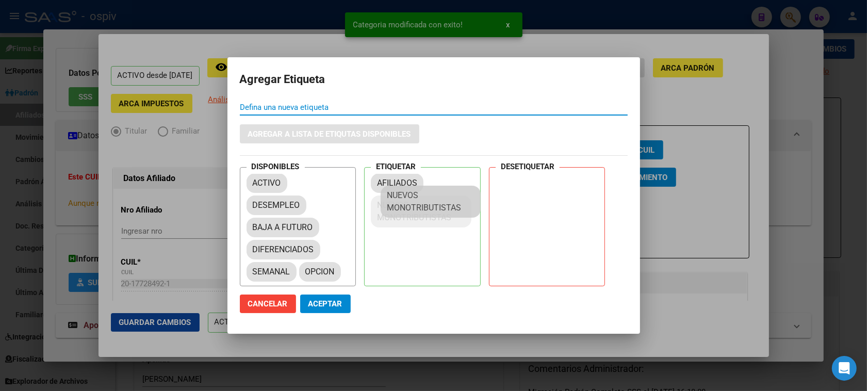
drag, startPoint x: 281, startPoint y: 285, endPoint x: 412, endPoint y: 203, distance: 155.2
click at [326, 303] on span "Aceptar" at bounding box center [325, 303] width 34 height 9
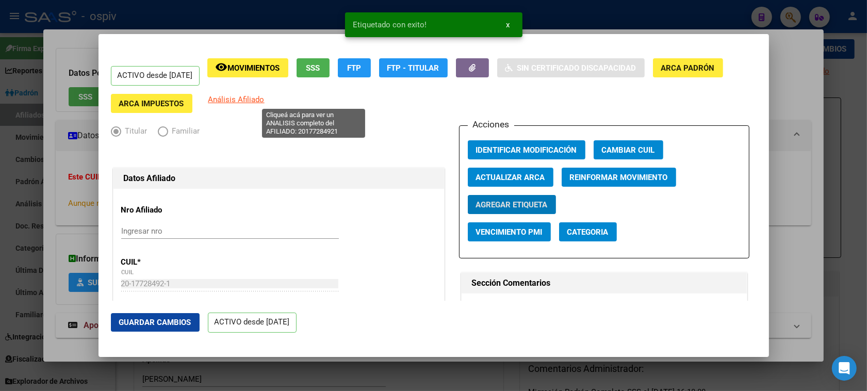
click at [264, 100] on span "Análisis Afiliado" at bounding box center [236, 99] width 56 height 9
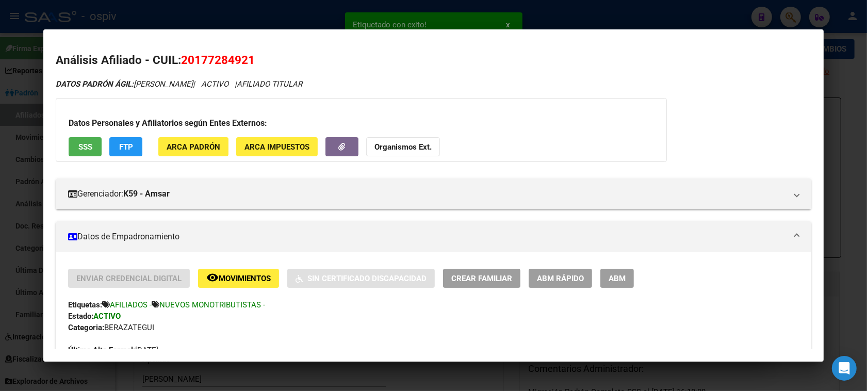
click at [475, 274] on span "Crear Familiar" at bounding box center [481, 278] width 61 height 9
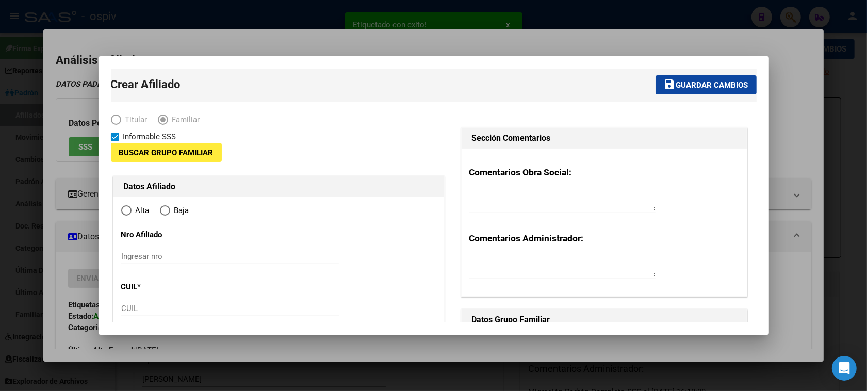
type input "20-17728492-1"
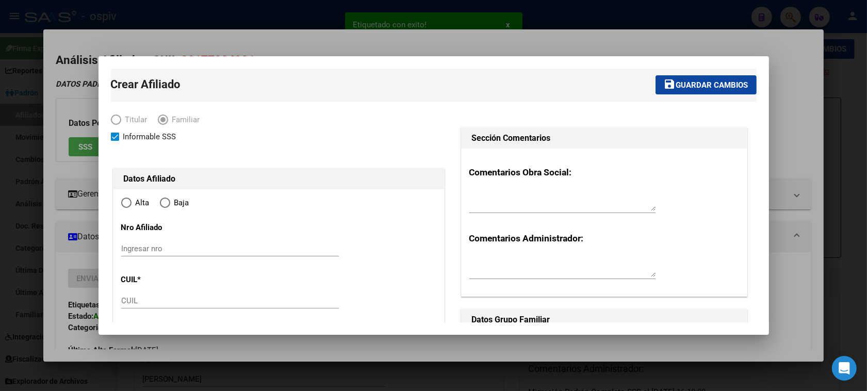
type input "[PERSON_NAME]"
type input "1759"
type input "BARILOCHE"
type input "4945"
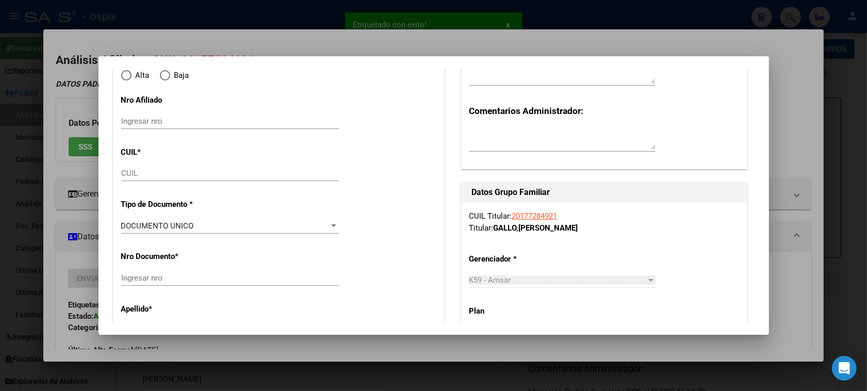
radio input "true"
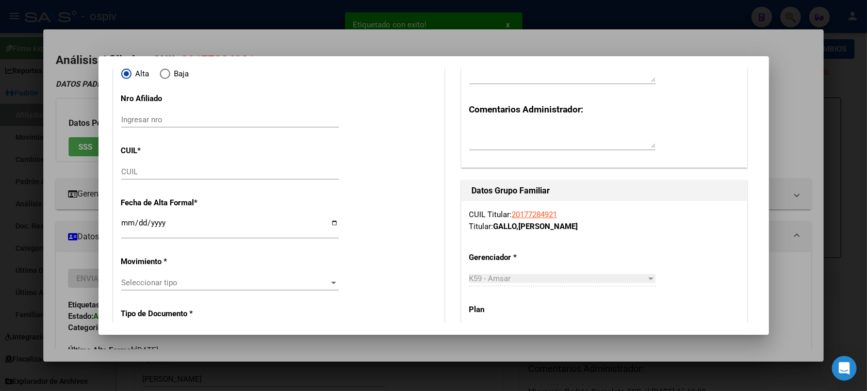
type input "20-17728492-1"
click at [130, 174] on input "CUIL" at bounding box center [230, 171] width 218 height 9
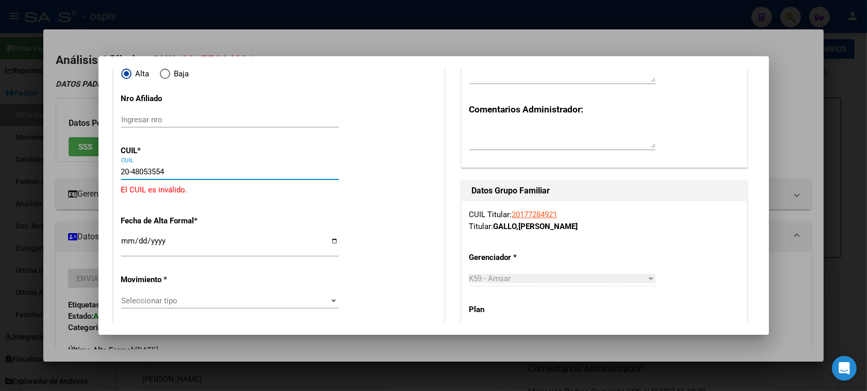
type input "20-48053554-6"
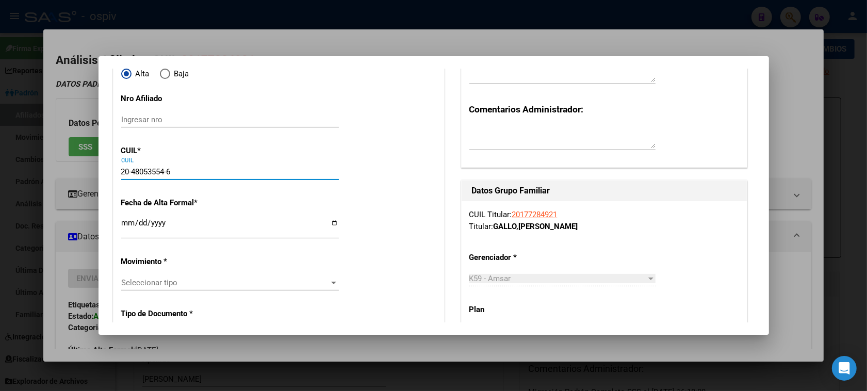
type input "48053554"
type input "GALLO"
type input "[PERSON_NAME]"
type input "[DATE]"
type input "[PERSON_NAME]"
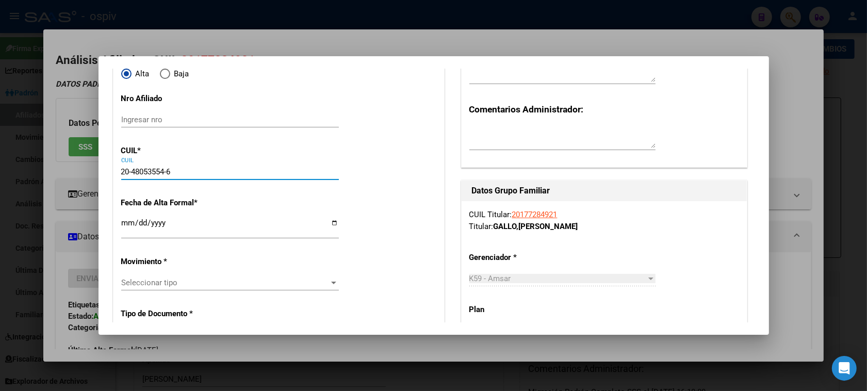
type input "20-48053554-6"
click at [122, 223] on input "Ingresar fecha" at bounding box center [230, 227] width 218 height 16
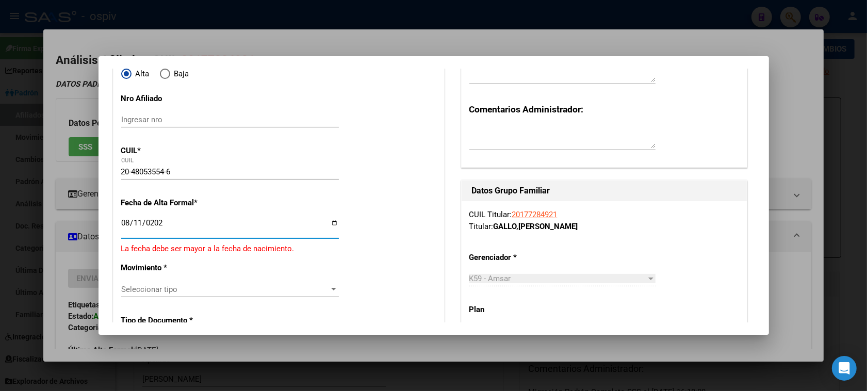
type input "[DATE]"
drag, startPoint x: 151, startPoint y: 273, endPoint x: 150, endPoint y: 284, distance: 10.4
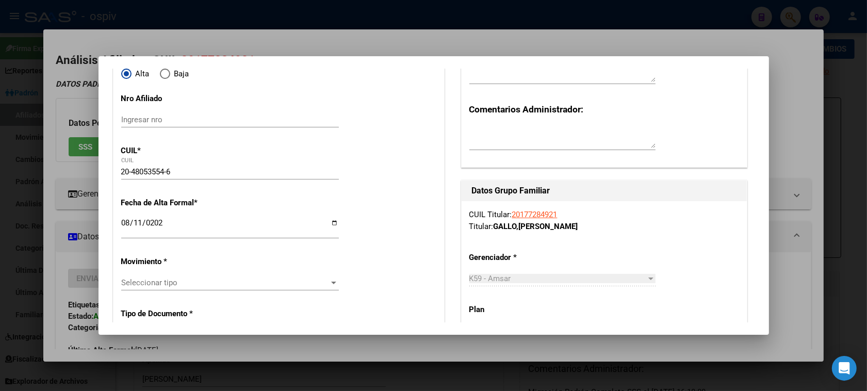
click at [153, 284] on span "Seleccionar tipo" at bounding box center [225, 282] width 208 height 9
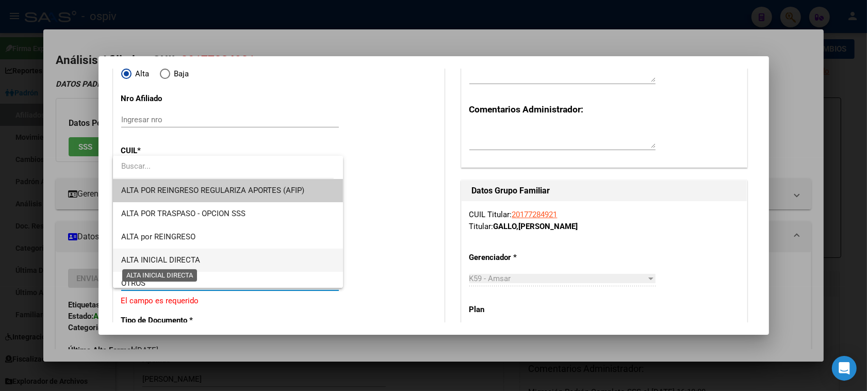
click at [155, 259] on span "ALTA INICIAL DIRECTA" at bounding box center [160, 259] width 79 height 9
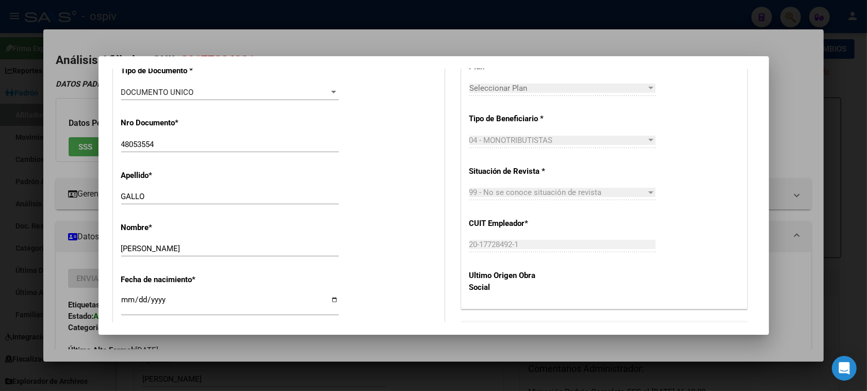
scroll to position [516, 0]
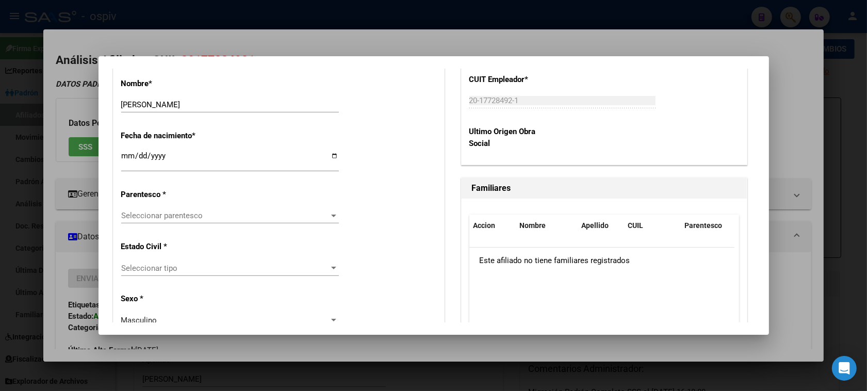
click at [132, 266] on span "Seleccionar tipo" at bounding box center [225, 267] width 208 height 9
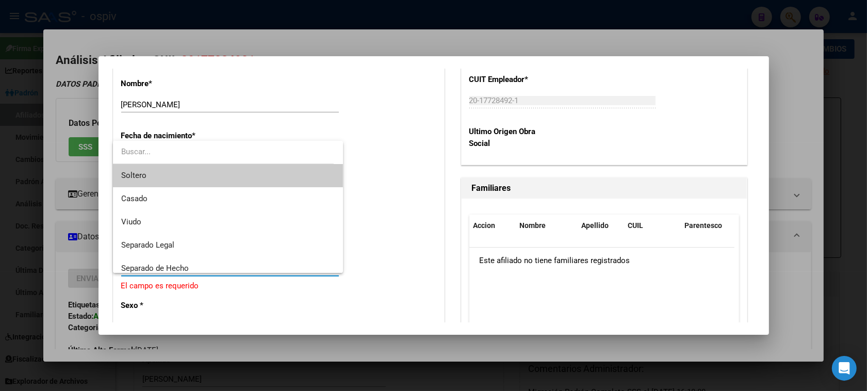
click at [150, 171] on span "Soltero" at bounding box center [228, 175] width 214 height 23
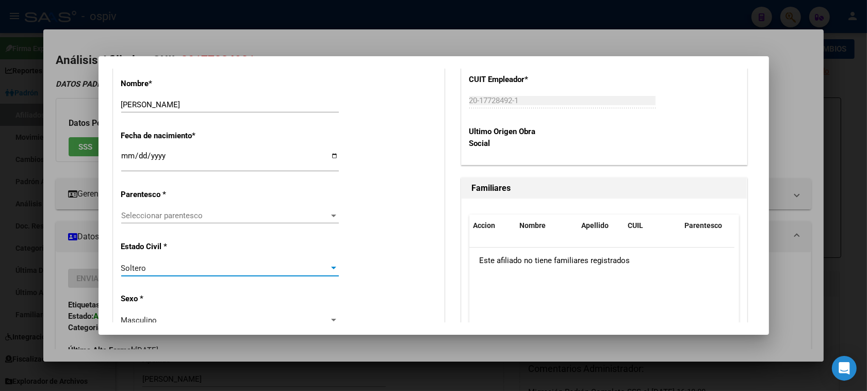
click at [156, 213] on span "Seleccionar parentesco" at bounding box center [225, 215] width 208 height 9
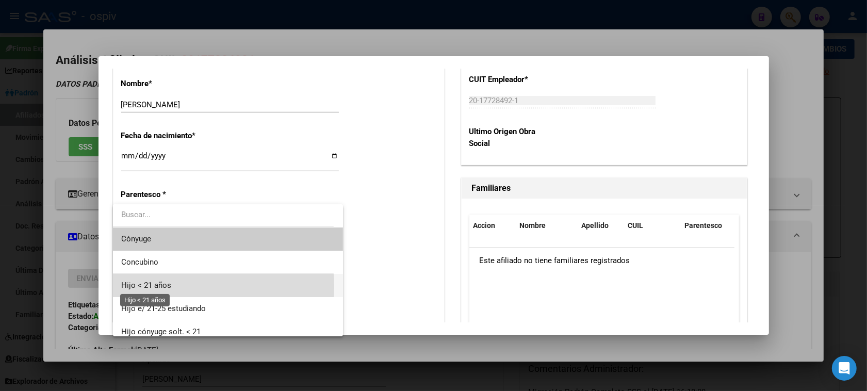
drag, startPoint x: 156, startPoint y: 287, endPoint x: 221, endPoint y: 266, distance: 67.8
click at [158, 287] on span "Hijo < 21 años" at bounding box center [146, 284] width 50 height 9
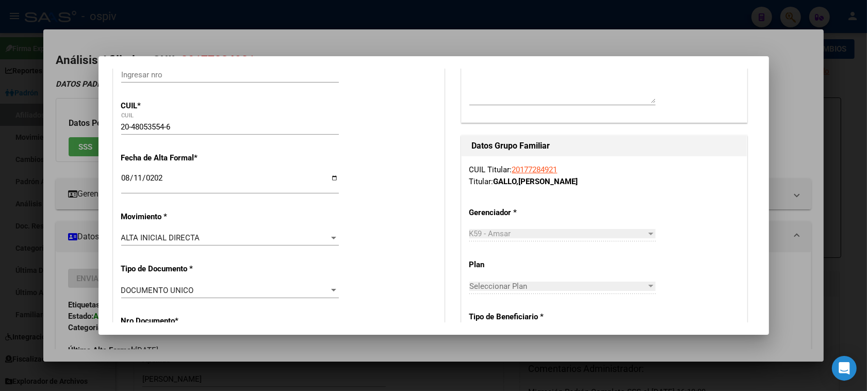
scroll to position [0, 0]
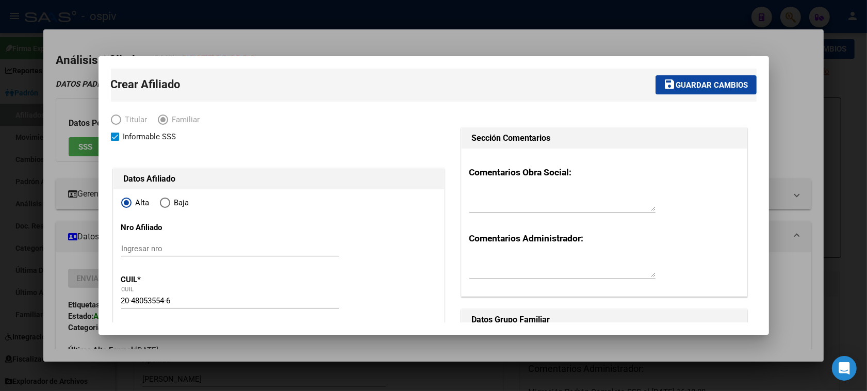
click at [709, 84] on span "Guardar cambios" at bounding box center [712, 84] width 72 height 9
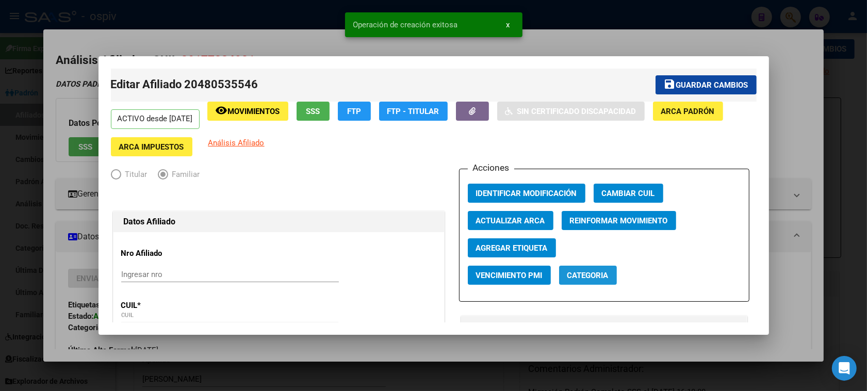
click at [597, 277] on span "Categoria" at bounding box center [587, 275] width 41 height 9
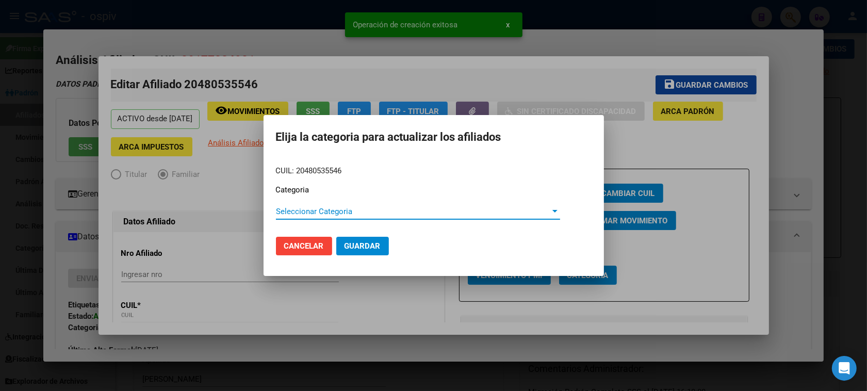
click at [336, 216] on span "Seleccionar Categoria" at bounding box center [413, 211] width 275 height 9
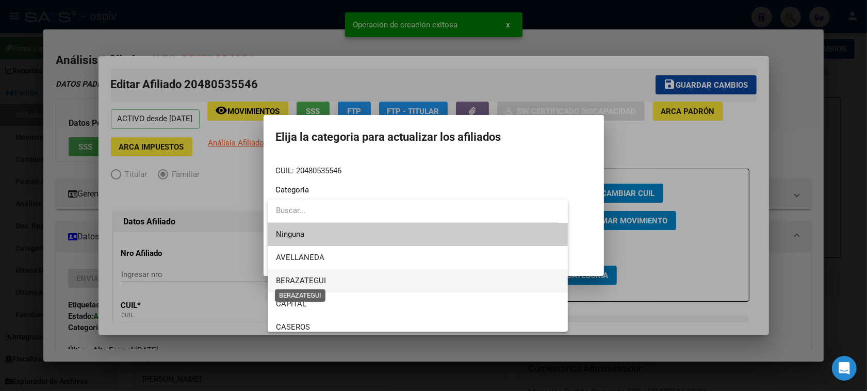
drag, startPoint x: 303, startPoint y: 283, endPoint x: 337, endPoint y: 264, distance: 38.5
click at [303, 283] on span "BERAZATEGUI" at bounding box center [301, 280] width 50 height 9
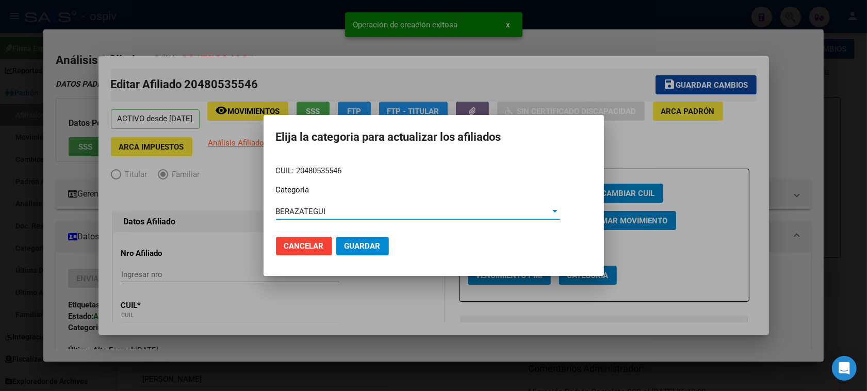
click at [375, 246] on span "Guardar" at bounding box center [362, 245] width 36 height 9
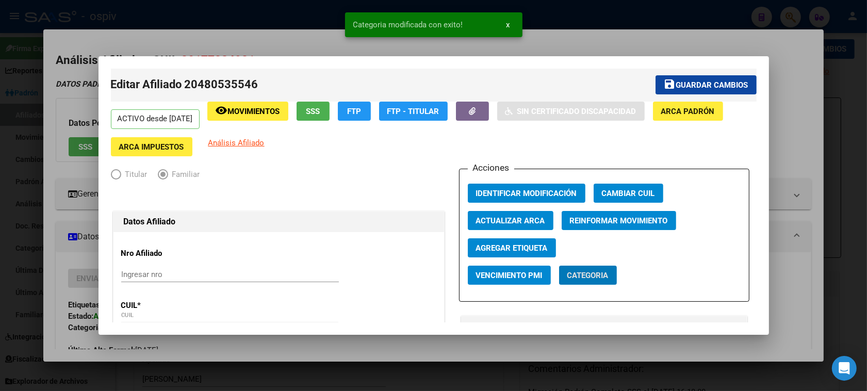
click at [533, 245] on span "Agregar Etiqueta" at bounding box center [512, 247] width 72 height 9
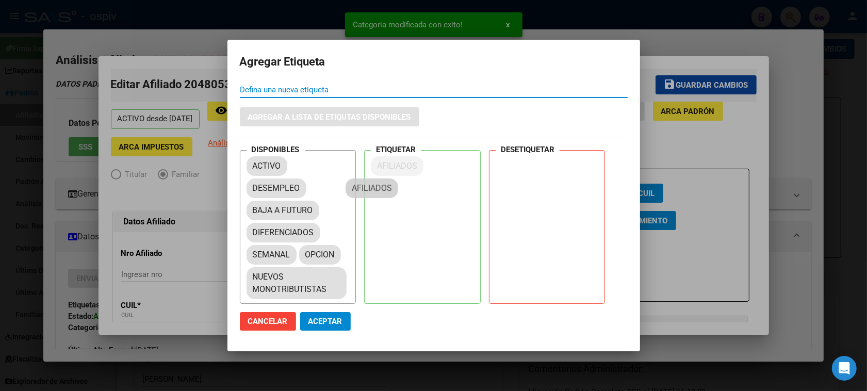
drag, startPoint x: 277, startPoint y: 197, endPoint x: 395, endPoint y: 165, distance: 122.0
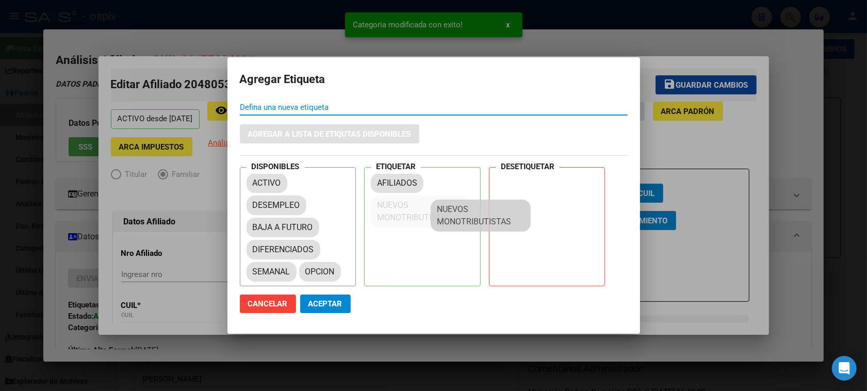
drag, startPoint x: 290, startPoint y: 269, endPoint x: 454, endPoint y: 164, distance: 195.0
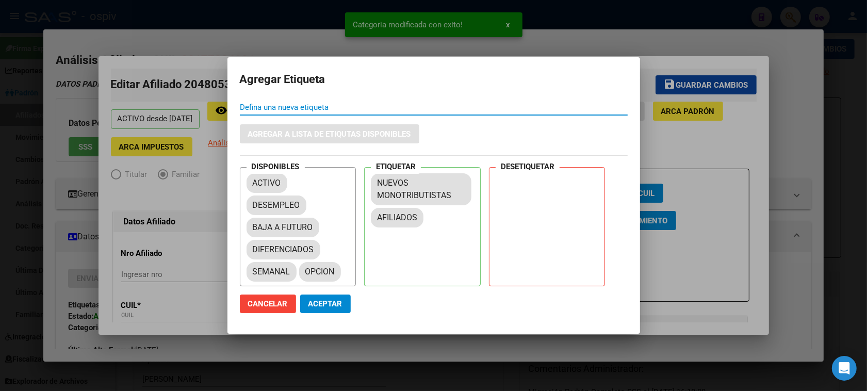
click at [329, 306] on span "Aceptar" at bounding box center [325, 303] width 34 height 9
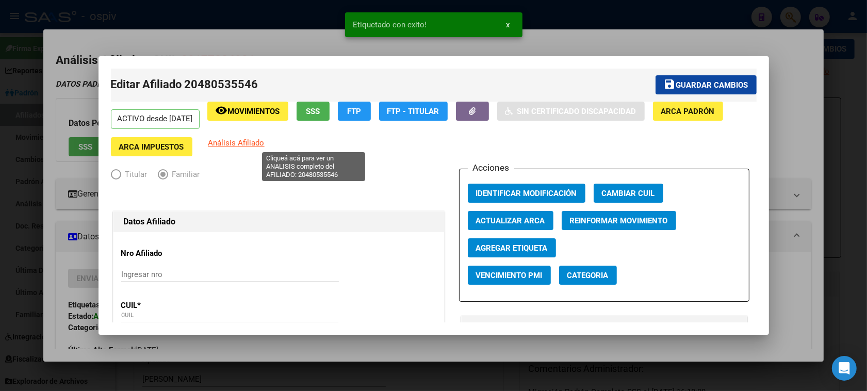
click at [264, 141] on span "Análisis Afiliado" at bounding box center [236, 142] width 56 height 9
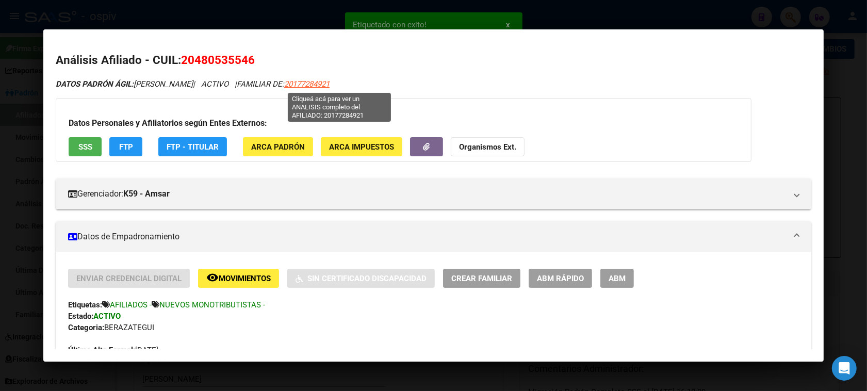
click at [329, 86] on span "20177284921" at bounding box center [306, 83] width 45 height 9
type textarea "20177284921"
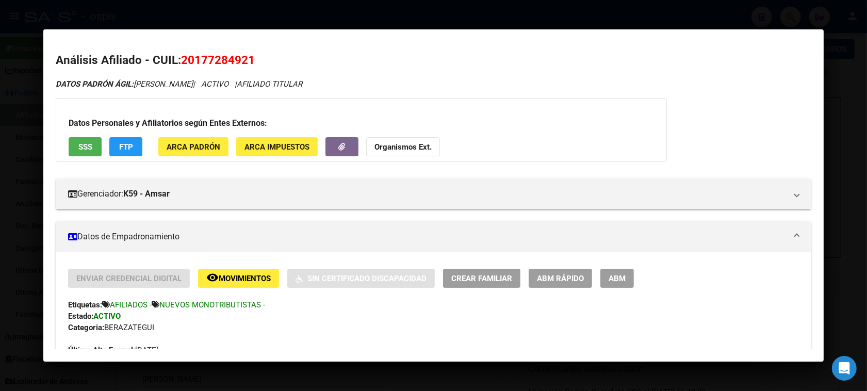
click at [122, 148] on span "FTP" at bounding box center [126, 146] width 14 height 9
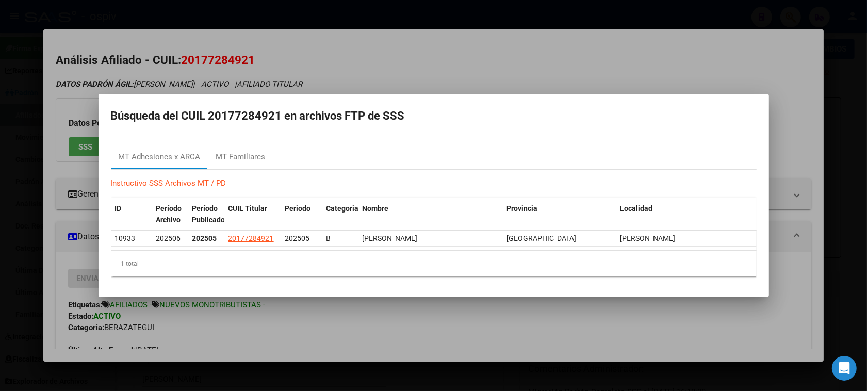
drag, startPoint x: 338, startPoint y: 63, endPoint x: 693, endPoint y: 3, distance: 360.8
click at [349, 62] on div at bounding box center [433, 195] width 867 height 391
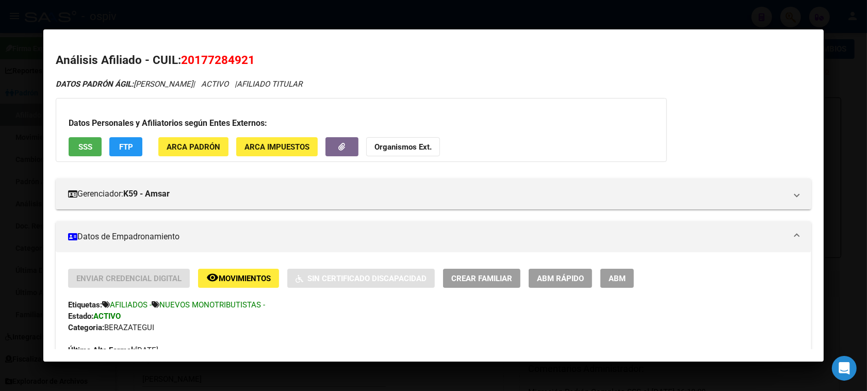
click at [0, 189] on div at bounding box center [433, 195] width 867 height 391
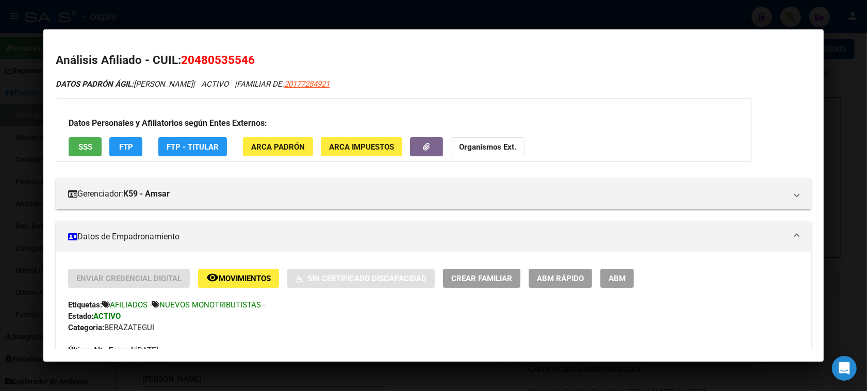
click at [0, 188] on div at bounding box center [433, 195] width 867 height 391
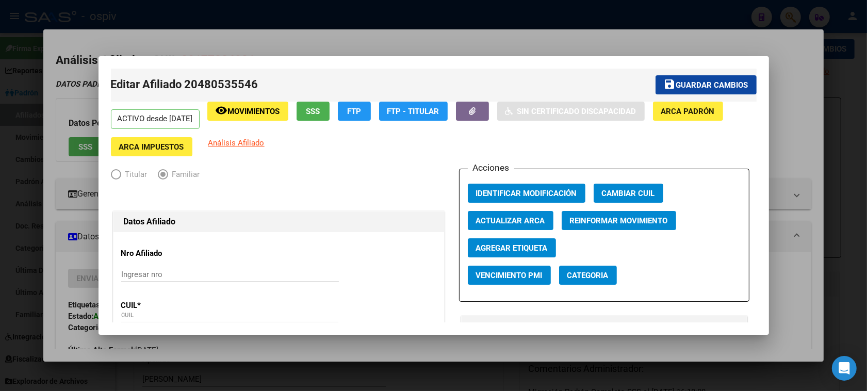
click at [718, 36] on div at bounding box center [433, 195] width 867 height 391
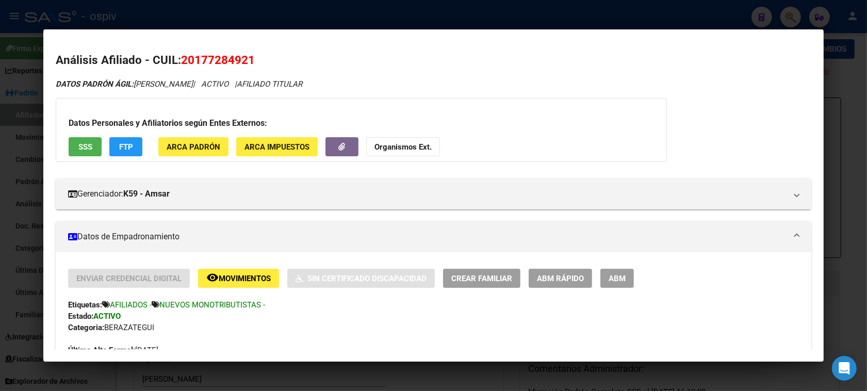
click at [4, 209] on div at bounding box center [433, 195] width 867 height 391
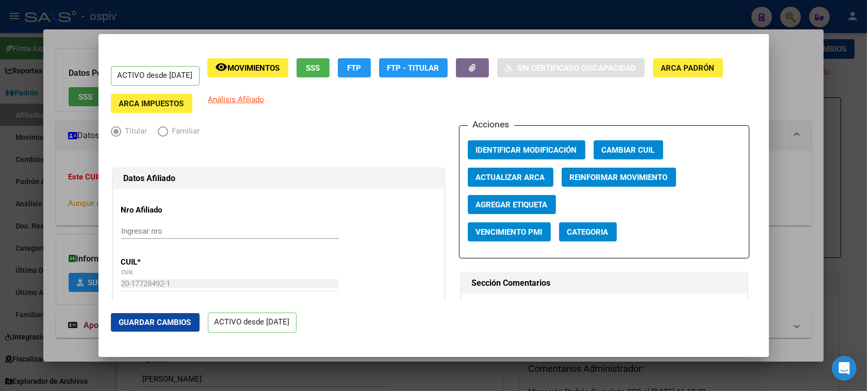
click at [0, 167] on div at bounding box center [433, 195] width 867 height 391
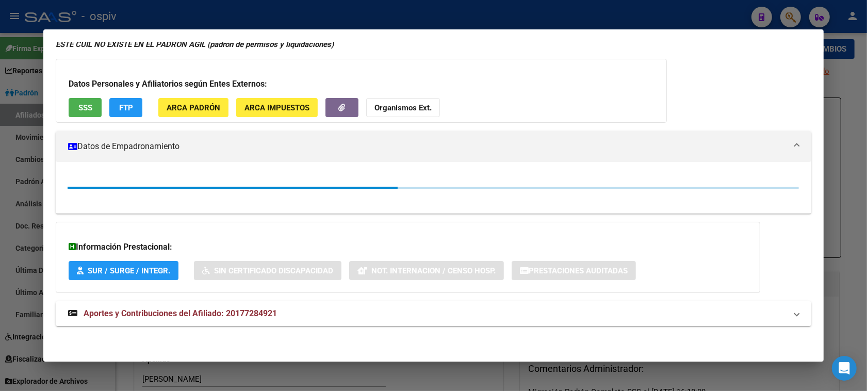
scroll to position [53, 0]
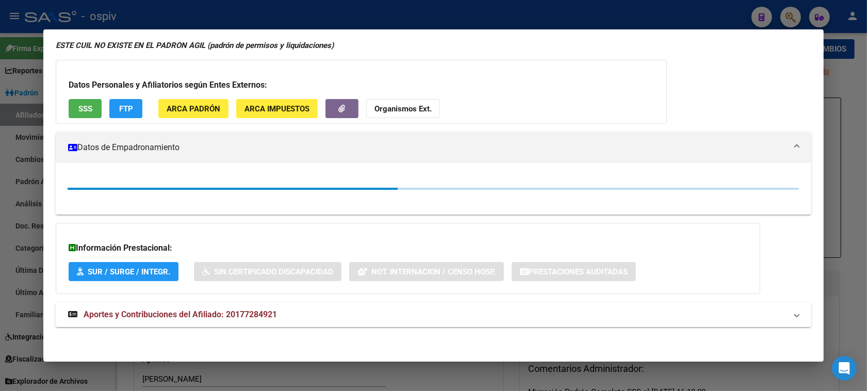
click at [1, 163] on div at bounding box center [433, 195] width 867 height 391
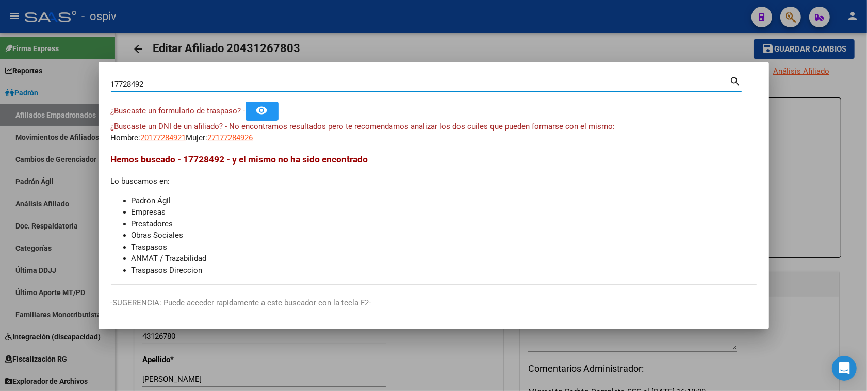
drag, startPoint x: 166, startPoint y: 87, endPoint x: 35, endPoint y: 68, distance: 131.8
click at [50, 72] on div "17728492 Buscar (apellido, dni, cuil, nro traspaso, cuit, obra social) search ¿…" at bounding box center [433, 195] width 867 height 391
type input "1"
type input "37913268"
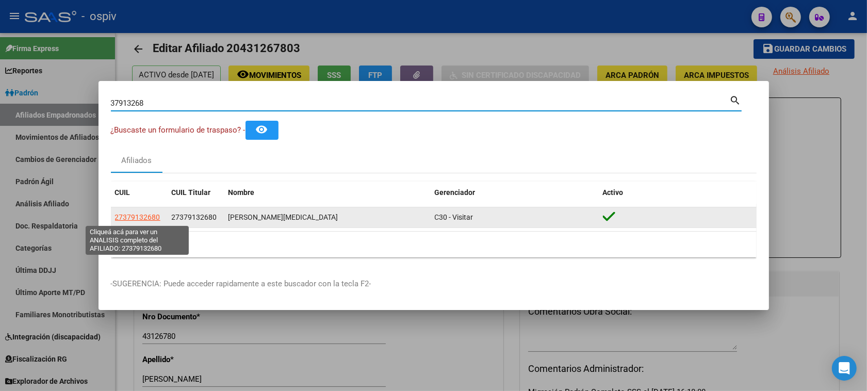
click at [135, 215] on span "27379132680" at bounding box center [137, 217] width 45 height 8
type textarea "27379132680"
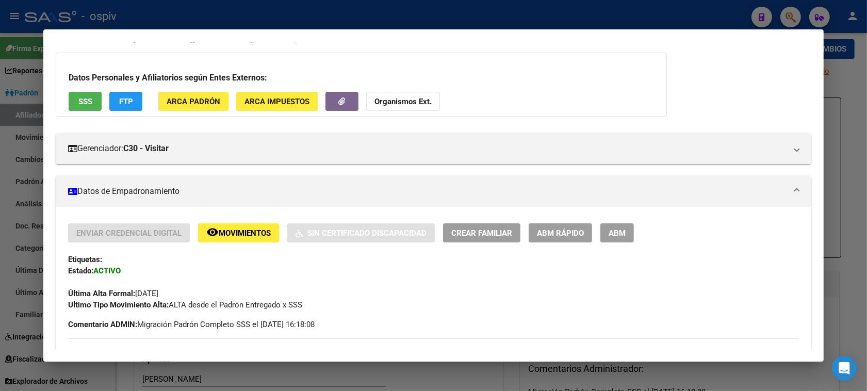
scroll to position [193, 0]
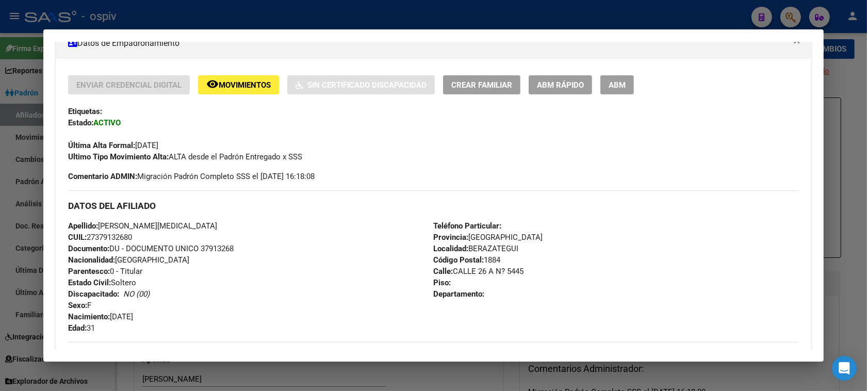
click at [612, 87] on span "ABM" at bounding box center [616, 84] width 17 height 9
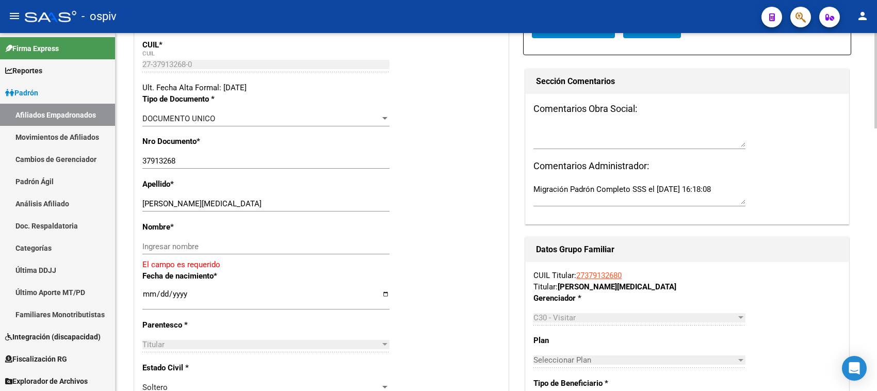
scroll to position [193, 0]
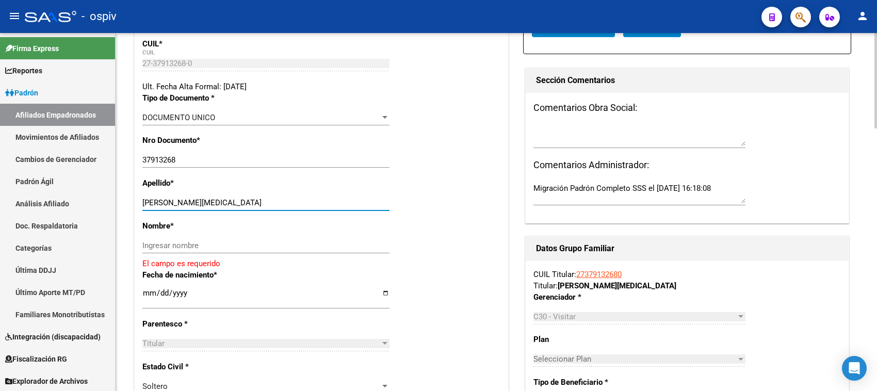
drag, startPoint x: 162, startPoint y: 203, endPoint x: 242, endPoint y: 203, distance: 79.9
click at [242, 203] on input "[PERSON_NAME][MEDICAL_DATA]" at bounding box center [265, 202] width 247 height 9
type input "[PERSON_NAME]"
click at [192, 241] on input "Ingresar nombre" at bounding box center [265, 245] width 247 height 9
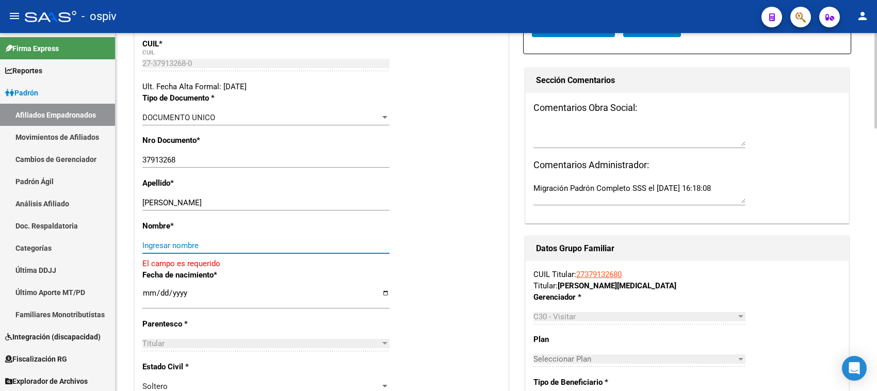
paste input "[MEDICAL_DATA][PERSON_NAME]"
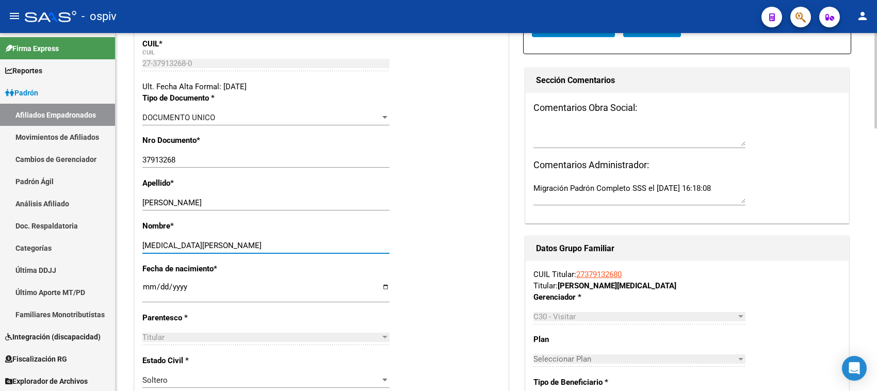
type input "[MEDICAL_DATA][PERSON_NAME]"
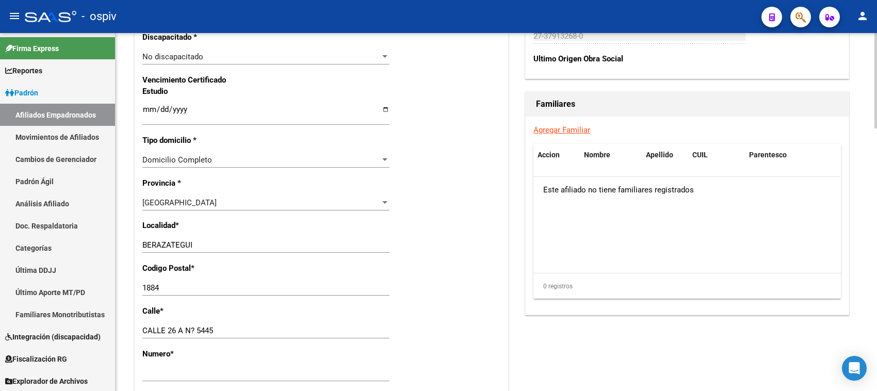
scroll to position [709, 0]
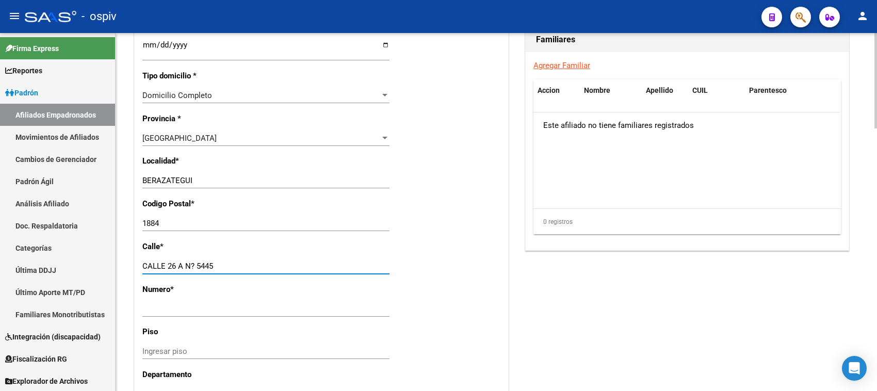
drag, startPoint x: 196, startPoint y: 263, endPoint x: 221, endPoint y: 263, distance: 24.2
click at [221, 263] on input "CALLE 26 A N? 5445" at bounding box center [265, 265] width 247 height 9
type input "CALLE 26 A N?"
click at [172, 302] on div "Ingresar nro" at bounding box center [265, 308] width 247 height 15
paste input "5445"
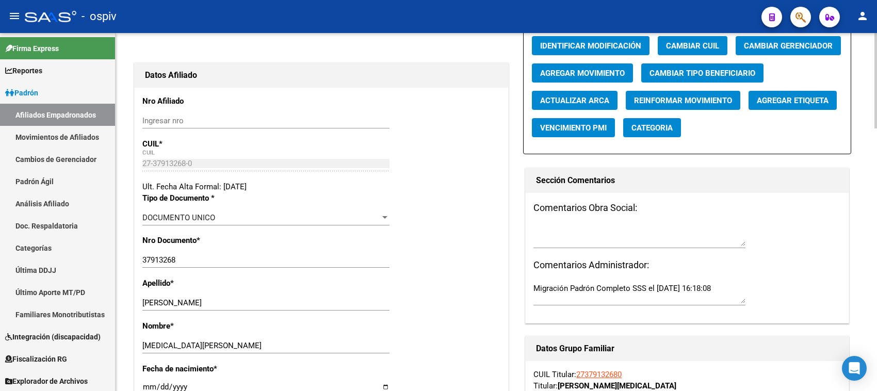
scroll to position [64, 0]
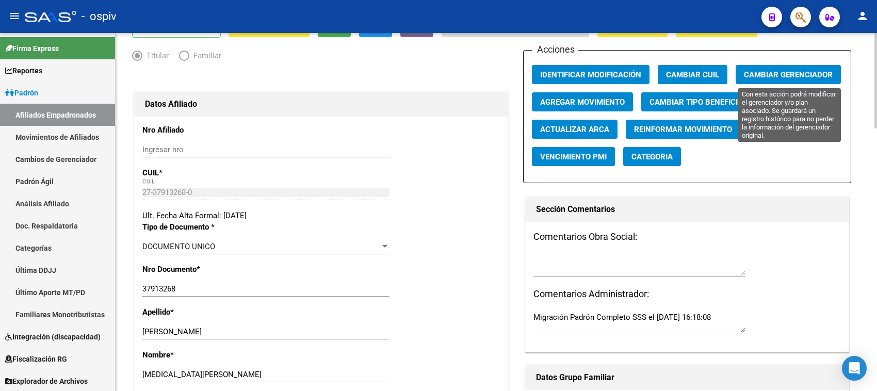
type input "5445"
click at [789, 75] on span "Cambiar Gerenciador" at bounding box center [787, 74] width 89 height 9
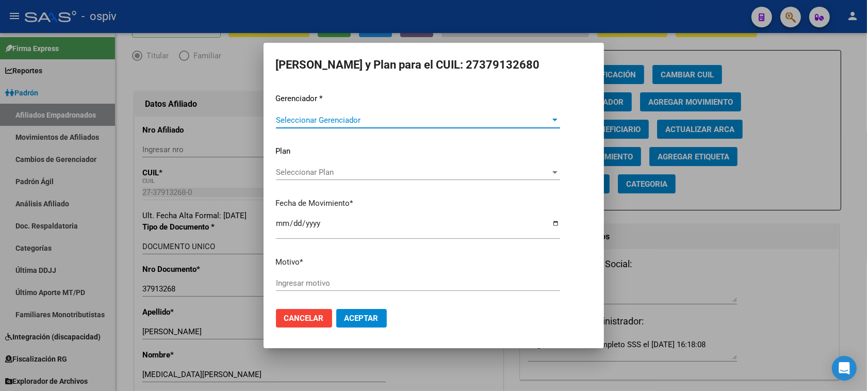
click at [280, 118] on span "Seleccionar Gerenciador" at bounding box center [413, 119] width 275 height 9
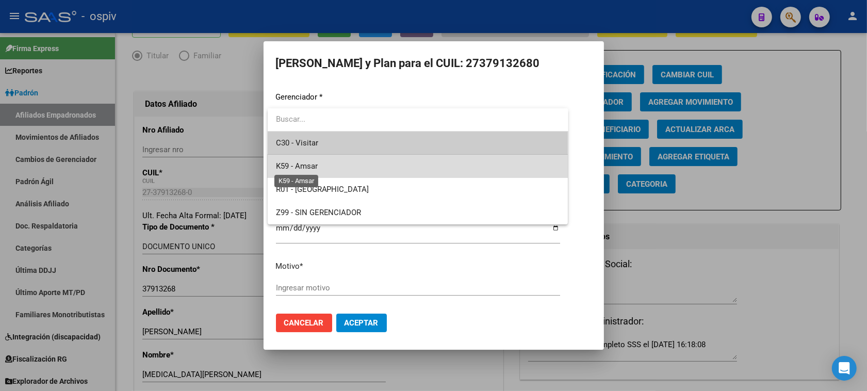
click at [305, 168] on span "K59 - Amsar" at bounding box center [297, 165] width 42 height 9
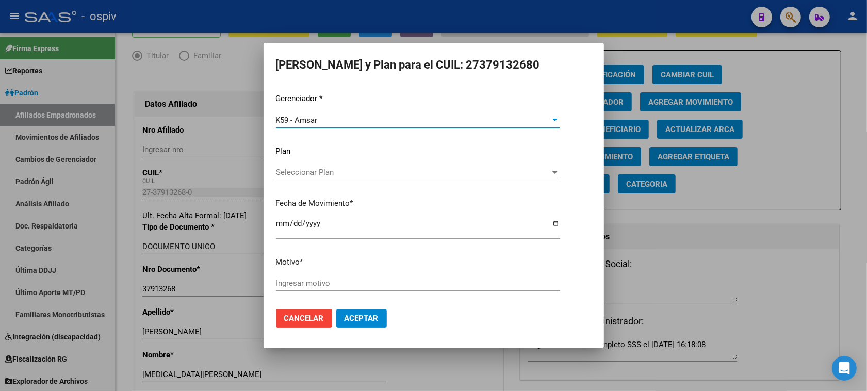
click at [296, 288] on div "Ingresar motivo" at bounding box center [418, 282] width 284 height 15
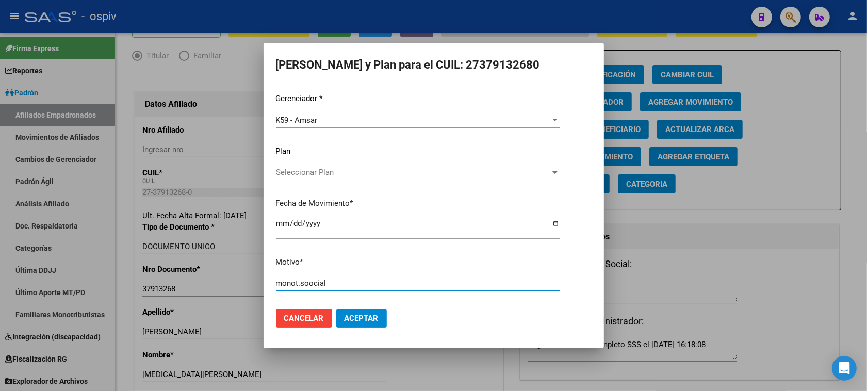
drag, startPoint x: 341, startPoint y: 287, endPoint x: 255, endPoint y: 289, distance: 86.1
click at [255, 289] on div "[PERSON_NAME] y Plan para el CUIL: 27379132680 Gerenciador * K59 - Amsar Selecc…" at bounding box center [433, 195] width 867 height 391
type input "monotributo"
click at [359, 311] on button "Aceptar" at bounding box center [361, 318] width 51 height 19
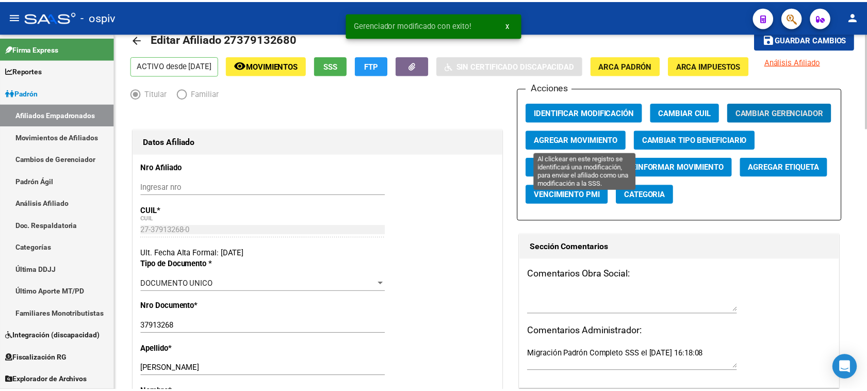
scroll to position [0, 0]
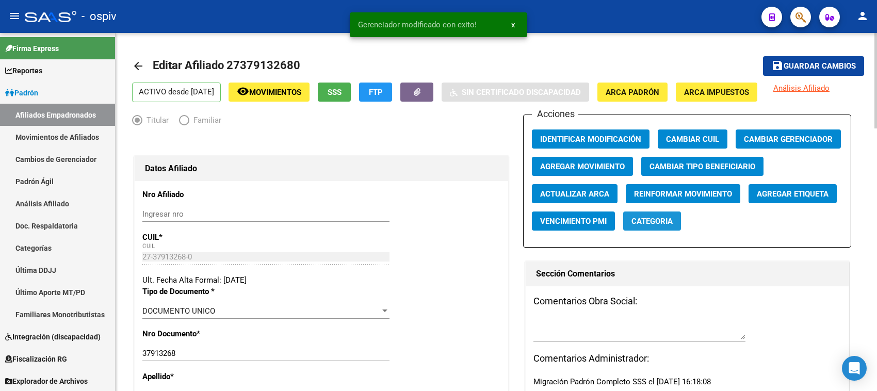
click at [660, 220] on span "Categoria" at bounding box center [651, 221] width 41 height 9
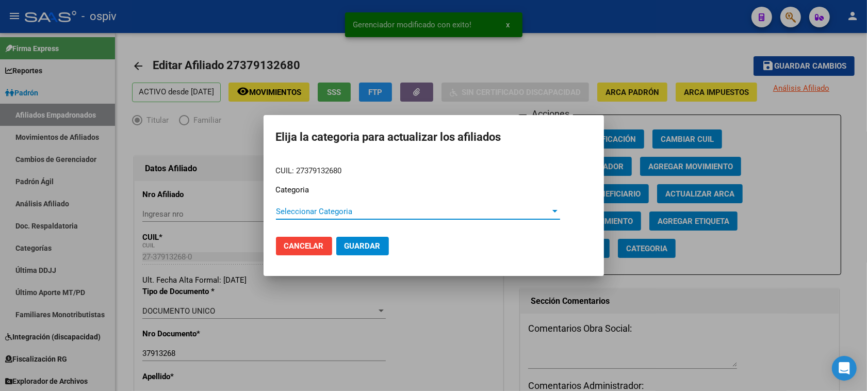
click at [294, 210] on span "Seleccionar Categoria" at bounding box center [413, 211] width 275 height 9
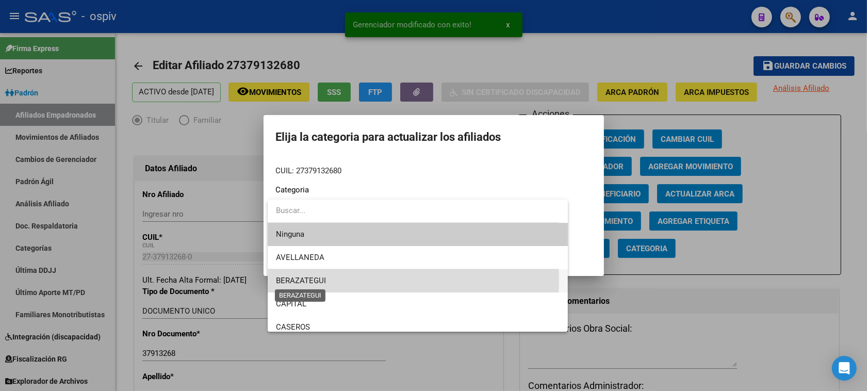
click at [307, 277] on span "BERAZATEGUI" at bounding box center [301, 280] width 50 height 9
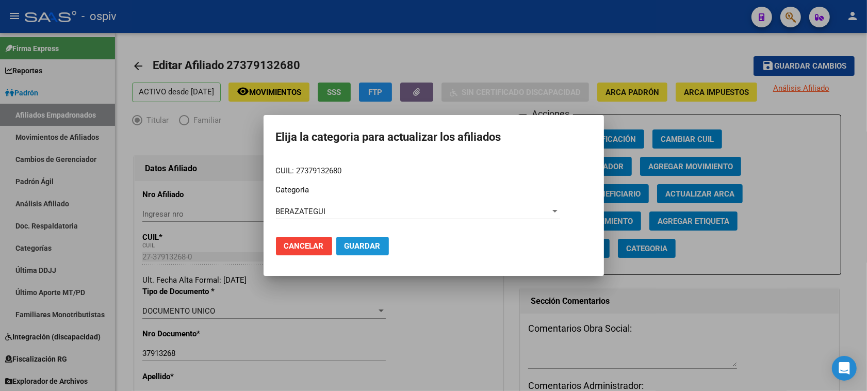
drag, startPoint x: 353, startPoint y: 241, endPoint x: 703, endPoint y: 235, distance: 349.6
click at [354, 241] on span "Guardar" at bounding box center [362, 245] width 36 height 9
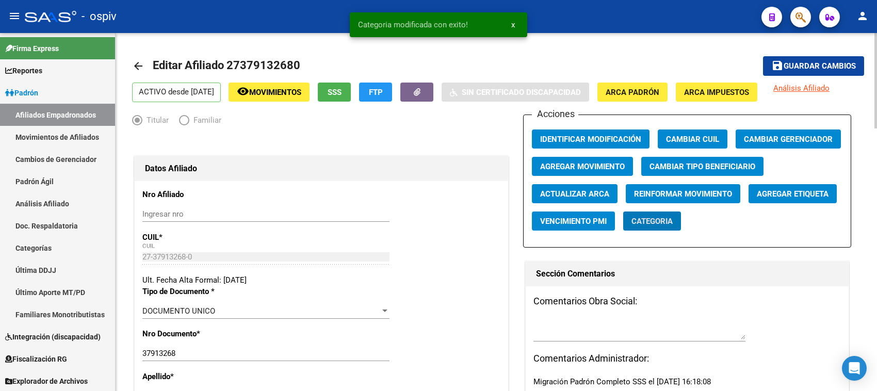
click at [764, 192] on span "Agregar Etiqueta" at bounding box center [792, 193] width 72 height 9
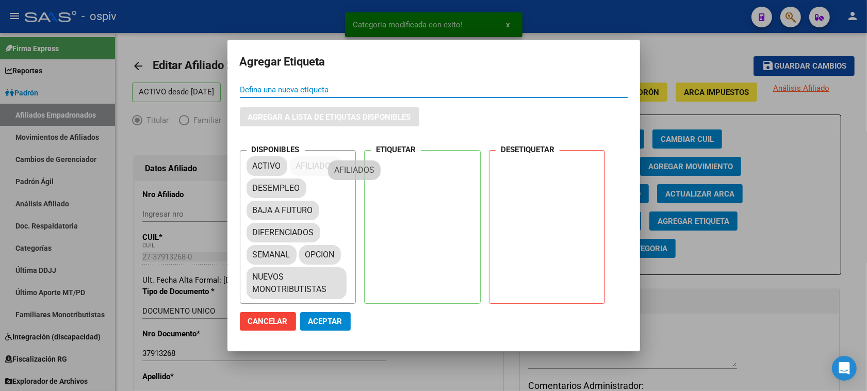
drag, startPoint x: 259, startPoint y: 202, endPoint x: 370, endPoint y: 139, distance: 127.5
drag, startPoint x: 261, startPoint y: 170, endPoint x: 401, endPoint y: 182, distance: 140.2
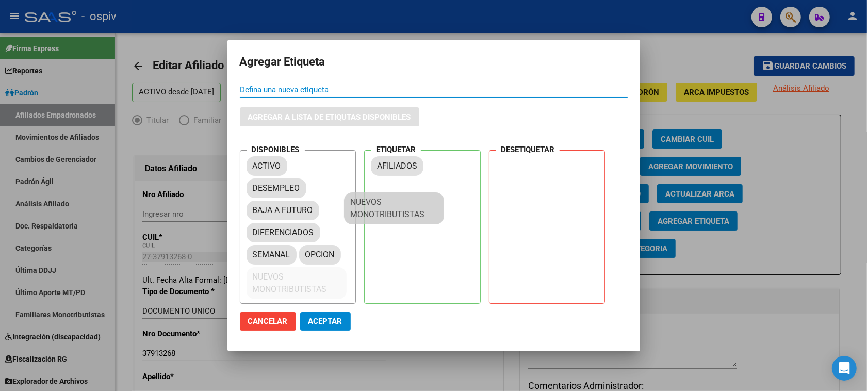
drag, startPoint x: 320, startPoint y: 287, endPoint x: 425, endPoint y: 207, distance: 131.8
click at [425, 207] on div "DISPONIBLES ACTIVO DESEMPLEO BAJA A FUTURO DIFERENCIADOS SEMANAL OPCION NUEVOS …" at bounding box center [434, 227] width 388 height 154
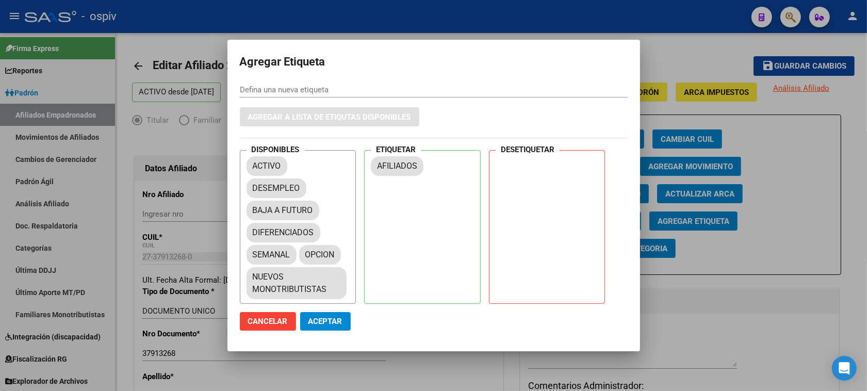
click at [436, 199] on div "AFILIADOS" at bounding box center [425, 180] width 109 height 52
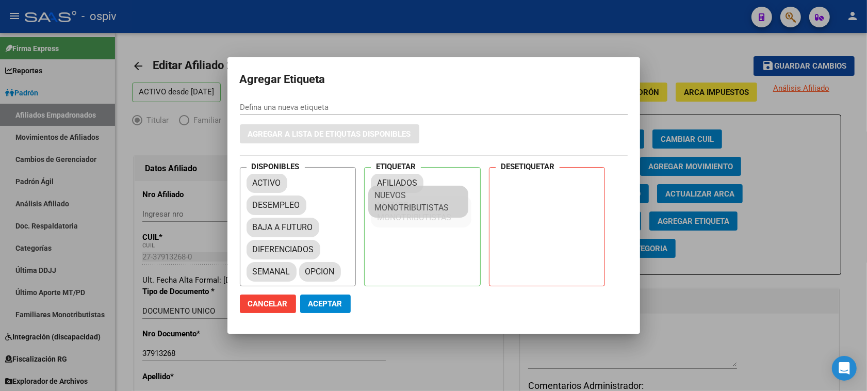
drag, startPoint x: 292, startPoint y: 275, endPoint x: 416, endPoint y: 194, distance: 147.6
click at [318, 301] on span "Aceptar" at bounding box center [325, 303] width 34 height 9
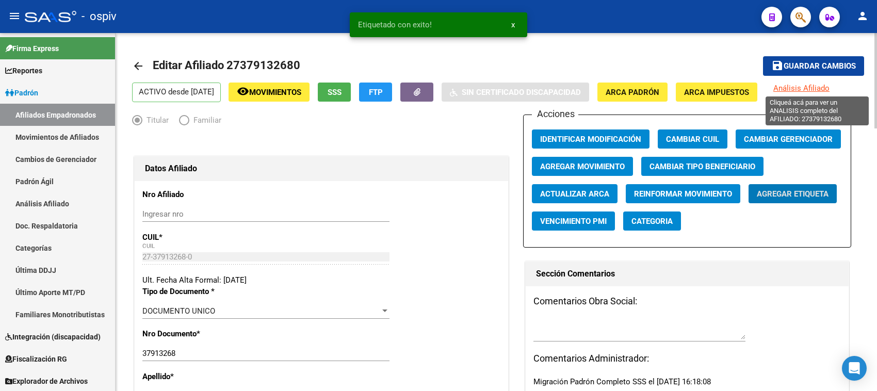
click at [810, 88] on span "Análisis Afiliado" at bounding box center [801, 88] width 56 height 9
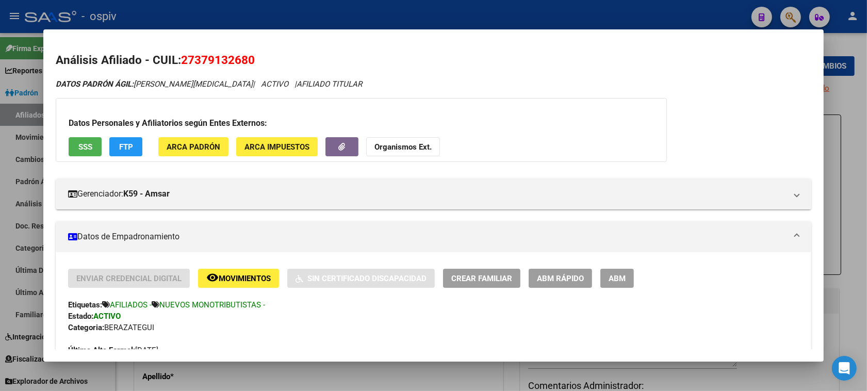
click at [792, 21] on div at bounding box center [433, 195] width 867 height 391
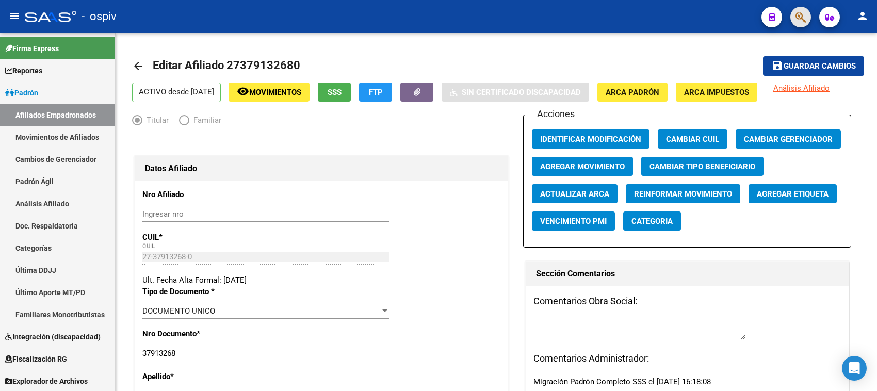
click at [795, 9] on span "button" at bounding box center [800, 17] width 10 height 21
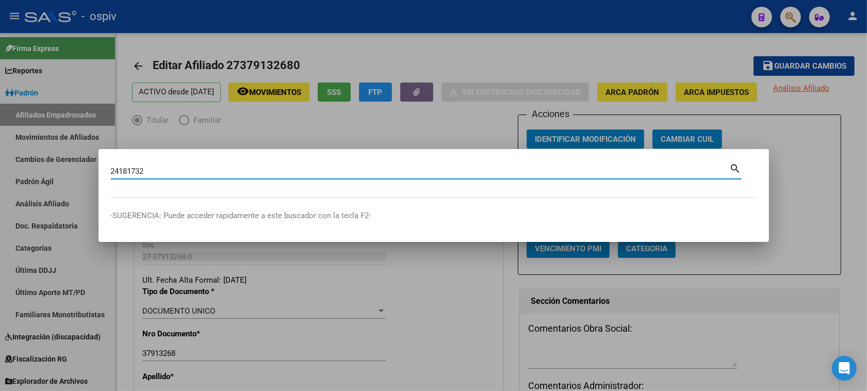
type input "24181732"
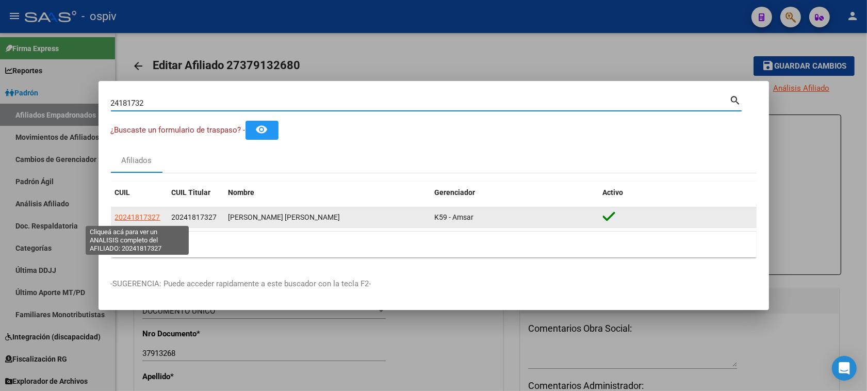
click at [150, 217] on span "20241817327" at bounding box center [137, 217] width 45 height 8
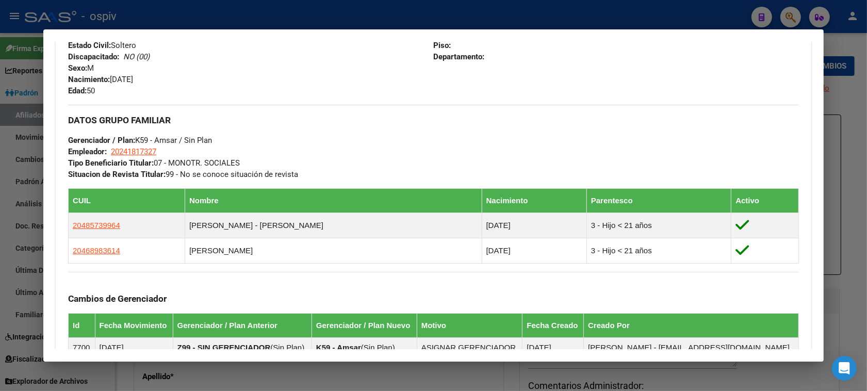
scroll to position [516, 0]
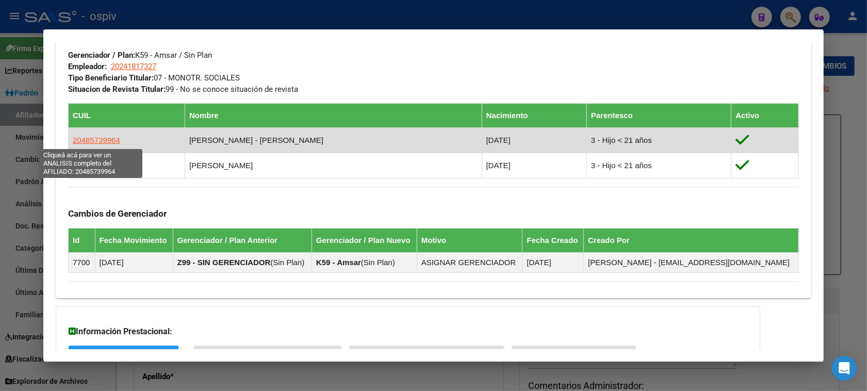
click at [88, 140] on span "20485739964" at bounding box center [96, 140] width 47 height 9
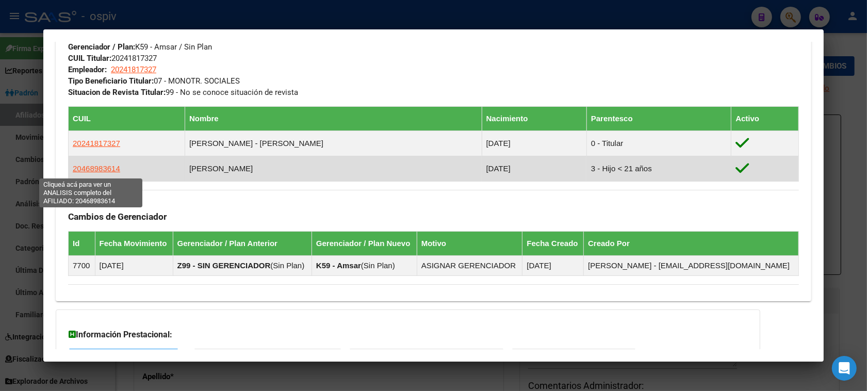
click at [95, 173] on span "20468983614" at bounding box center [96, 168] width 47 height 9
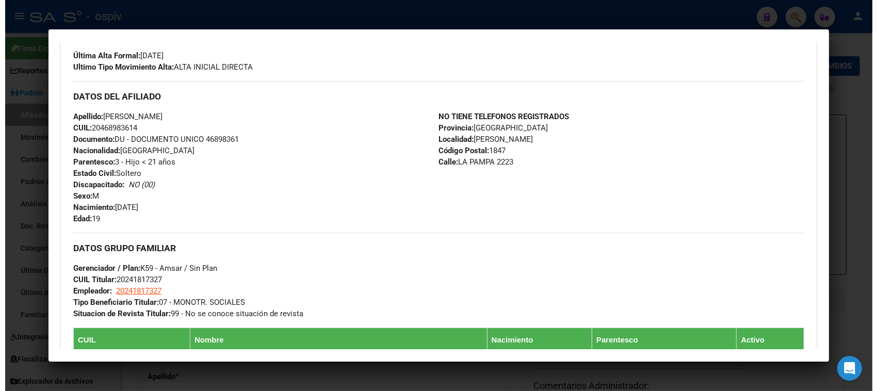
scroll to position [387, 0]
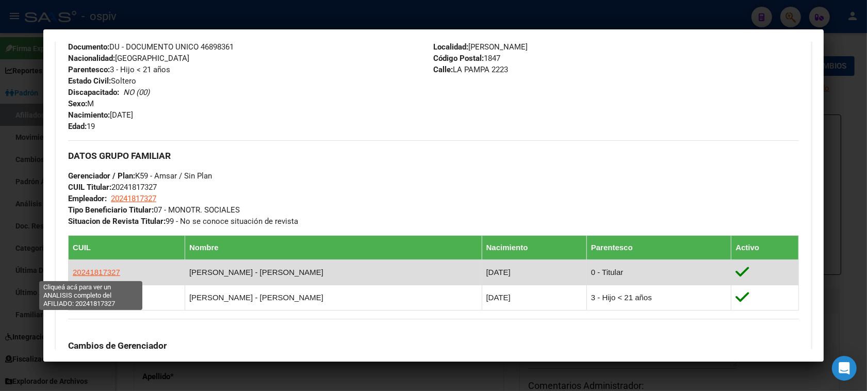
click at [87, 270] on span "20241817327" at bounding box center [96, 272] width 47 height 9
type textarea "20241817327"
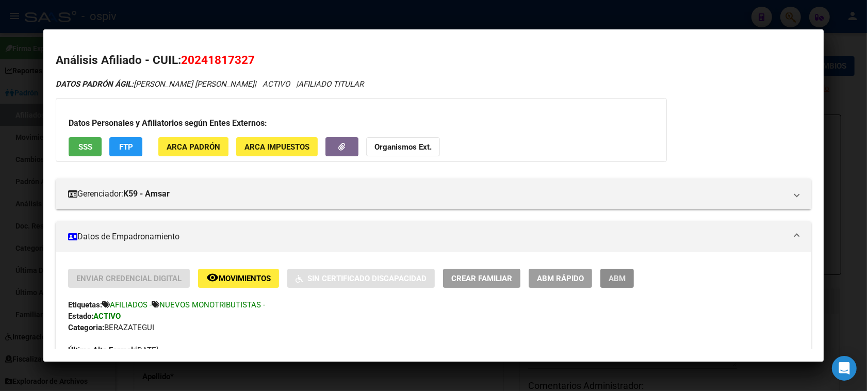
click at [618, 280] on span "ABM" at bounding box center [616, 278] width 17 height 9
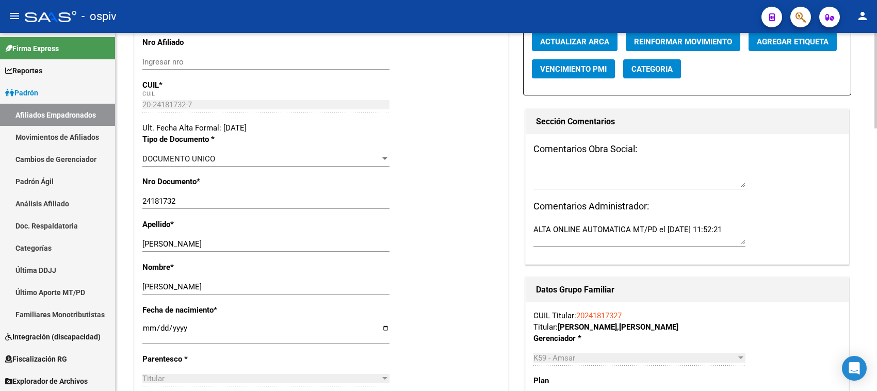
scroll to position [193, 0]
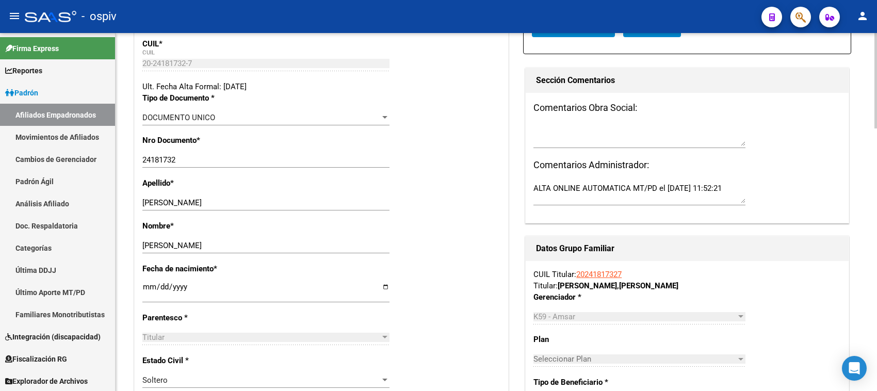
click at [591, 137] on textarea at bounding box center [639, 135] width 212 height 21
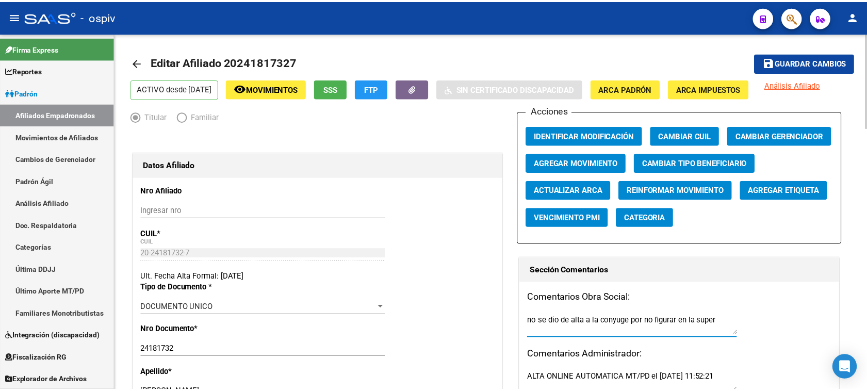
scroll to position [0, 0]
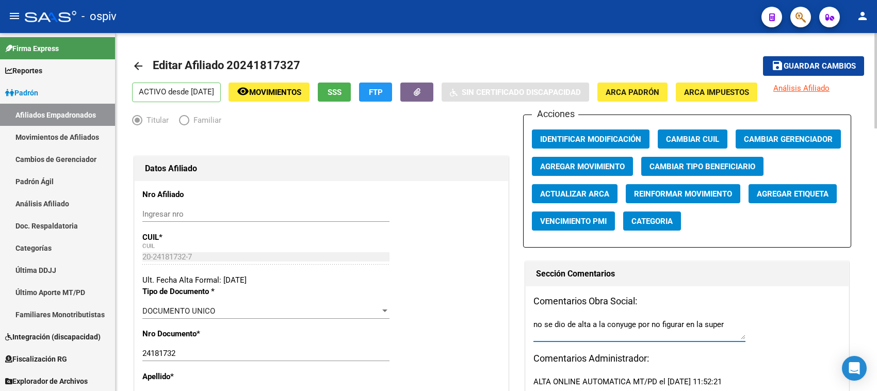
type textarea "no se dio de alta a la conyuge por no figurar en la super"
drag, startPoint x: 791, startPoint y: 58, endPoint x: 795, endPoint y: 65, distance: 7.9
click at [792, 58] on button "save Guardar cambios" at bounding box center [813, 65] width 101 height 19
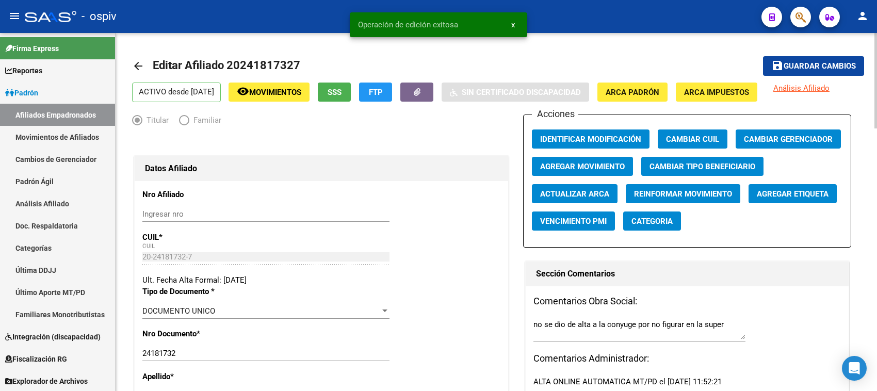
click at [668, 217] on span "Categoria" at bounding box center [651, 221] width 41 height 9
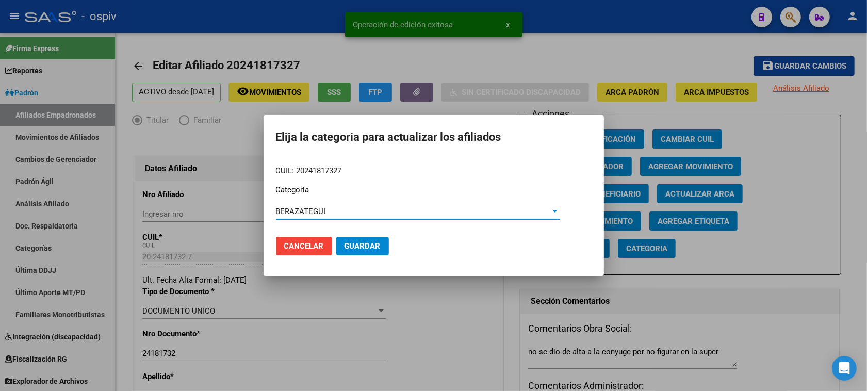
click at [359, 243] on span "Guardar" at bounding box center [362, 245] width 36 height 9
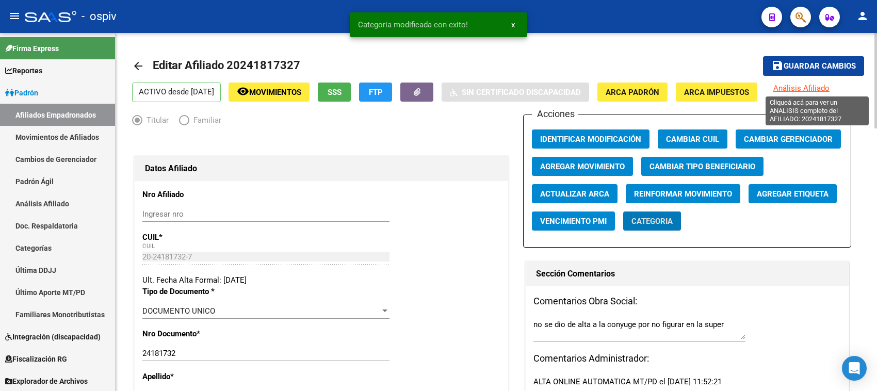
click at [829, 91] on span "Análisis Afiliado" at bounding box center [801, 88] width 56 height 9
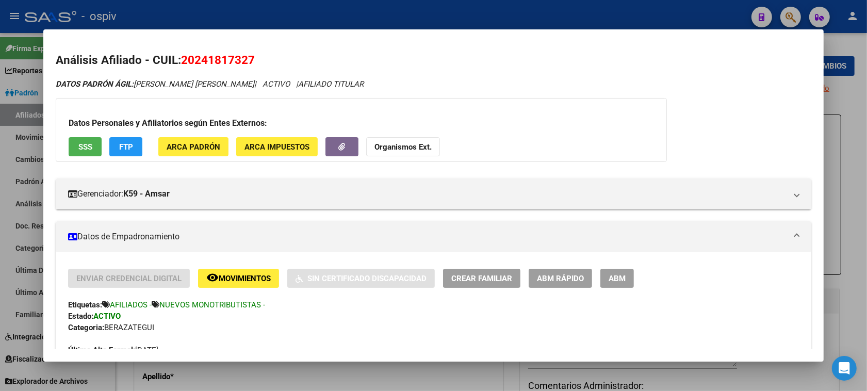
drag, startPoint x: 791, startPoint y: 9, endPoint x: 489, endPoint y: 79, distance: 310.6
click at [790, 9] on div at bounding box center [433, 195] width 867 height 391
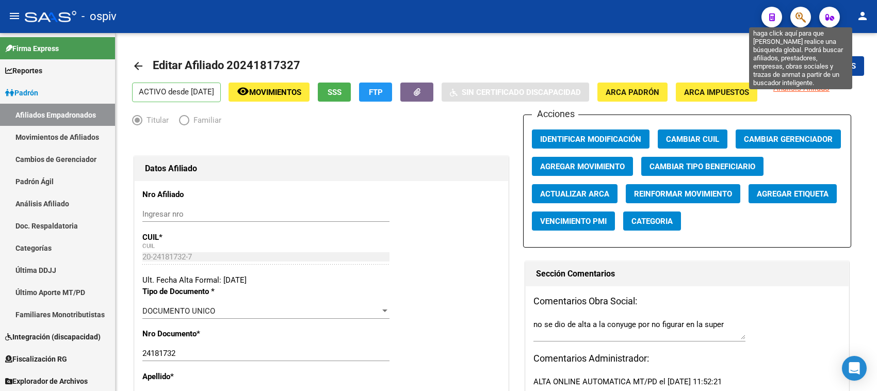
click at [800, 18] on icon "button" at bounding box center [800, 17] width 10 height 12
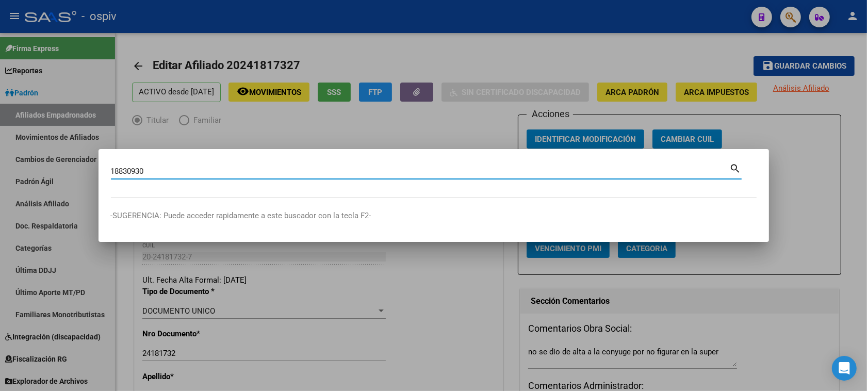
type input "18830930"
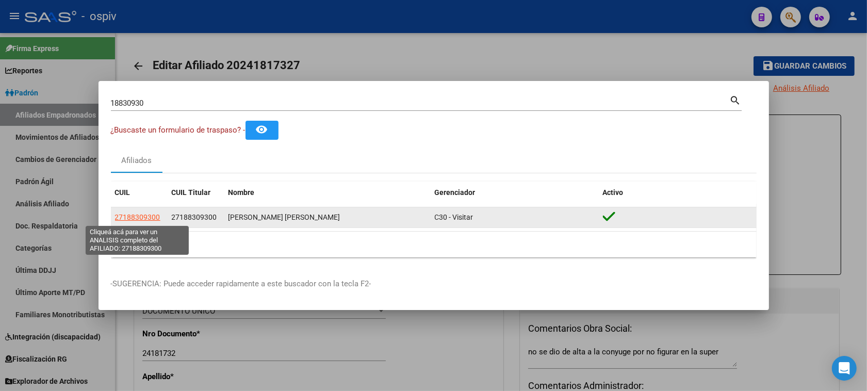
click at [141, 218] on span "27188309300" at bounding box center [137, 217] width 45 height 8
type textarea "27188309300"
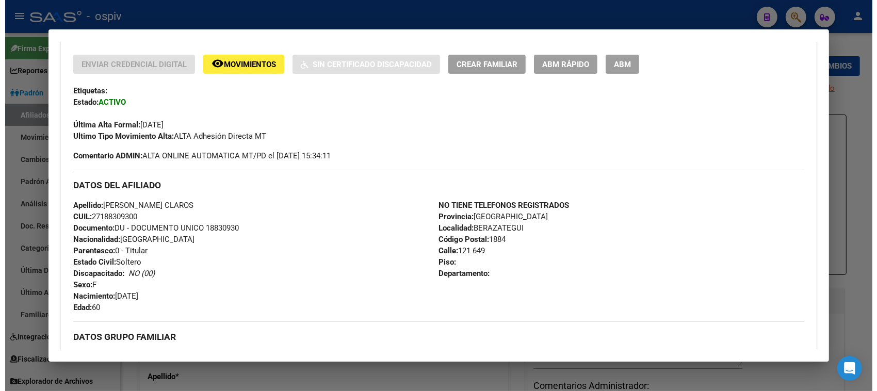
scroll to position [193, 0]
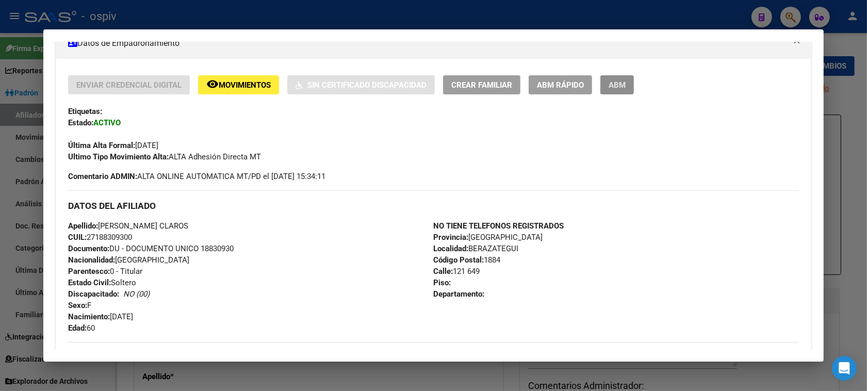
click at [614, 88] on span "ABM" at bounding box center [616, 84] width 17 height 9
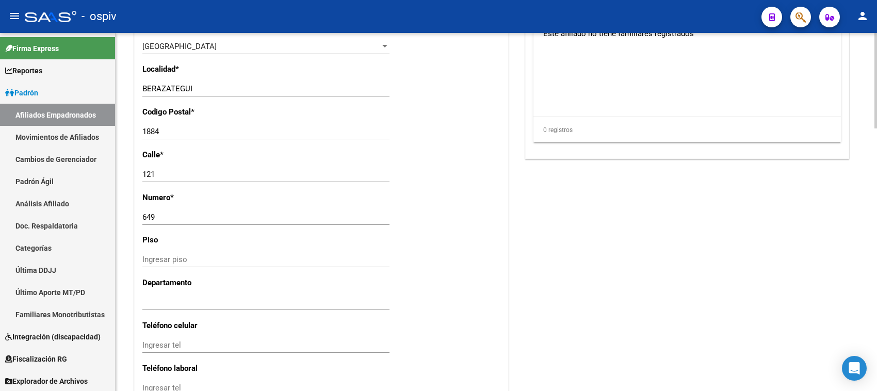
scroll to position [838, 0]
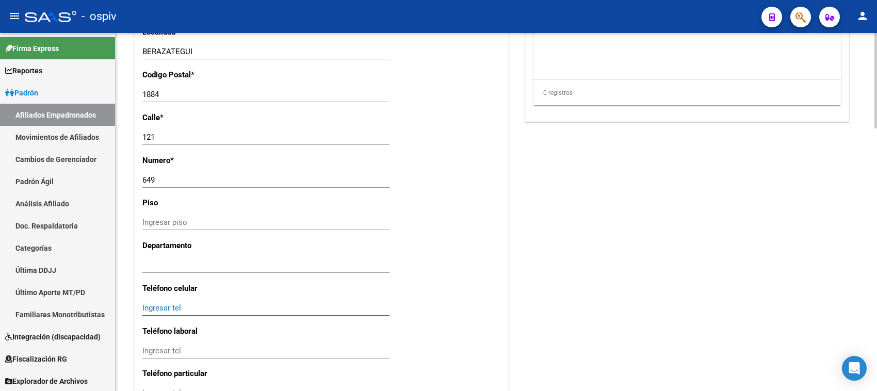
click at [235, 308] on input "Ingresar tel" at bounding box center [265, 307] width 247 height 9
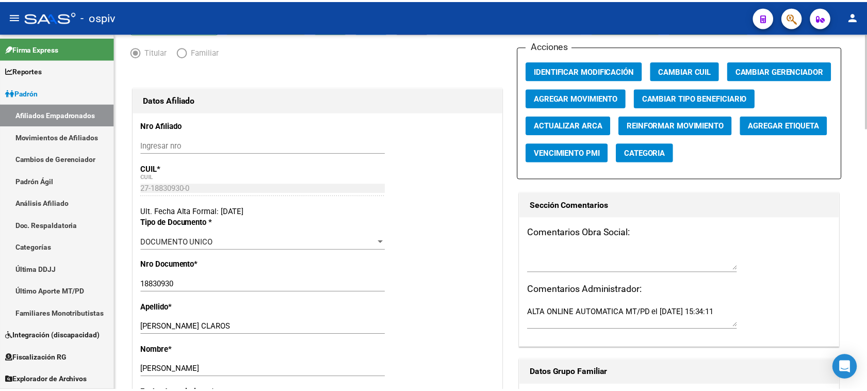
scroll to position [64, 0]
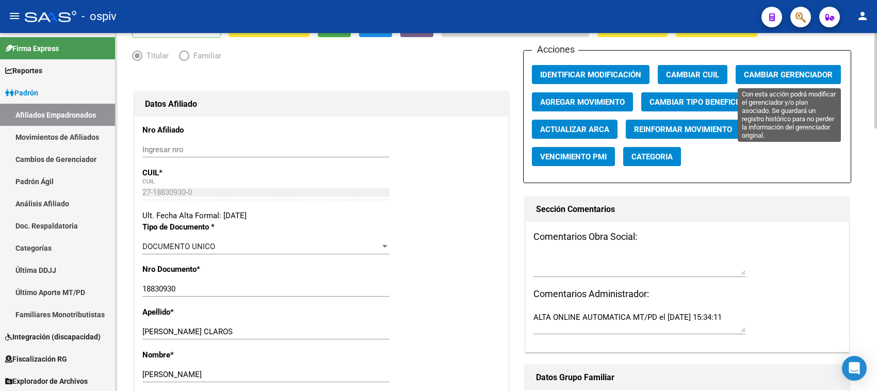
type input "01125596626"
click at [792, 73] on span "Cambiar Gerenciador" at bounding box center [787, 74] width 89 height 9
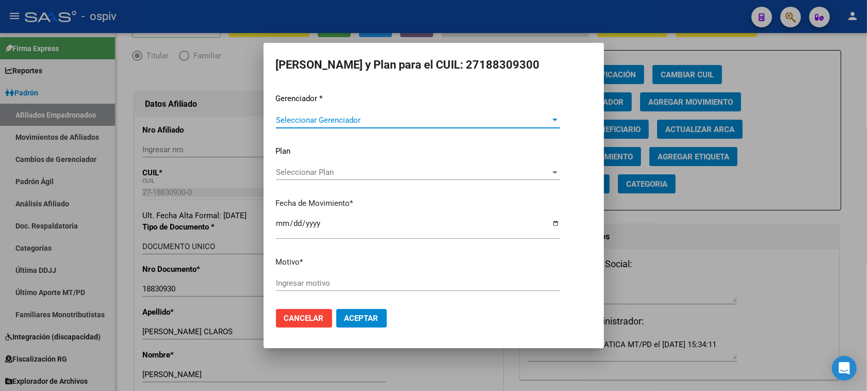
click at [322, 120] on span "Seleccionar Gerenciador" at bounding box center [413, 119] width 275 height 9
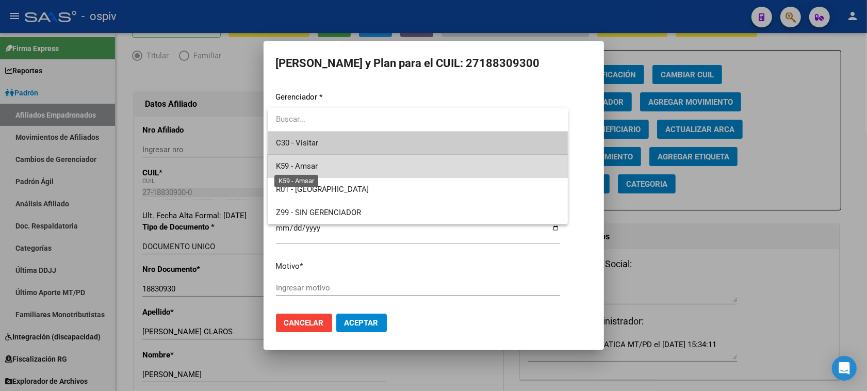
click at [310, 166] on span "K59 - Amsar" at bounding box center [297, 165] width 42 height 9
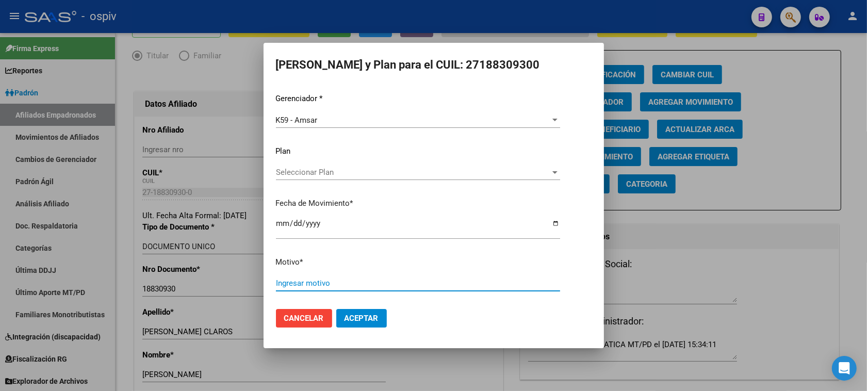
click at [295, 287] on input "Ingresar motivo" at bounding box center [418, 282] width 284 height 9
type input "m"
type input "MONOTRIBUTO"
click at [379, 319] on button "Aceptar" at bounding box center [361, 318] width 51 height 19
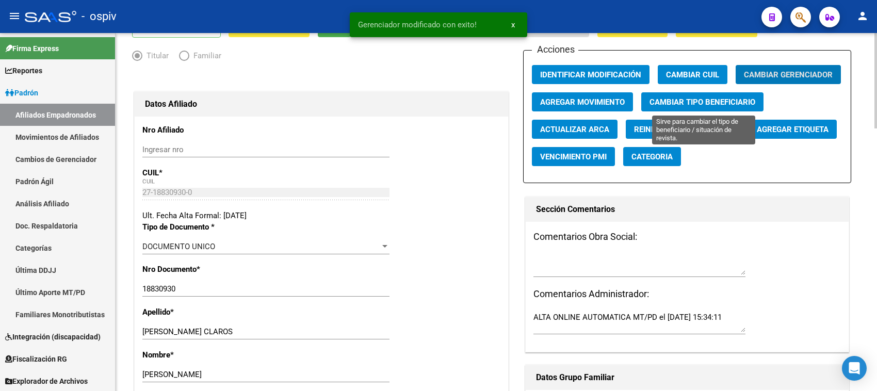
click at [682, 101] on span "Cambiar Tipo Beneficiario" at bounding box center [702, 101] width 106 height 9
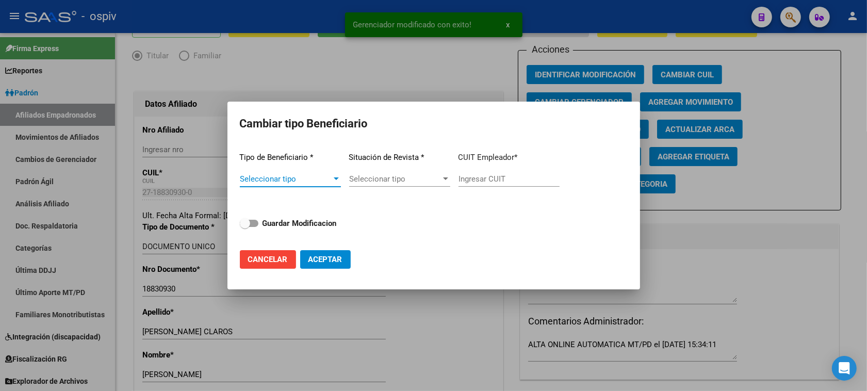
click at [334, 179] on div at bounding box center [336, 178] width 5 height 3
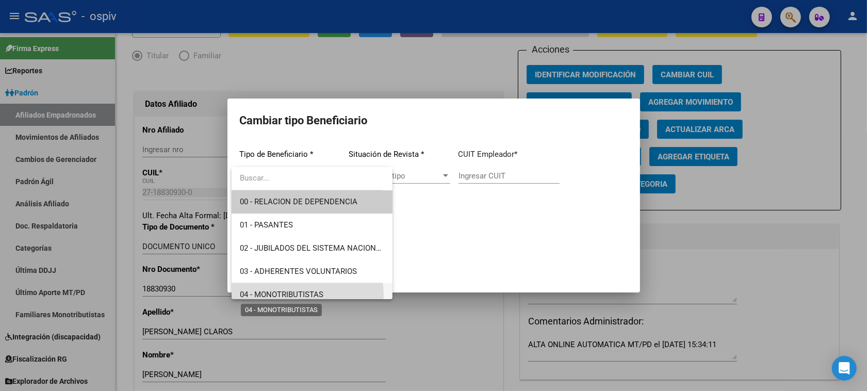
drag, startPoint x: 304, startPoint y: 295, endPoint x: 474, endPoint y: 216, distance: 187.8
click at [304, 294] on span "04 - MONOTRIBUTISTAS" at bounding box center [282, 294] width 84 height 9
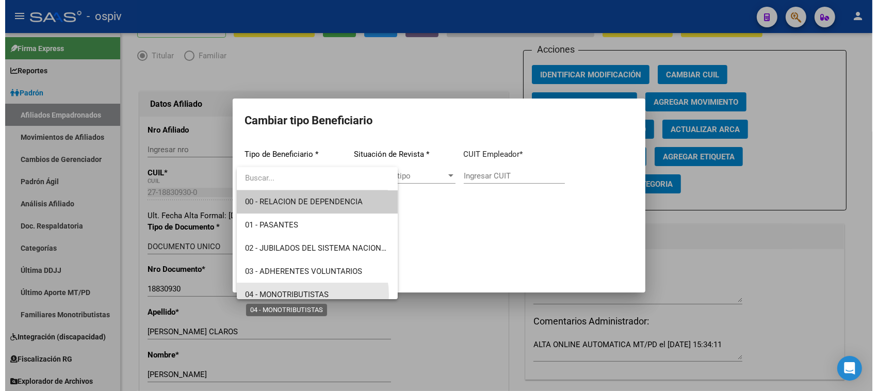
scroll to position [7, 0]
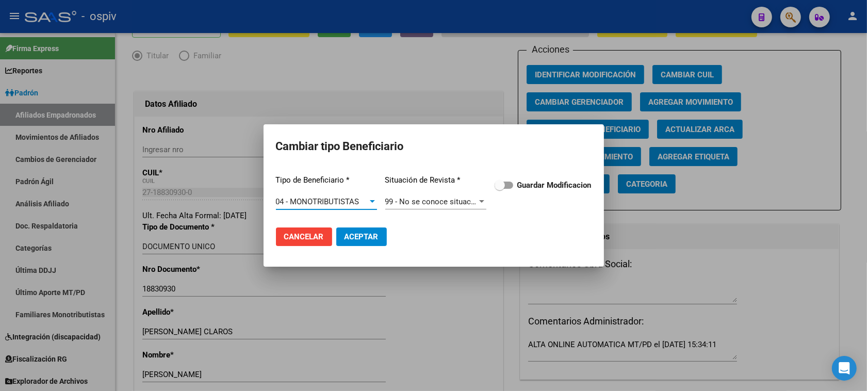
drag, startPoint x: 354, startPoint y: 238, endPoint x: 671, endPoint y: 212, distance: 317.6
click at [356, 238] on span "Aceptar" at bounding box center [361, 236] width 34 height 9
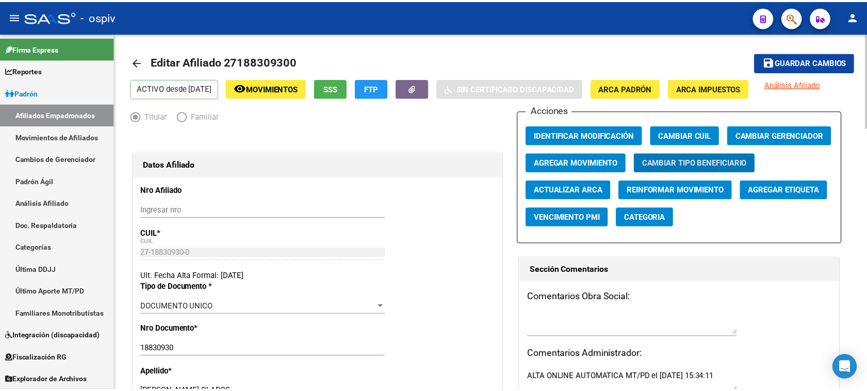
scroll to position [0, 0]
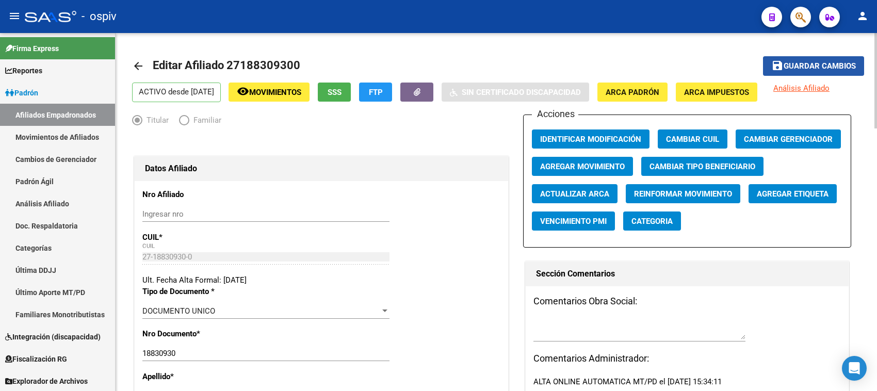
click at [831, 68] on span "Guardar cambios" at bounding box center [819, 66] width 72 height 9
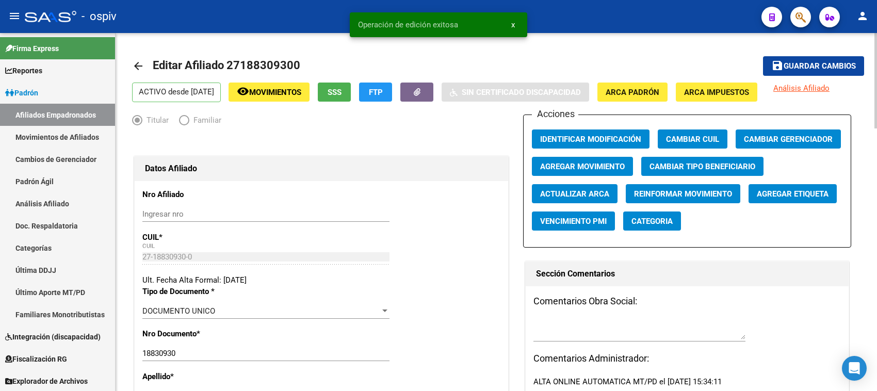
click at [798, 185] on button "Agregar Etiqueta" at bounding box center [792, 193] width 88 height 19
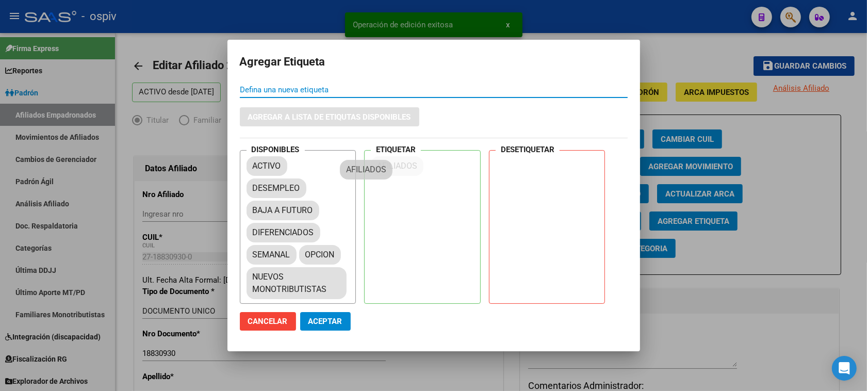
drag, startPoint x: 281, startPoint y: 207, endPoint x: 381, endPoint y: 185, distance: 102.1
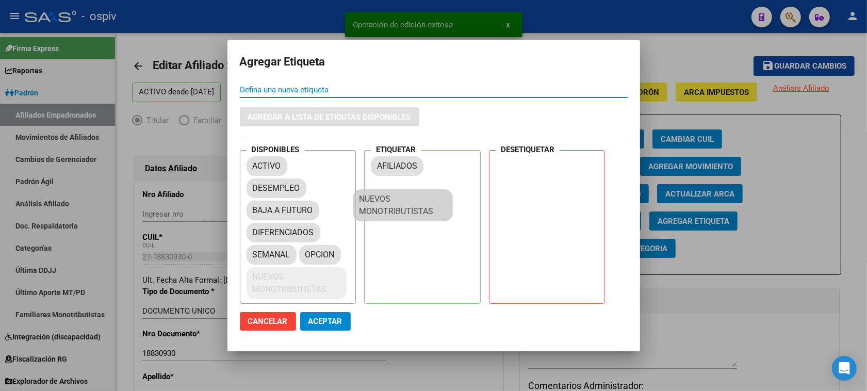
drag, startPoint x: 302, startPoint y: 295, endPoint x: 421, endPoint y: 200, distance: 152.6
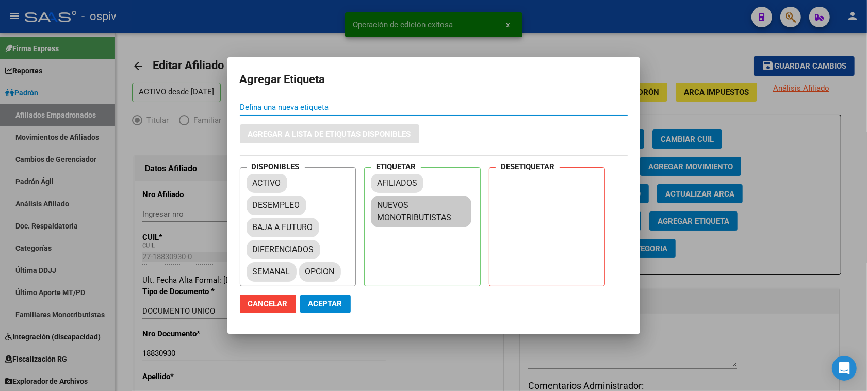
click at [329, 309] on button "Aceptar" at bounding box center [325, 303] width 51 height 19
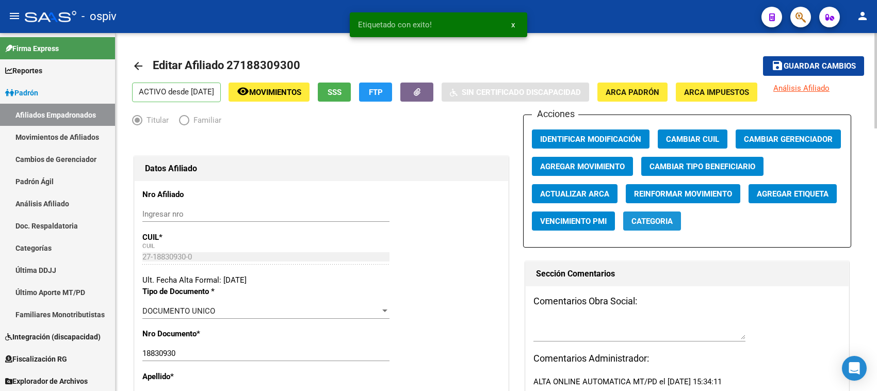
click at [648, 228] on button "Categoria" at bounding box center [652, 220] width 58 height 19
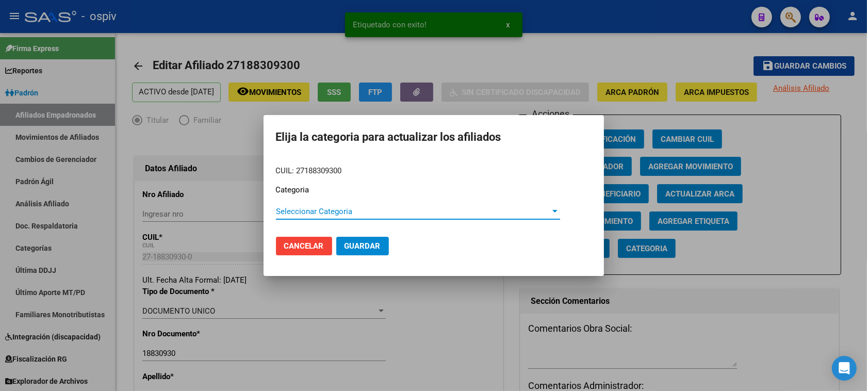
click at [326, 215] on span "Seleccionar Categoria" at bounding box center [413, 211] width 275 height 9
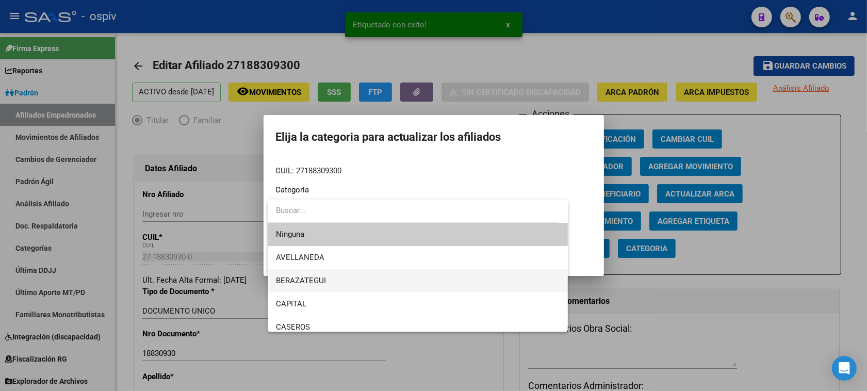
click at [303, 287] on span "BERAZATEGUI" at bounding box center [418, 280] width 284 height 23
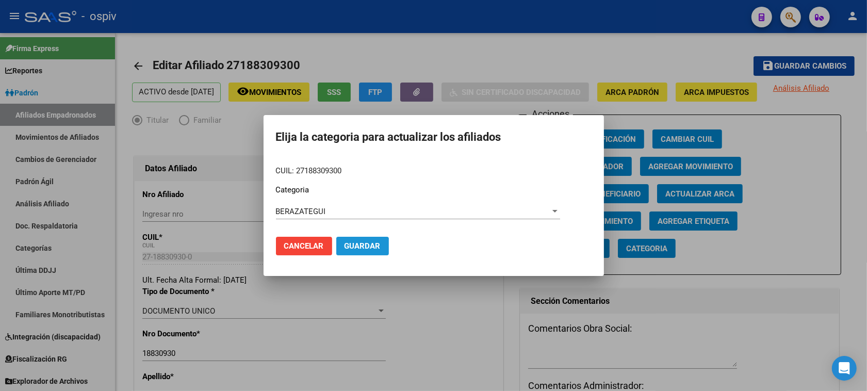
click at [356, 248] on span "Guardar" at bounding box center [362, 245] width 36 height 9
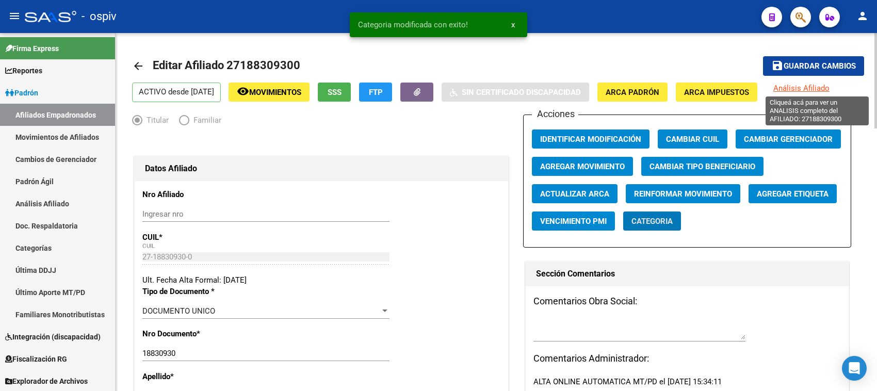
click at [813, 85] on span "Análisis Afiliado" at bounding box center [801, 88] width 56 height 9
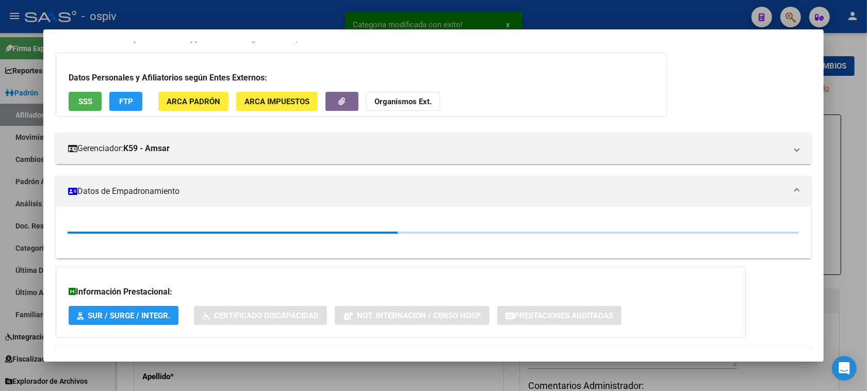
scroll to position [64, 0]
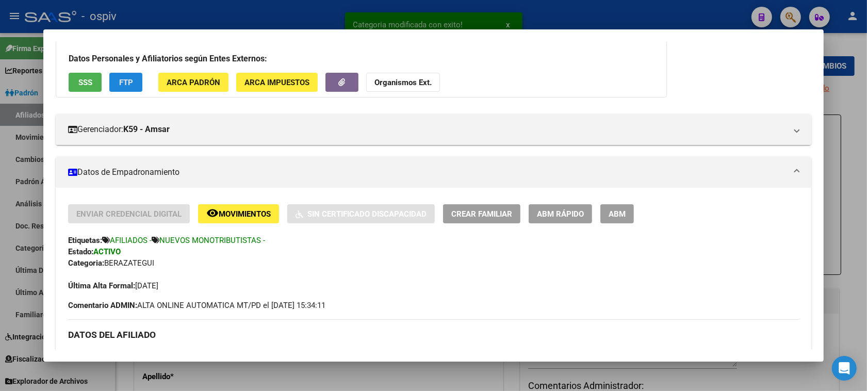
click at [119, 80] on span "FTP" at bounding box center [126, 82] width 14 height 9
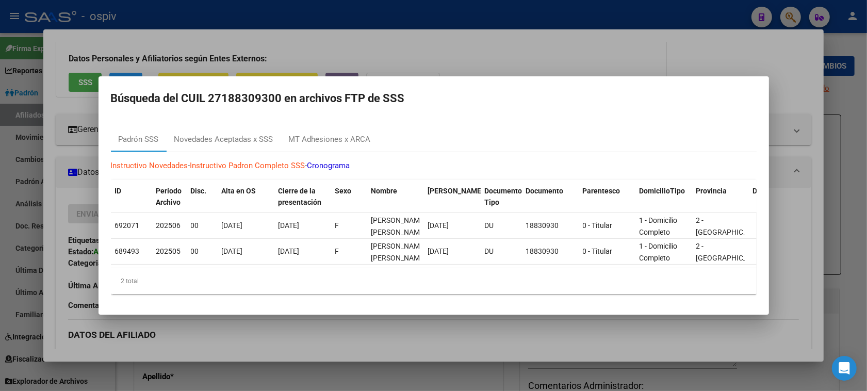
click at [43, 262] on div at bounding box center [433, 195] width 867 height 391
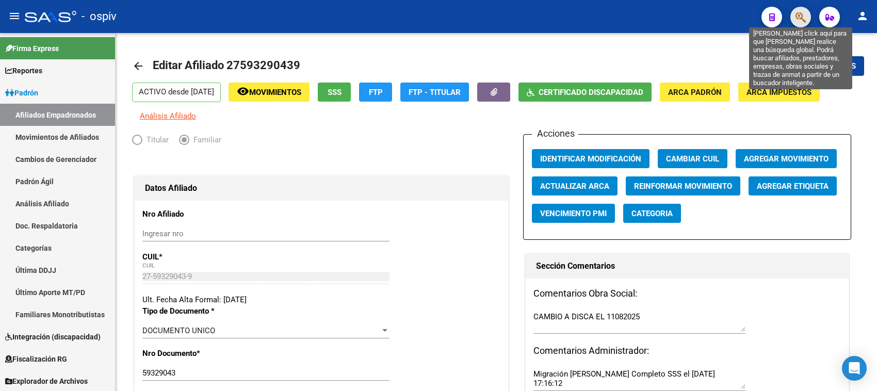
click at [779, 13] on icon "button" at bounding box center [800, 17] width 10 height 12
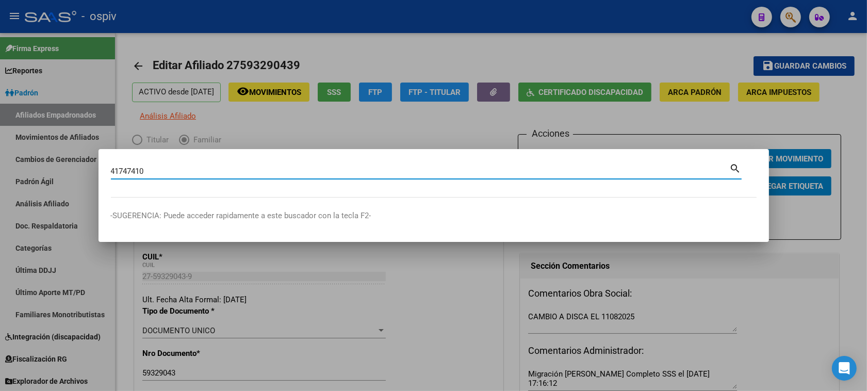
type input "41747410"
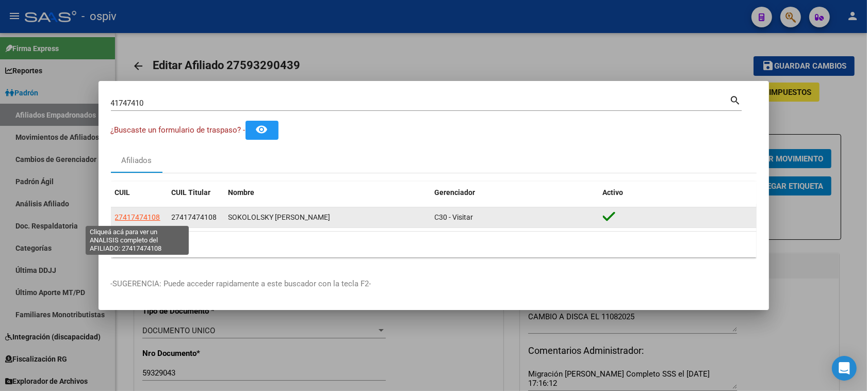
click at [140, 218] on span "27417474108" at bounding box center [137, 217] width 45 height 8
type textarea "27417474108"
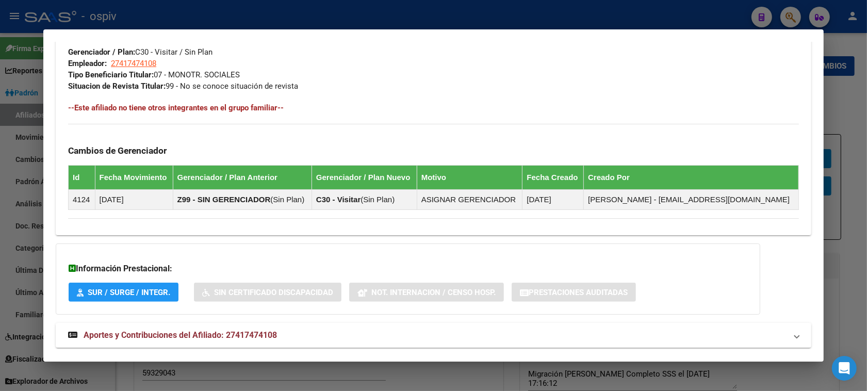
scroll to position [540, 0]
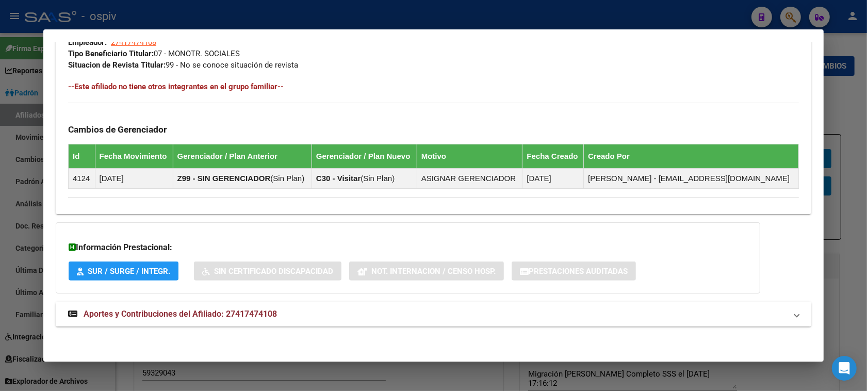
click at [253, 303] on mat-expansion-panel-header "Aportes y Contribuciones del Afiliado: 27417474108" at bounding box center [433, 314] width 755 height 25
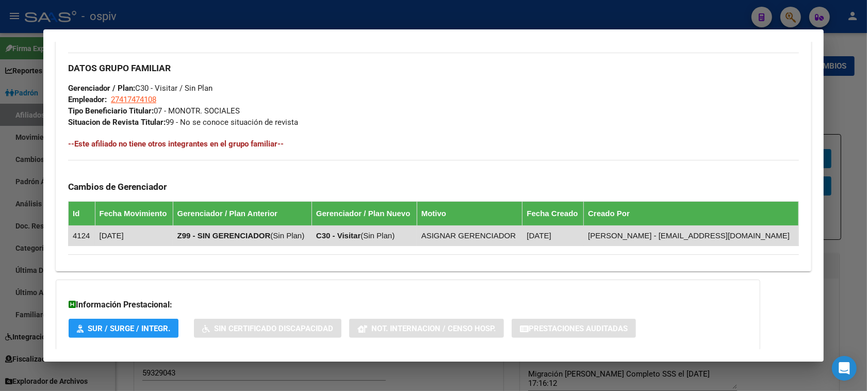
scroll to position [516, 0]
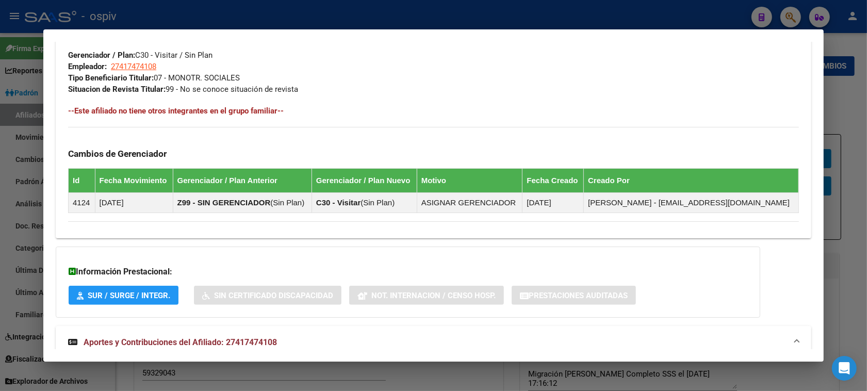
click at [7, 148] on div at bounding box center [433, 195] width 867 height 391
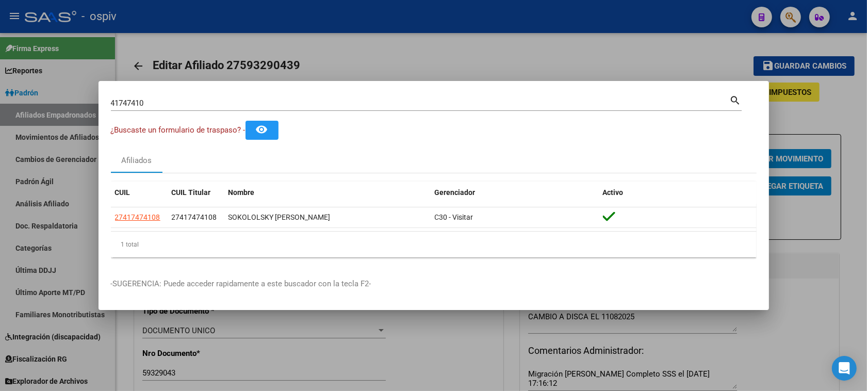
click at [88, 81] on div at bounding box center [433, 195] width 867 height 391
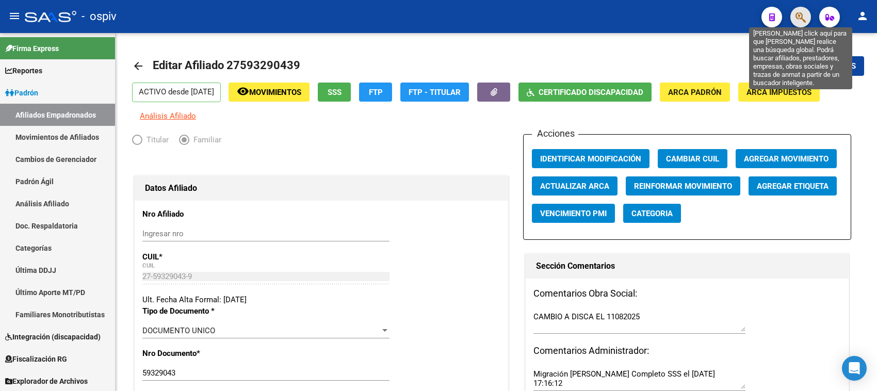
click at [779, 12] on icon "button" at bounding box center [800, 17] width 10 height 12
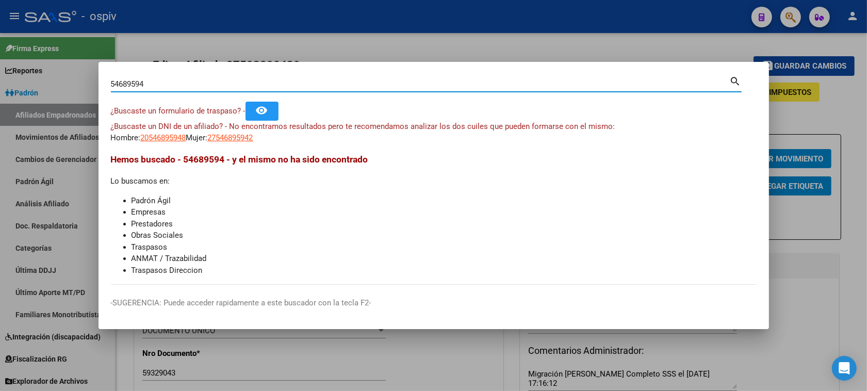
click at [120, 81] on input "54689594" at bounding box center [420, 83] width 619 height 9
type input "54789594"
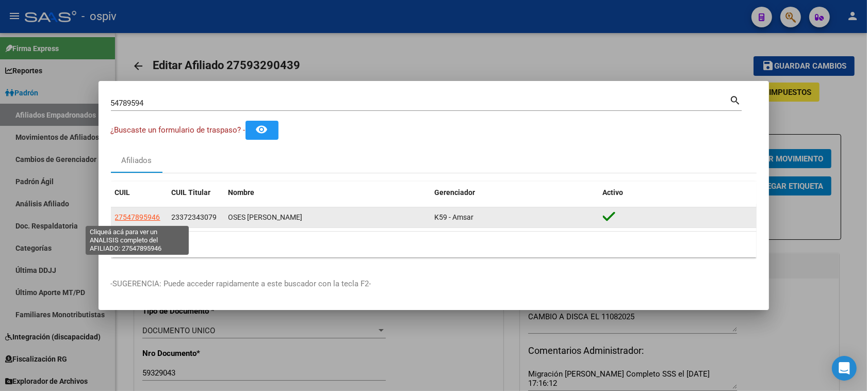
click at [144, 214] on span "27547895946" at bounding box center [137, 217] width 45 height 8
type textarea "27547895946"
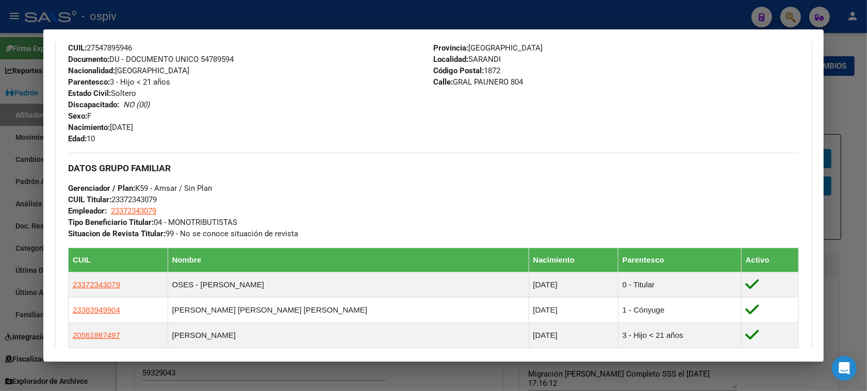
scroll to position [501, 0]
